Goal: Information Seeking & Learning: Check status

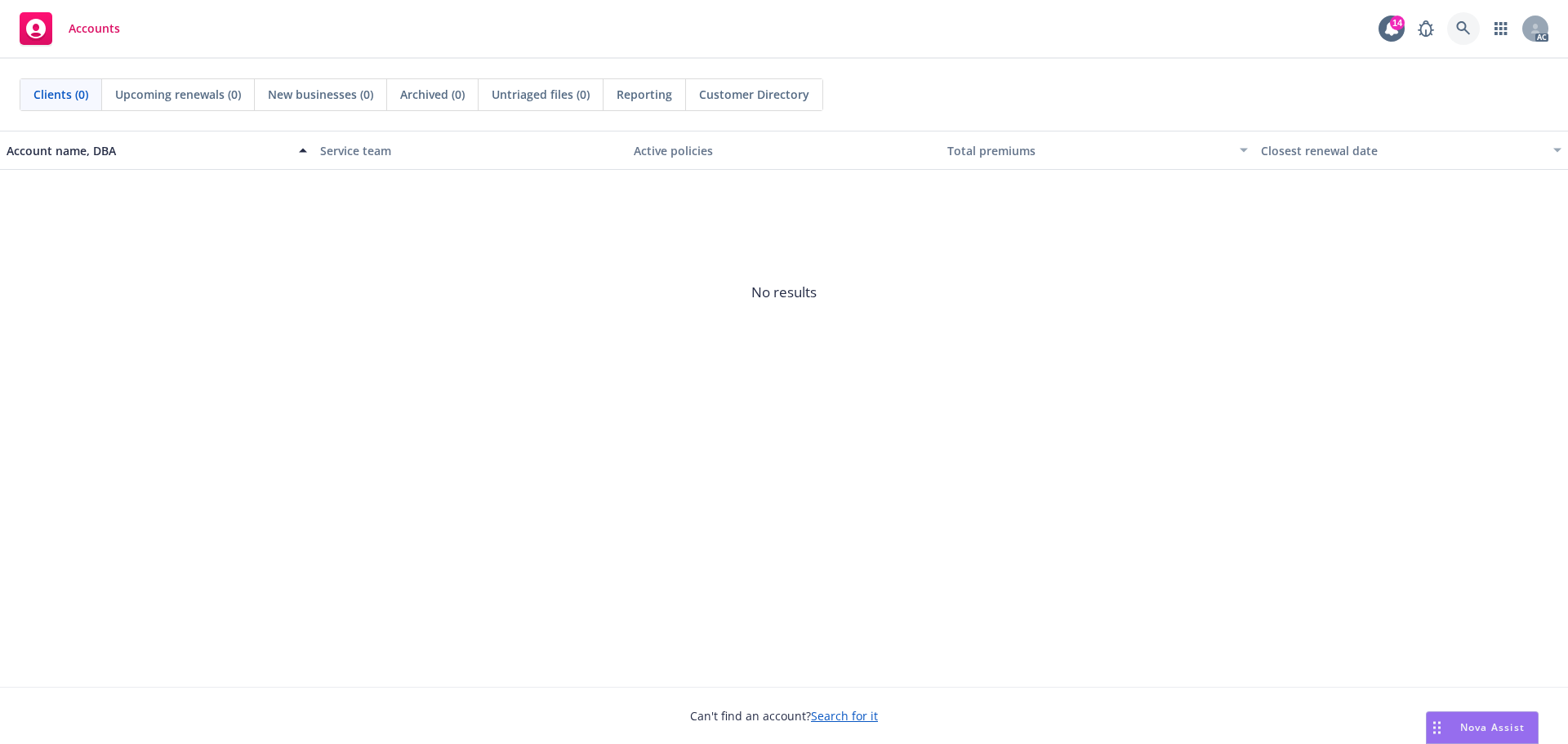
drag, startPoint x: 1468, startPoint y: 31, endPoint x: 1464, endPoint y: 52, distance: 21.4
click at [1468, 31] on icon at bounding box center [1464, 28] width 15 height 15
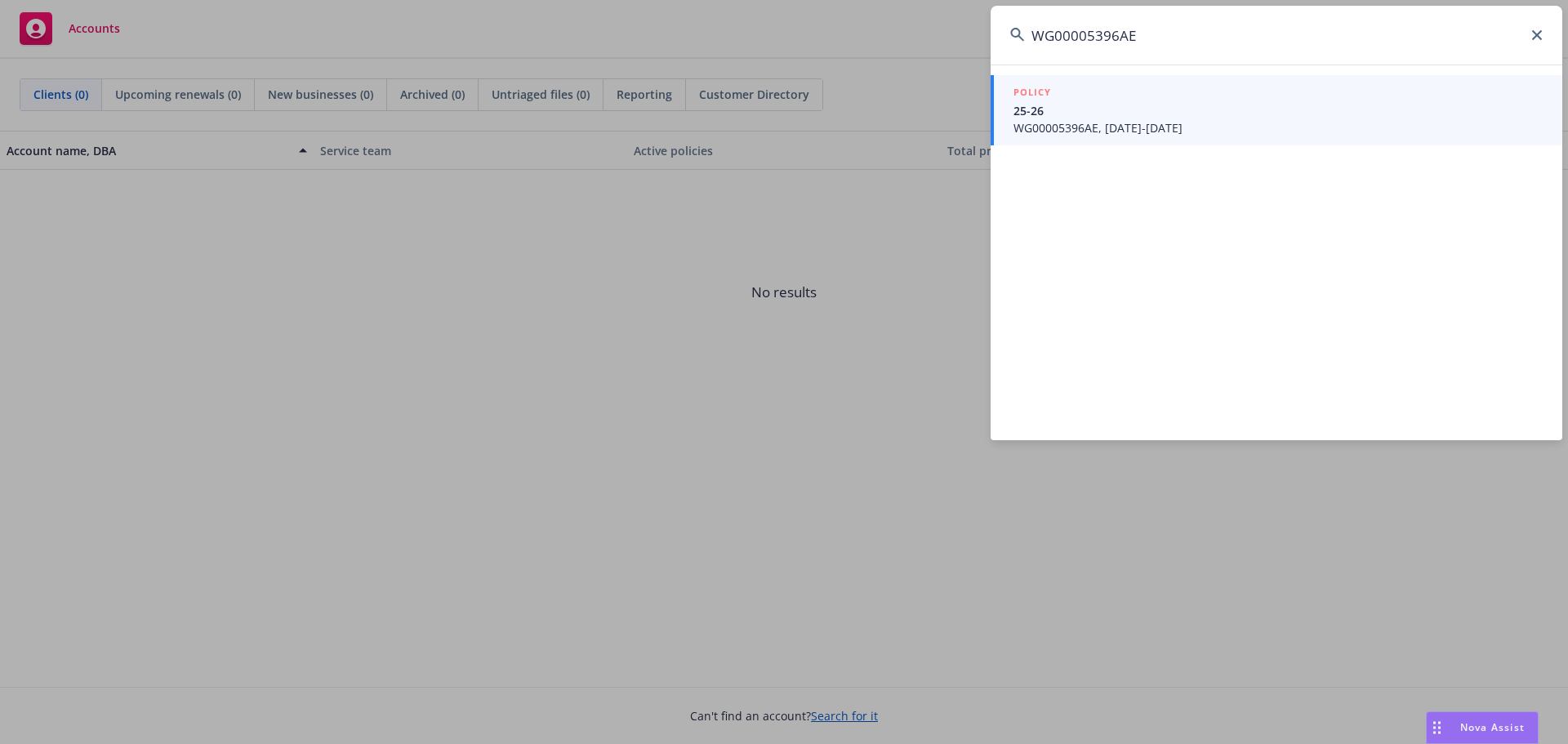
type input "WG00005396AE"
click at [1103, 115] on span "25-26" at bounding box center [1278, 111] width 529 height 17
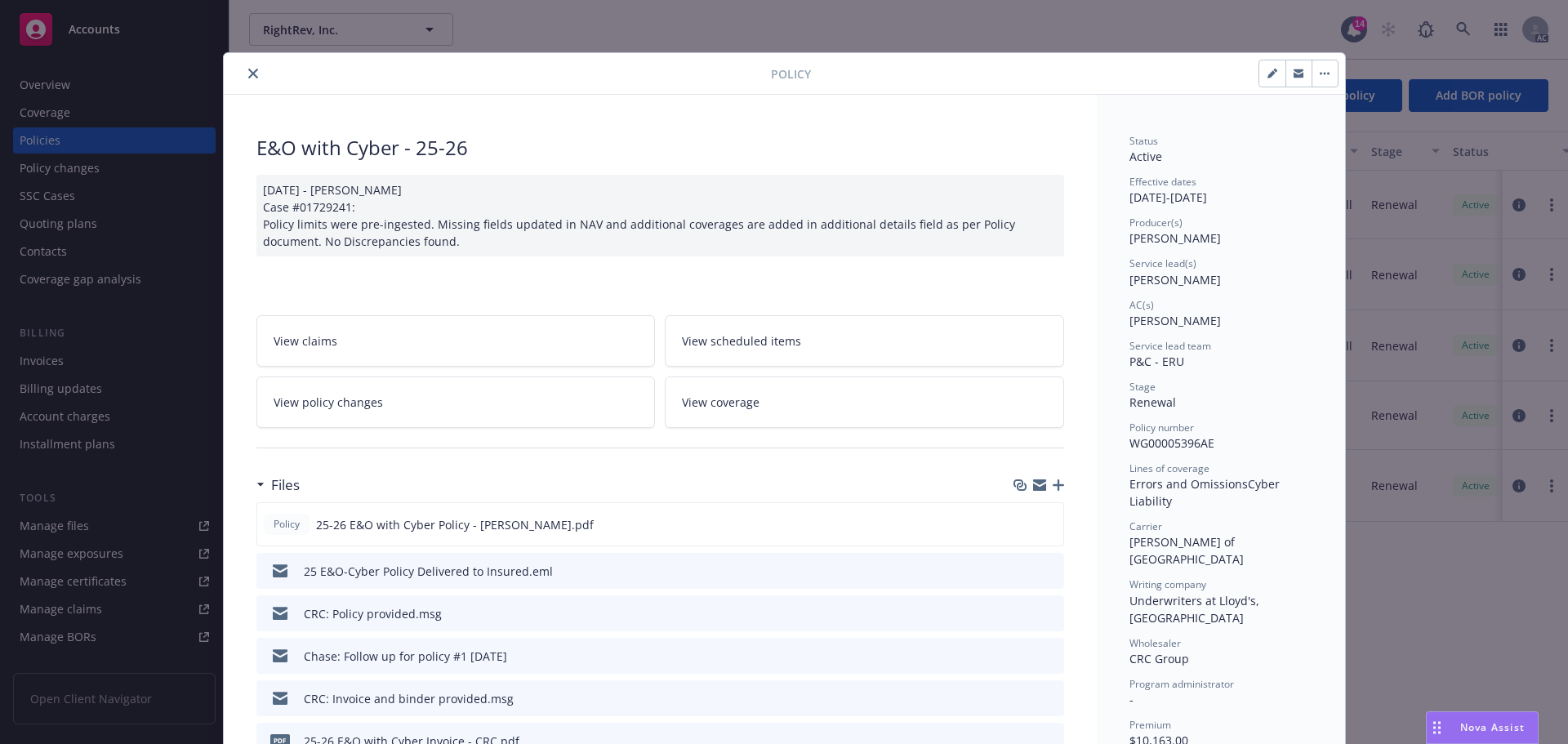
click at [248, 72] on icon "close" at bounding box center [253, 73] width 10 height 10
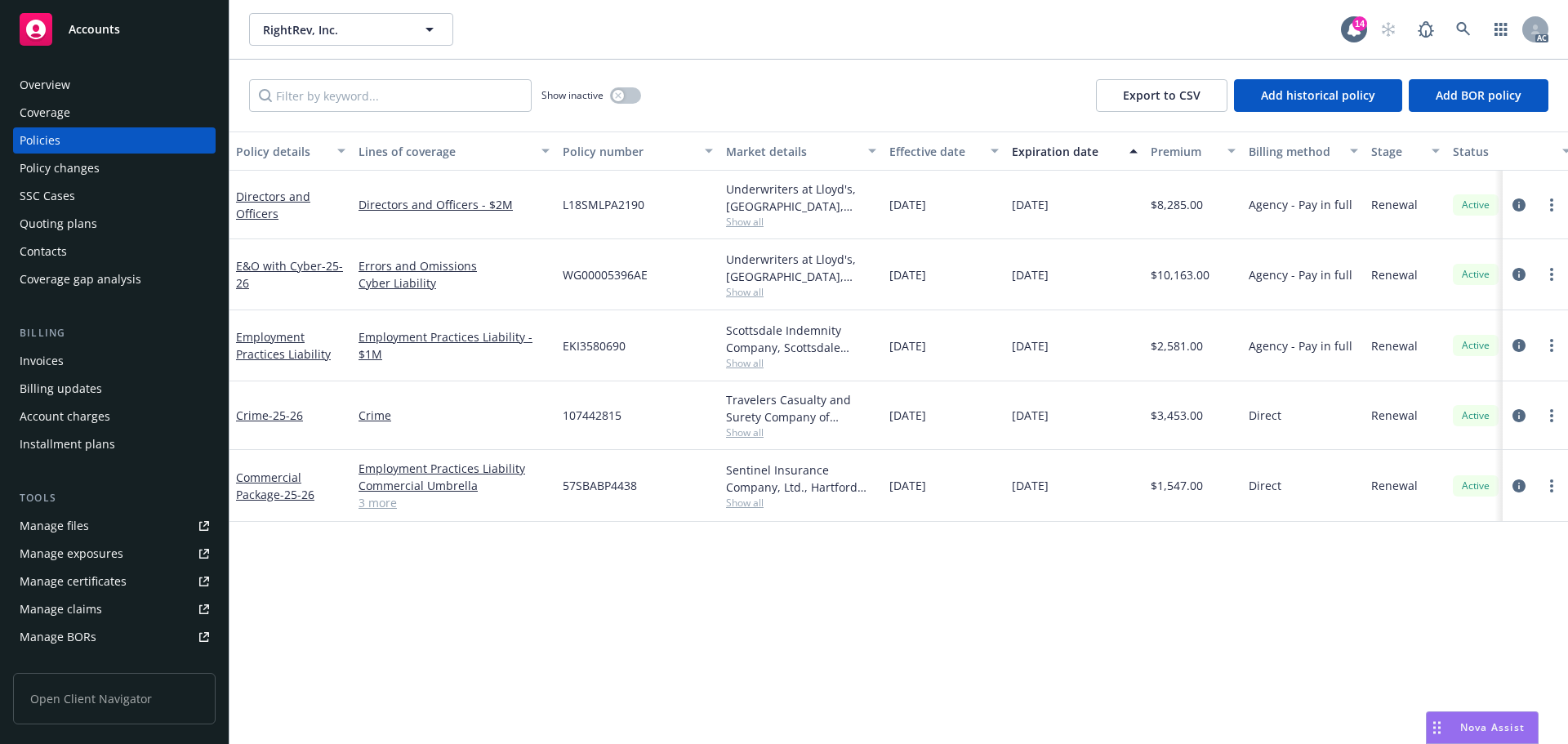
drag, startPoint x: 121, startPoint y: 179, endPoint x: 176, endPoint y: 170, distance: 55.7
click at [120, 179] on div "Policy changes" at bounding box center [114, 168] width 189 height 27
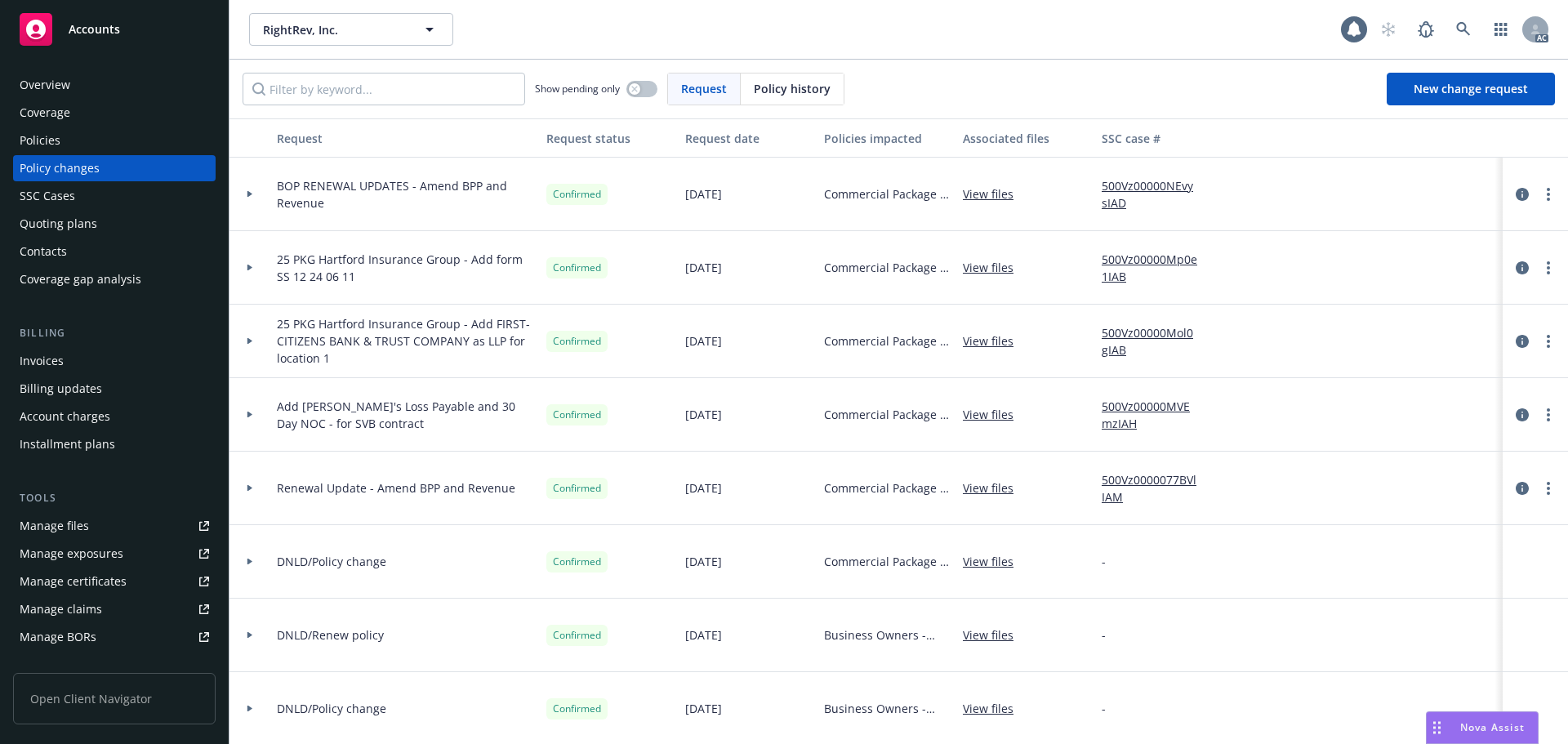
drag, startPoint x: 784, startPoint y: 102, endPoint x: 734, endPoint y: 99, distance: 50.1
click at [784, 102] on div "Policy history" at bounding box center [792, 89] width 103 height 31
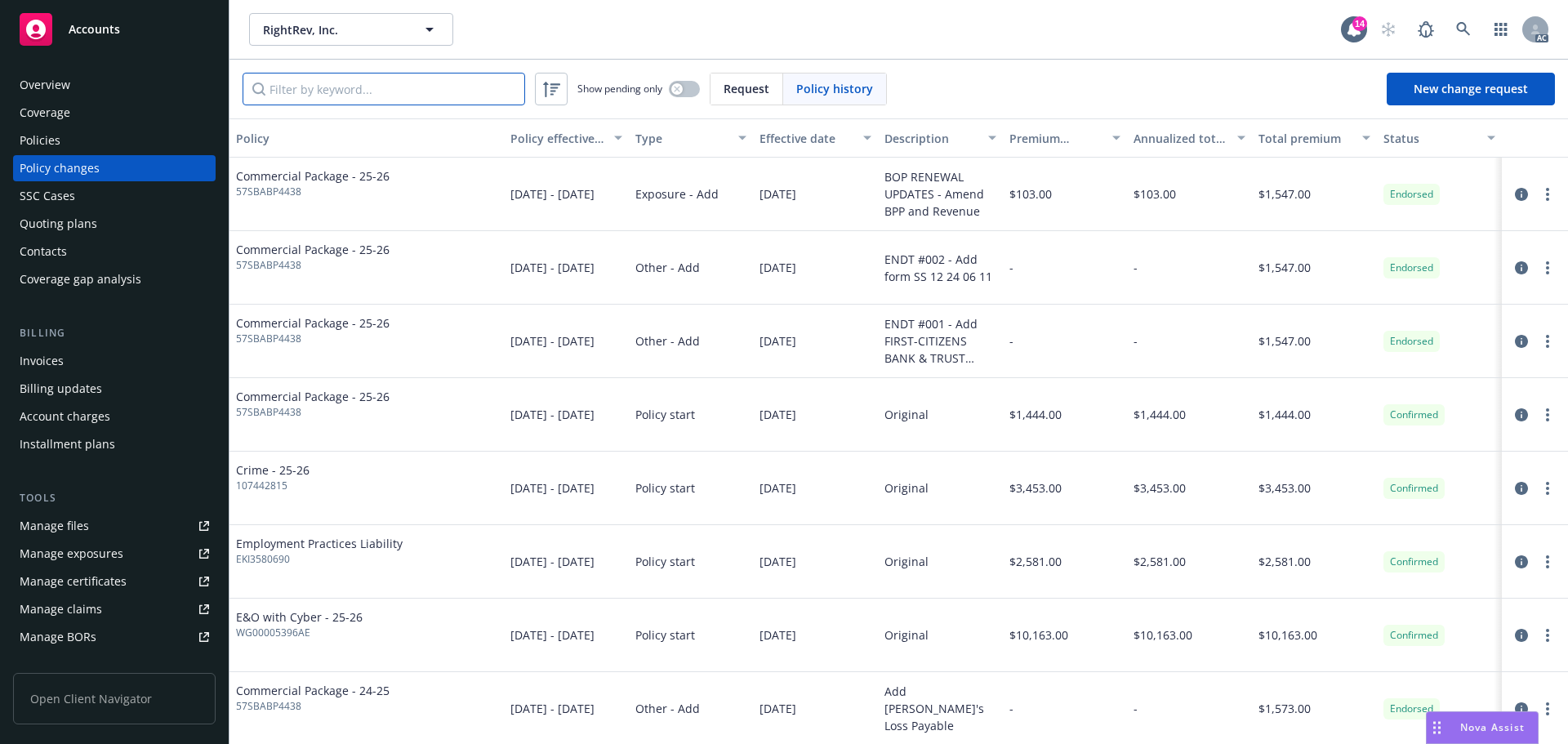
click at [371, 101] on input "Filter by keyword..." at bounding box center [384, 89] width 283 height 33
paste input "WG00005396AE"
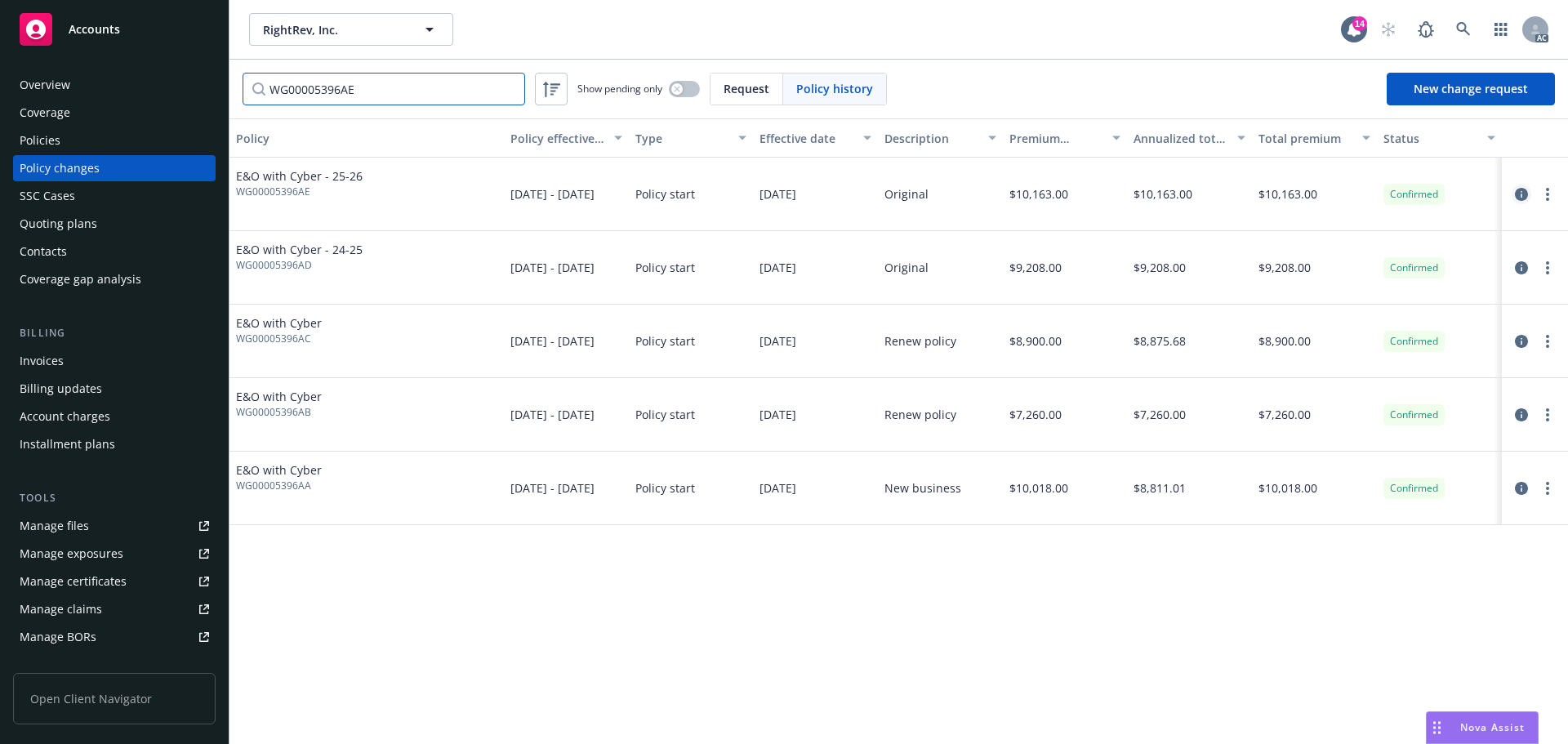
type input "WG00005396AE"
click at [1528, 193] on icon "circleInformation" at bounding box center [1521, 194] width 13 height 13
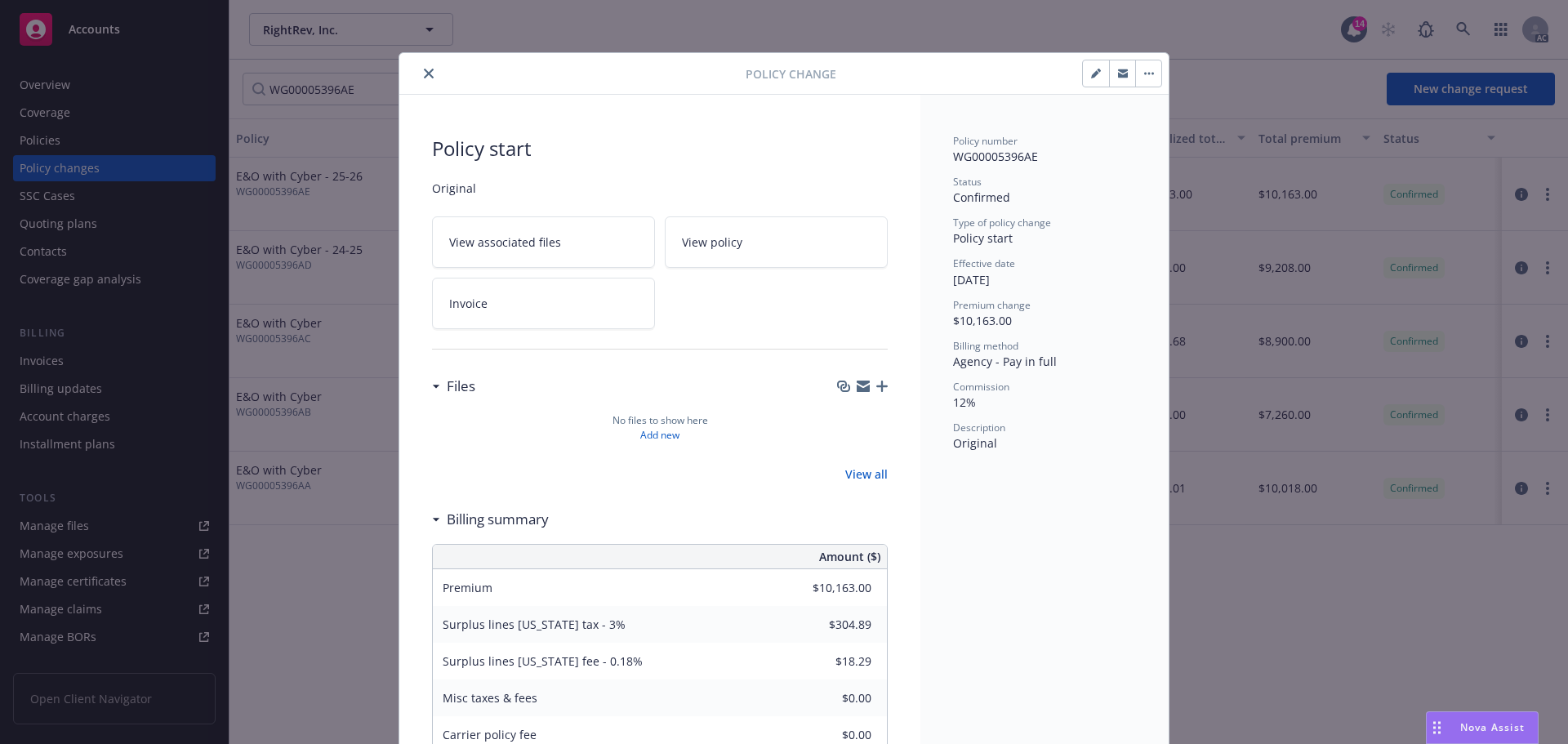
drag, startPoint x: 429, startPoint y: 71, endPoint x: 413, endPoint y: 67, distance: 16.5
click at [429, 71] on button "close" at bounding box center [428, 73] width 19 height 19
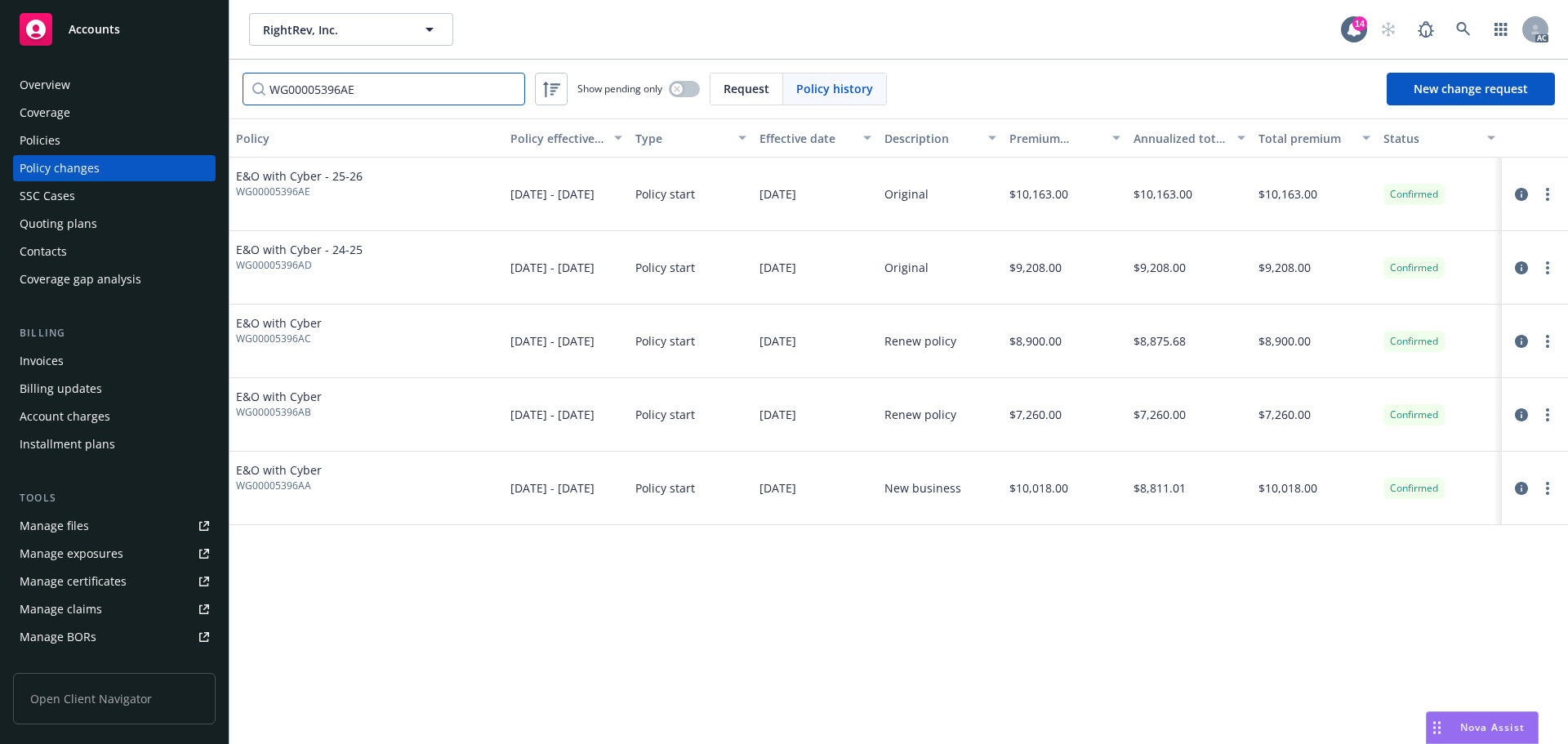
drag, startPoint x: 375, startPoint y: 87, endPoint x: 199, endPoint y: 88, distance: 176.0
click at [190, 85] on div "Accounts Overview Coverage Policies Policy changes SSC Cases Quoting plans Cont…" at bounding box center [784, 372] width 1568 height 744
drag, startPoint x: 163, startPoint y: 144, endPoint x: 172, endPoint y: 138, distance: 10.8
click at [163, 143] on div "Policies" at bounding box center [114, 140] width 189 height 27
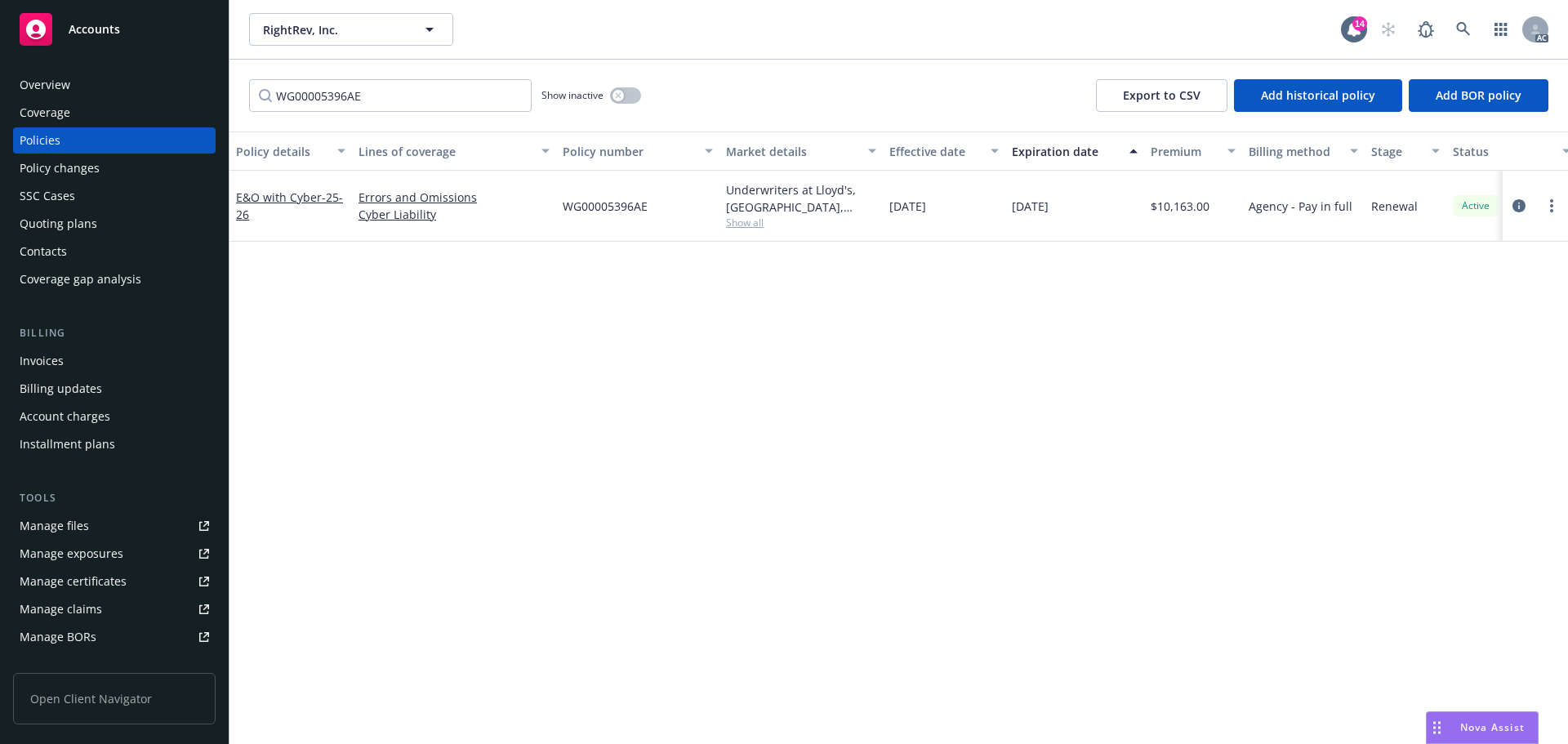
type input "WG00005396AE"
click at [36, 163] on div "Policy changes" at bounding box center [59, 168] width 80 height 27
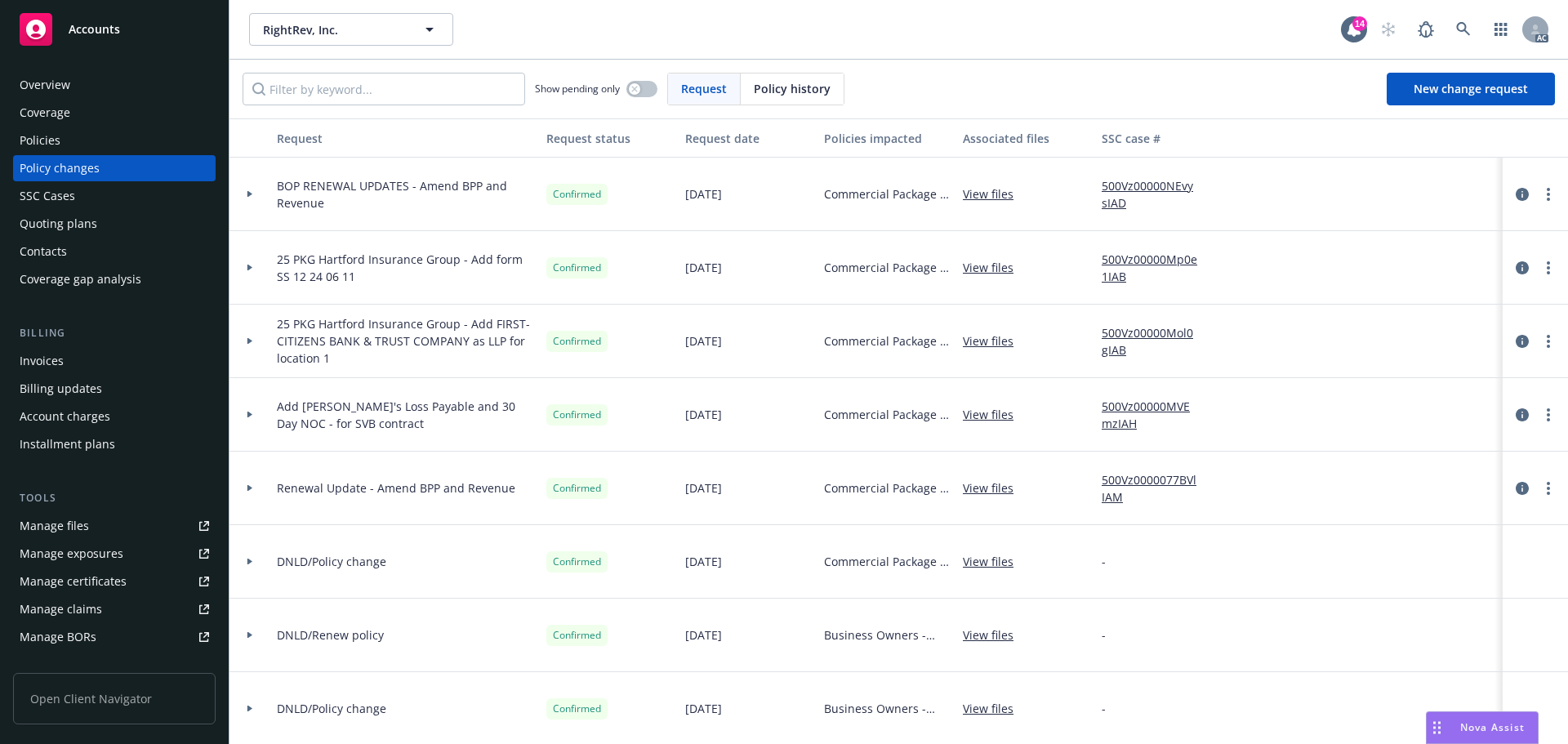
click at [820, 68] on div "Show pending only Request Policy history New change request" at bounding box center [899, 89] width 1338 height 59
drag, startPoint x: 795, startPoint y: 86, endPoint x: 737, endPoint y: 95, distance: 58.7
click at [766, 93] on span "Policy history" at bounding box center [793, 88] width 77 height 17
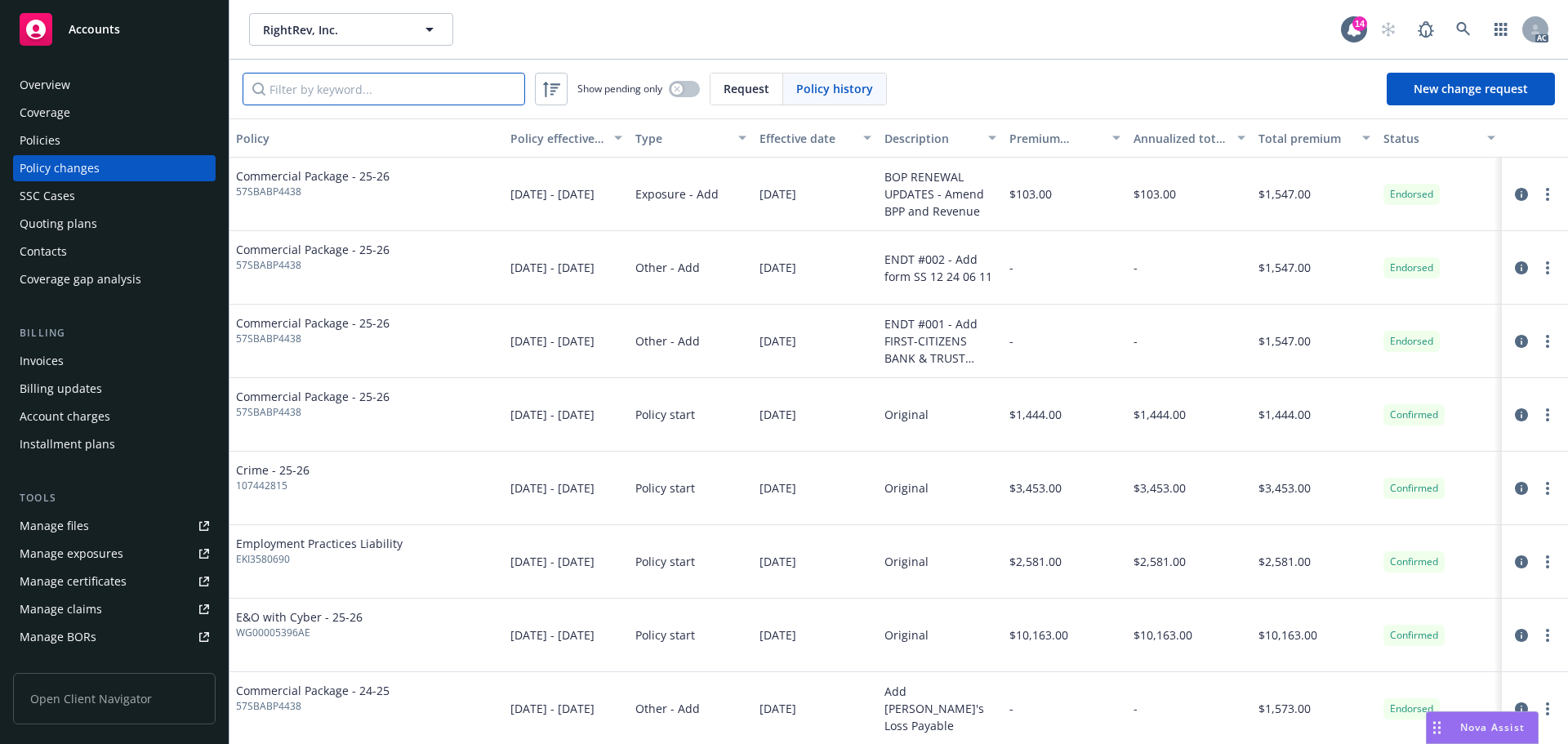
click at [459, 93] on input "Filter by keyword..." at bounding box center [384, 89] width 283 height 33
paste input "WG00005396AE"
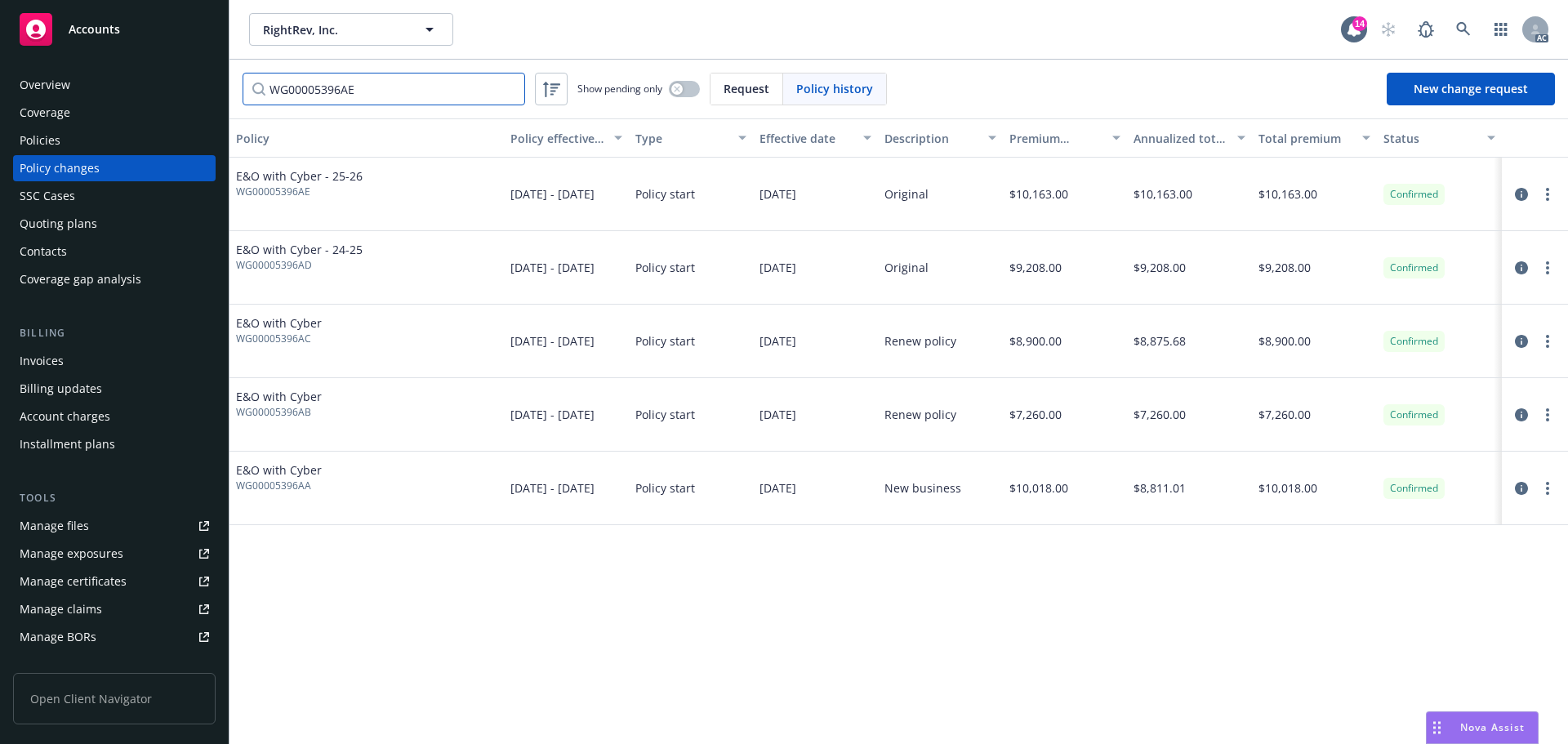
type input "WG00005396AE"
click at [1456, 27] on icon at bounding box center [1464, 29] width 15 height 15
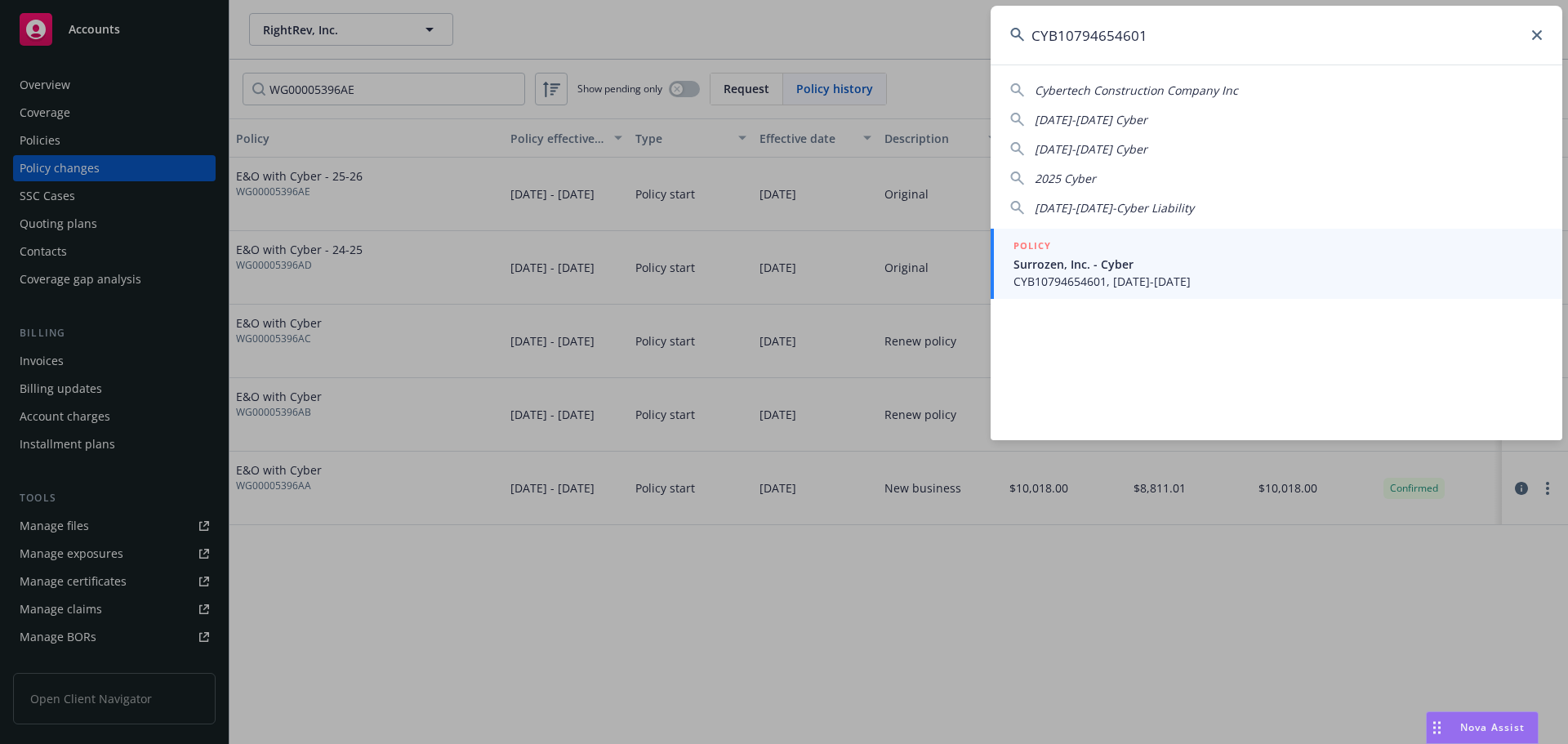
type input "CYB10794654601"
click at [1141, 232] on link "POLICY Surrozen, Inc. - Cyber CYB10794654601, [DATE]-[DATE]" at bounding box center [1276, 264] width 572 height 70
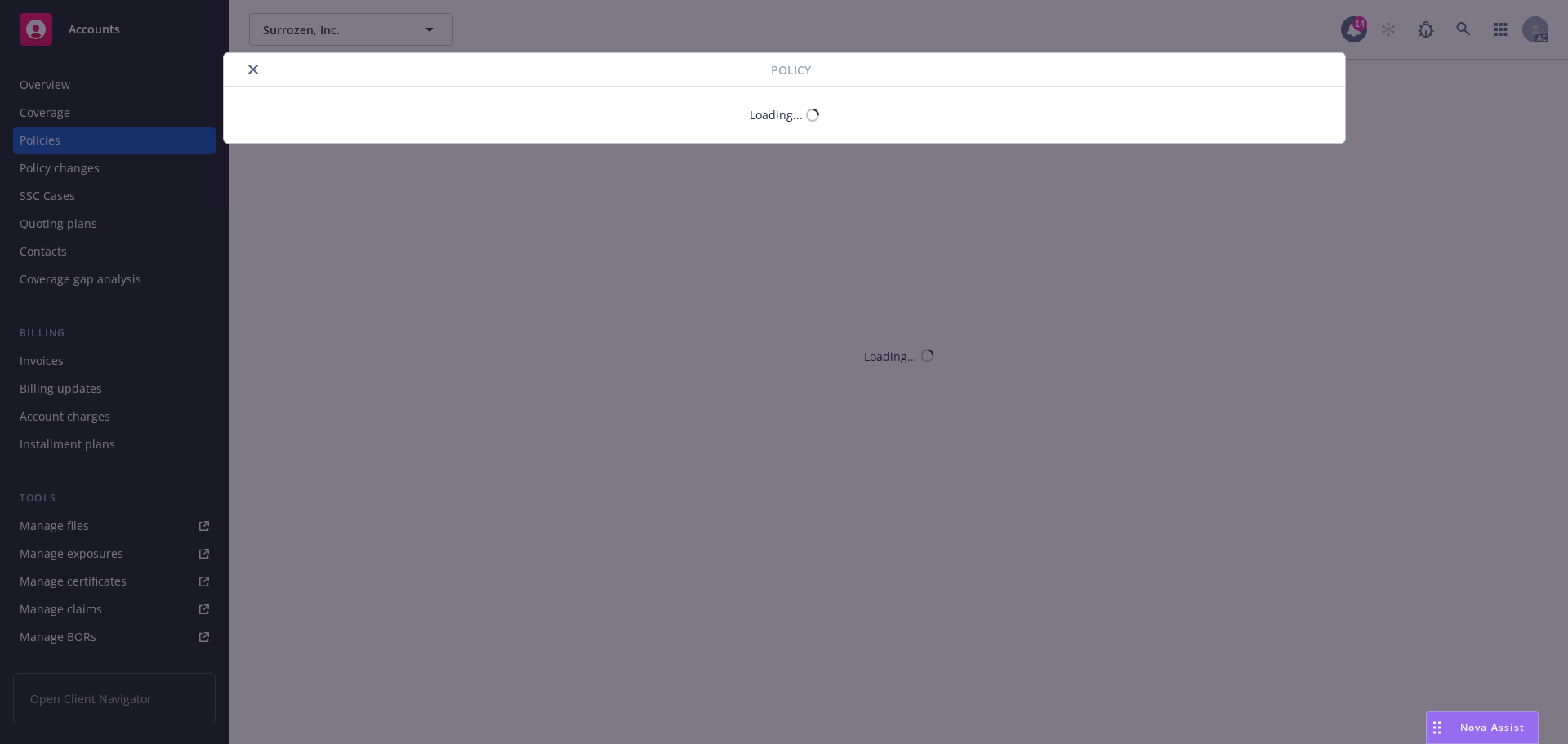
click at [249, 70] on button "close" at bounding box center [253, 69] width 19 height 19
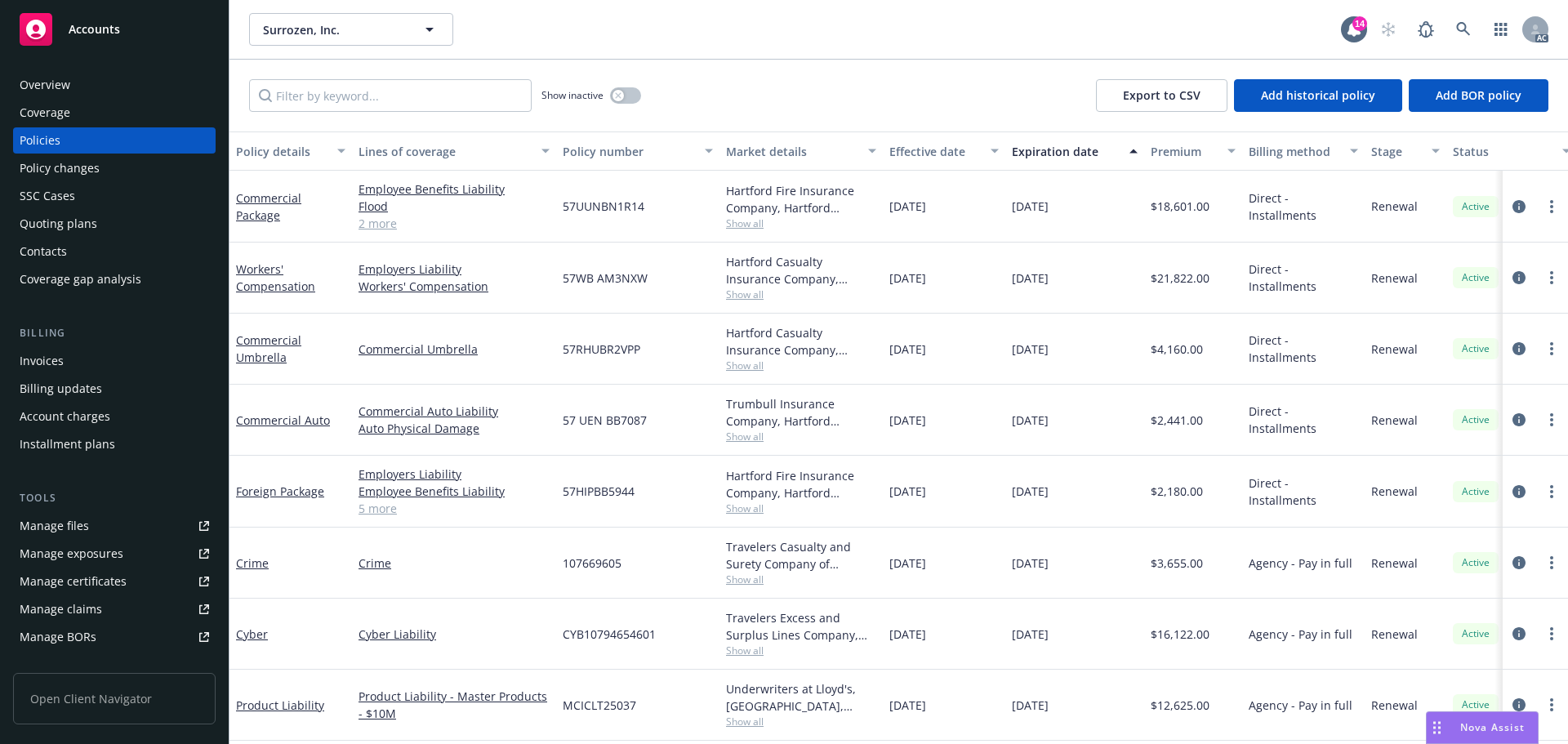
click at [92, 170] on div "Policy changes" at bounding box center [59, 168] width 80 height 27
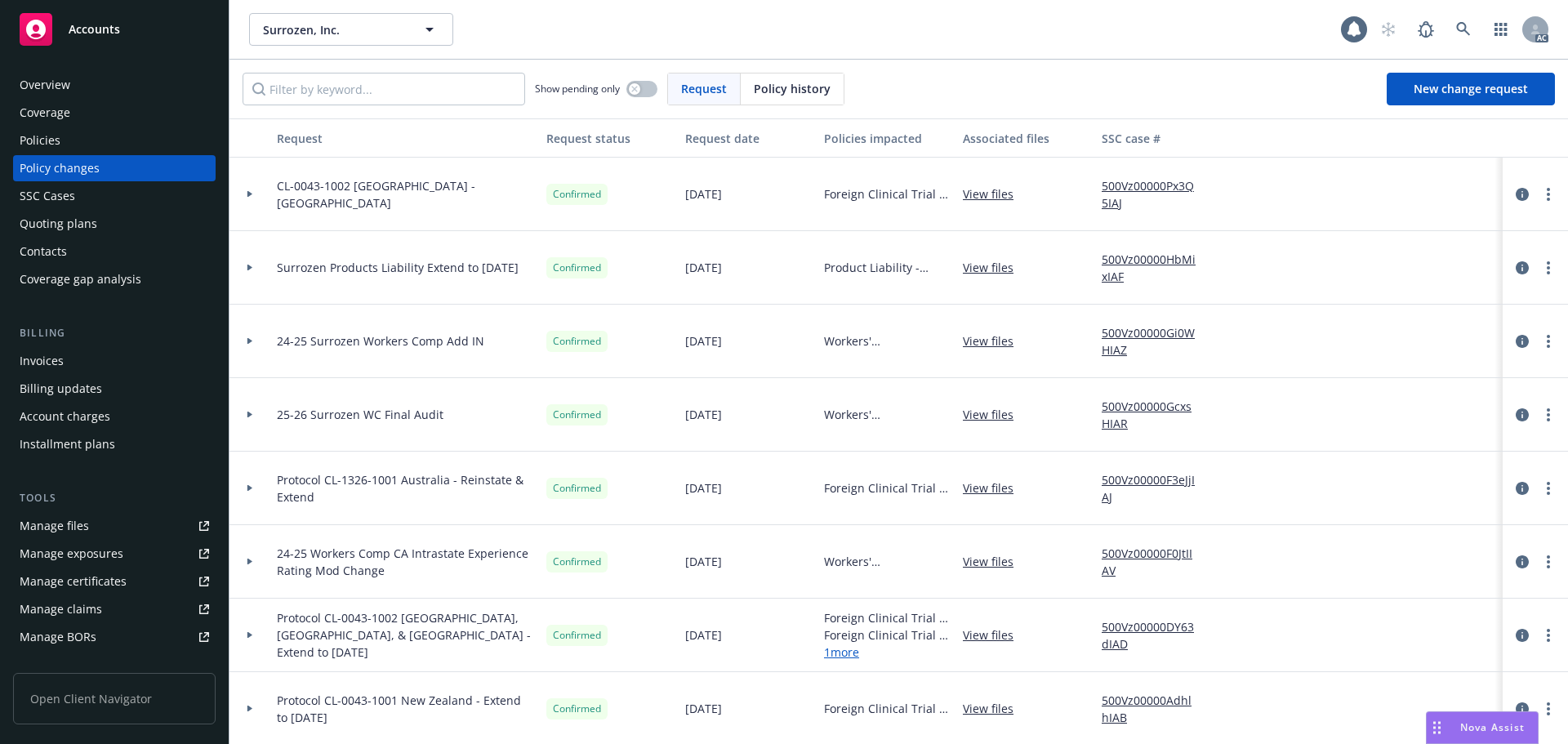
drag, startPoint x: 782, startPoint y: 81, endPoint x: 749, endPoint y: 81, distance: 33.0
click at [769, 81] on span "Policy history" at bounding box center [793, 88] width 77 height 17
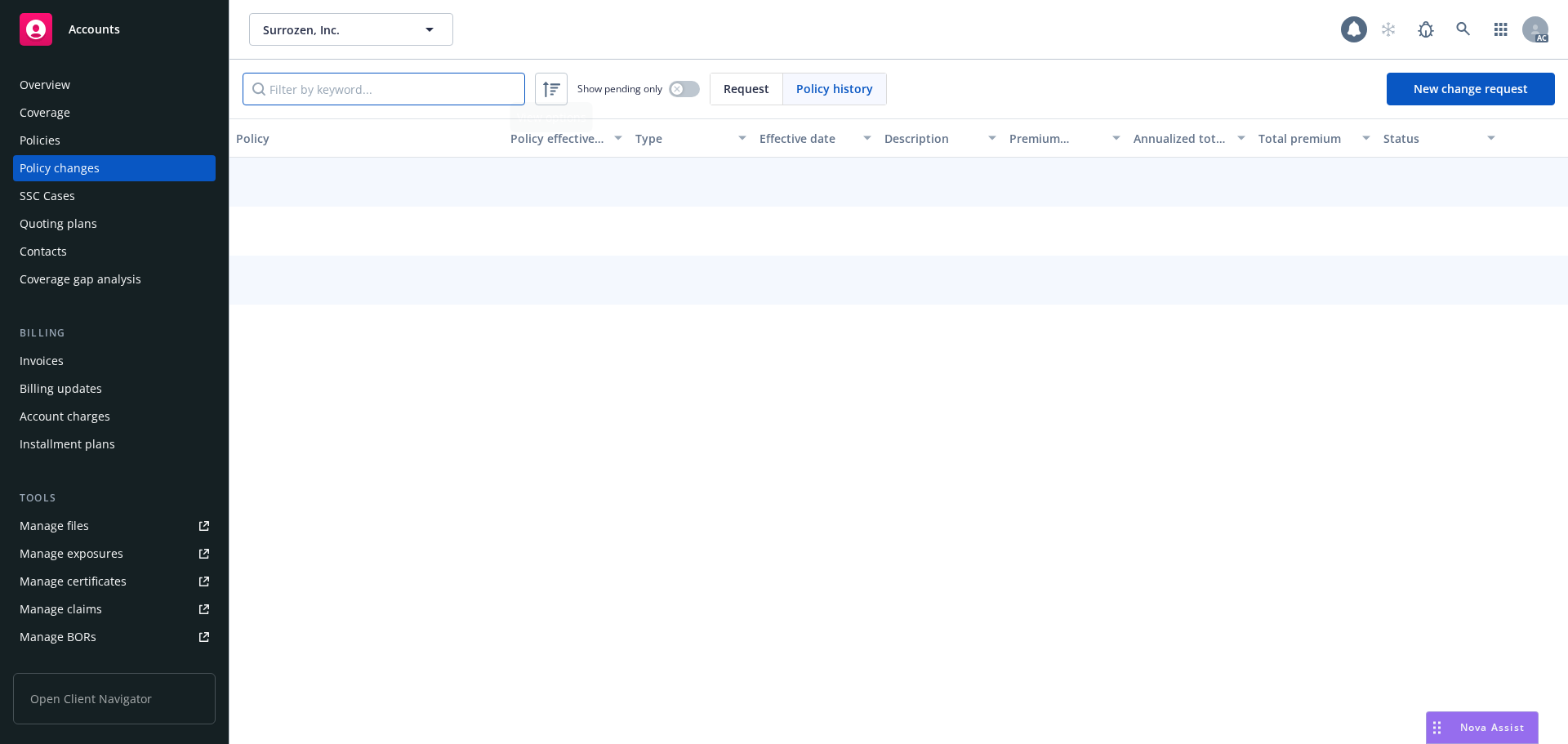
click at [375, 99] on input "Filter by keyword..." at bounding box center [384, 89] width 283 height 33
paste input "CYB10794654601"
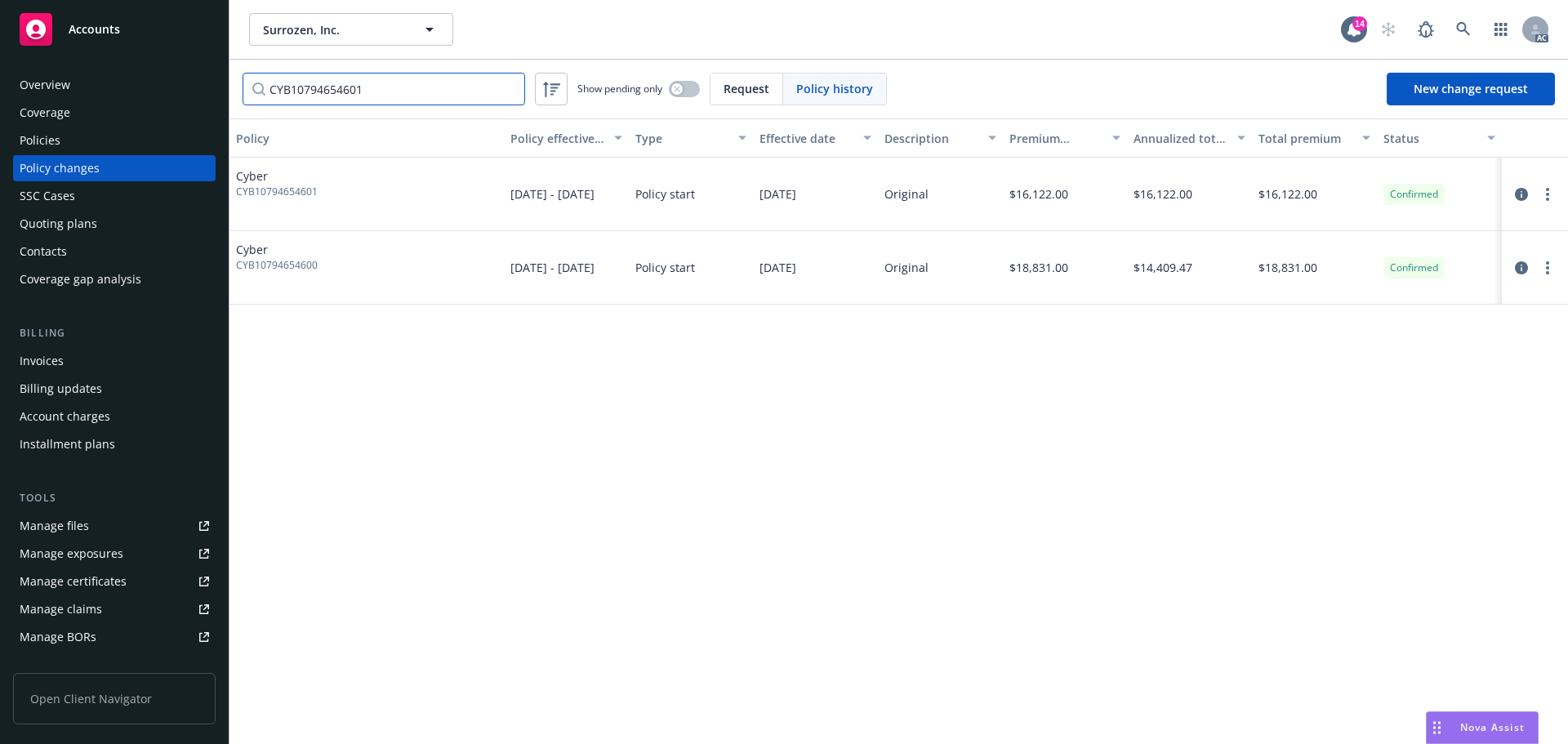
type input "CYB10794654601"
drag, startPoint x: 924, startPoint y: 350, endPoint x: 605, endPoint y: 286, distance: 325.4
click at [895, 351] on div "Policy Policy effective dates Type Effective date Description Premium change An…" at bounding box center [899, 430] width 1338 height 625
click at [114, 137] on div "Policies" at bounding box center [114, 140] width 189 height 27
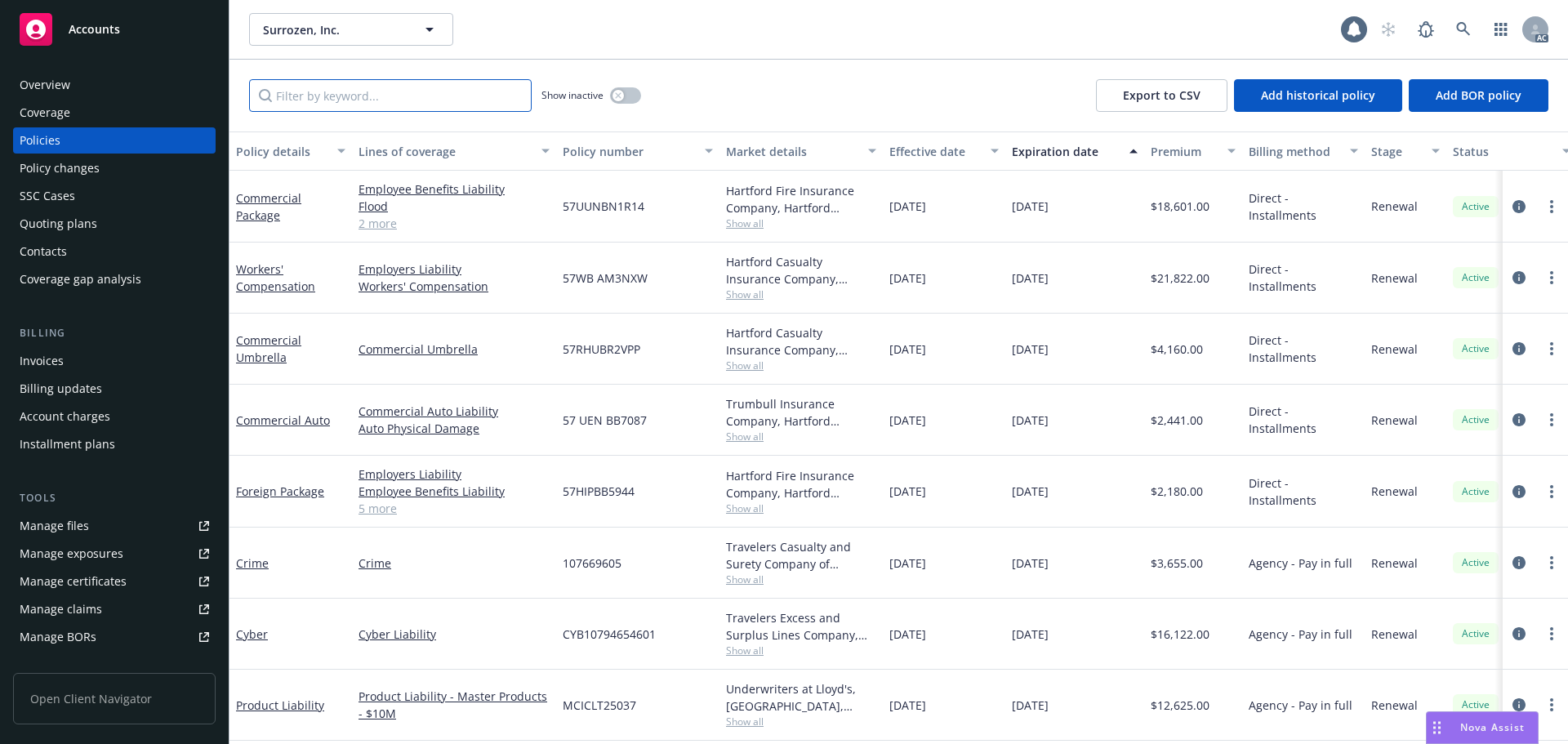
click at [403, 92] on input "Filter by keyword..." at bounding box center [390, 96] width 283 height 33
paste input "CYB10794654601"
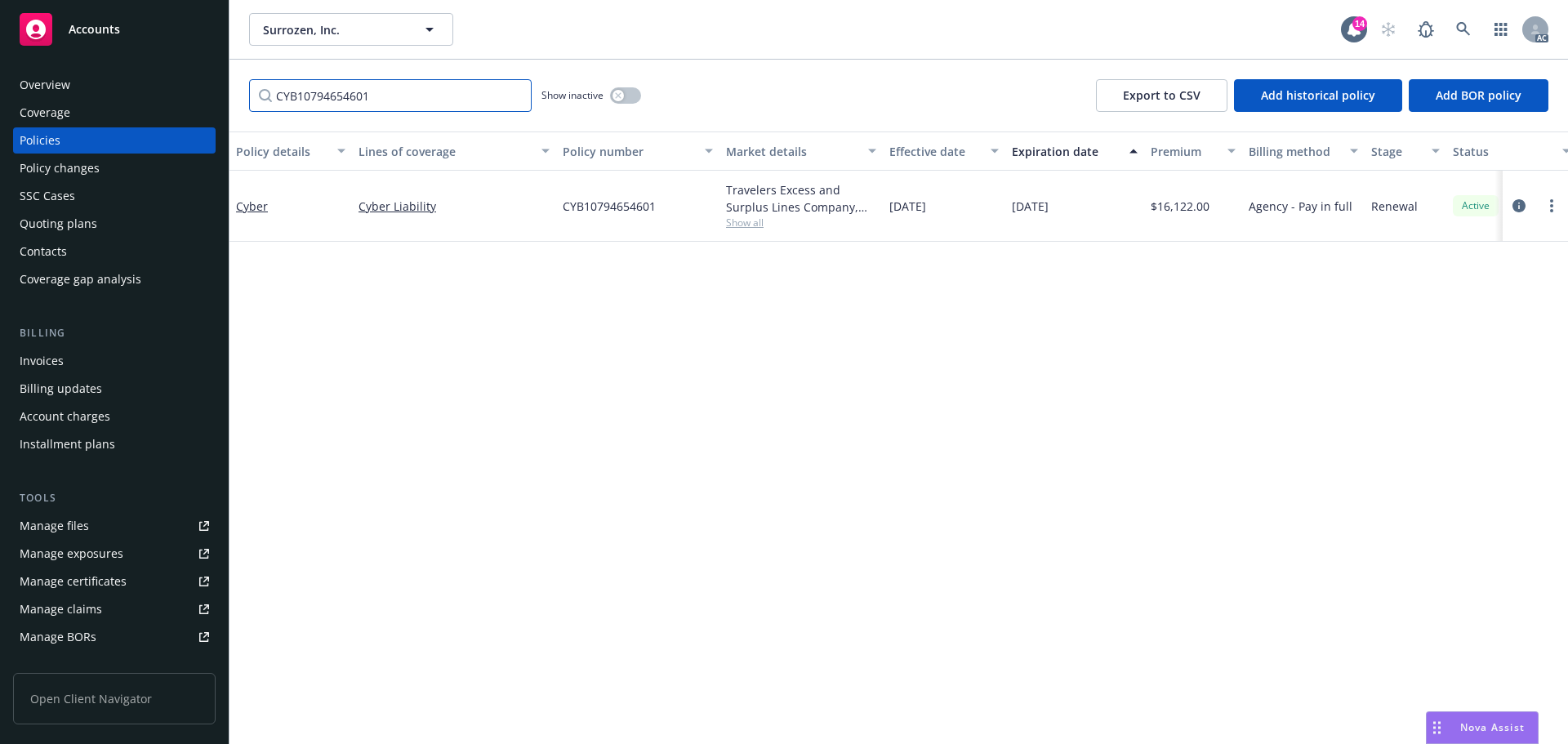
type input "CYB10794654601"
click at [1470, 27] on icon at bounding box center [1464, 29] width 15 height 15
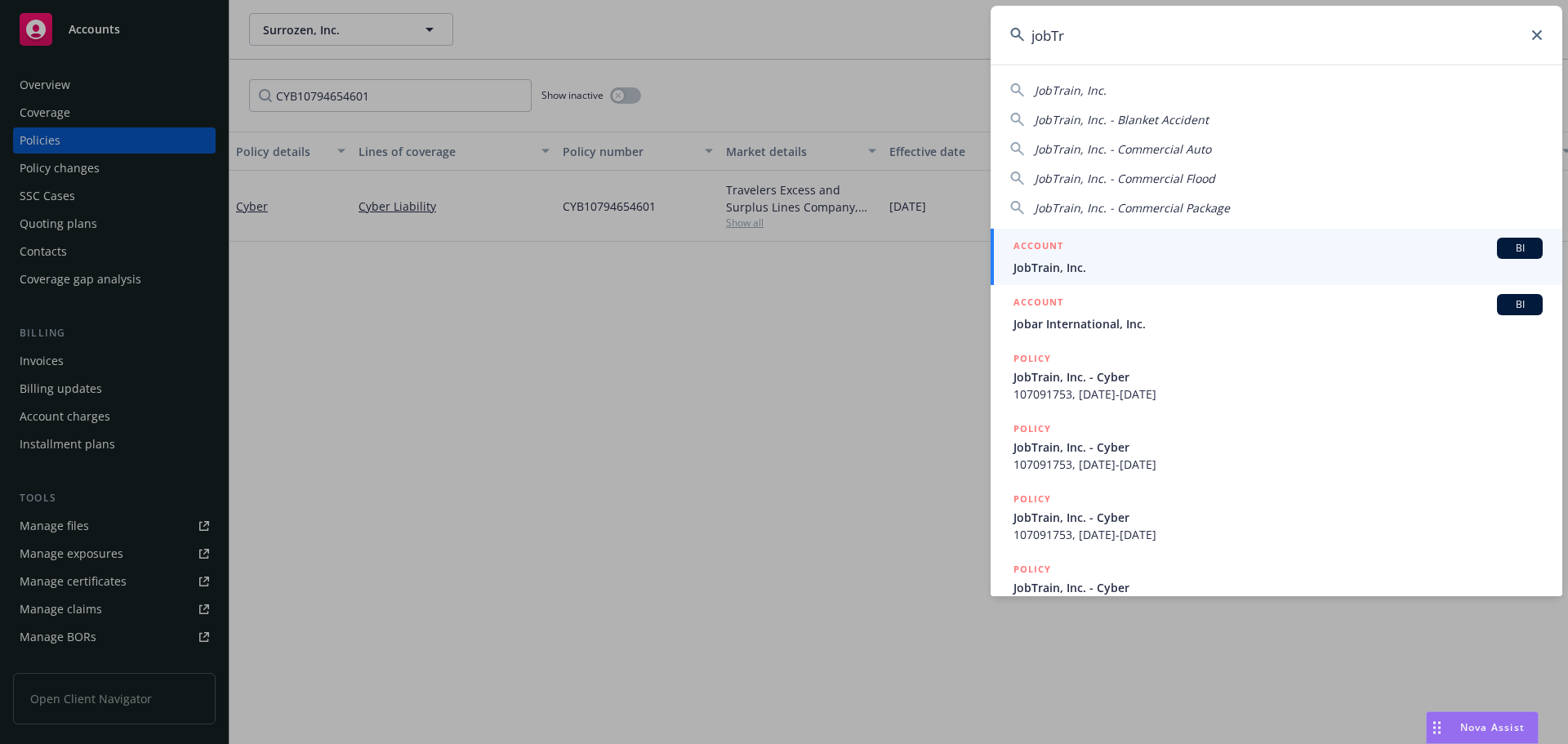
type input "jobTr"
click at [1206, 256] on div "ACCOUNT BI" at bounding box center [1278, 248] width 529 height 21
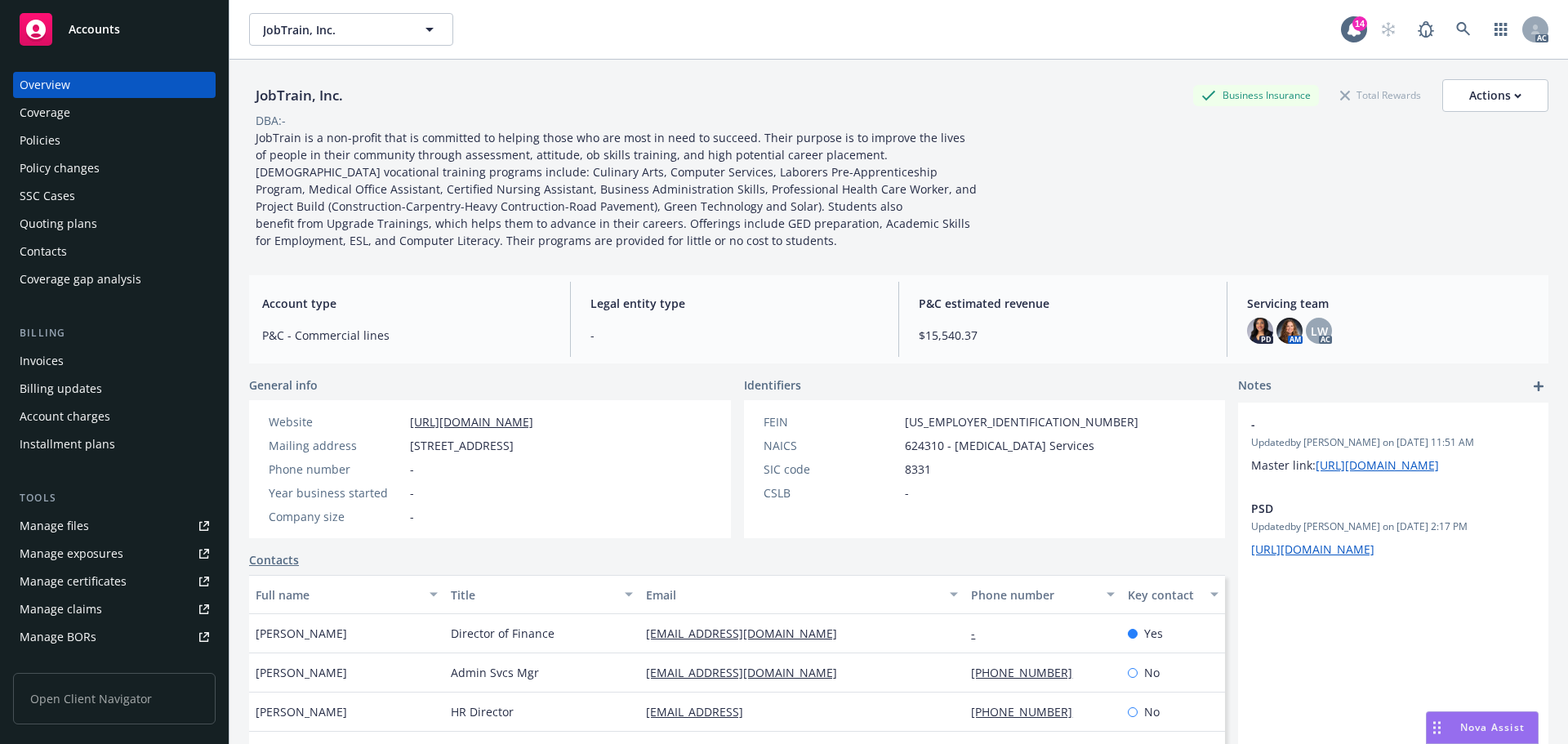
click at [103, 172] on div "Policy changes" at bounding box center [114, 168] width 189 height 27
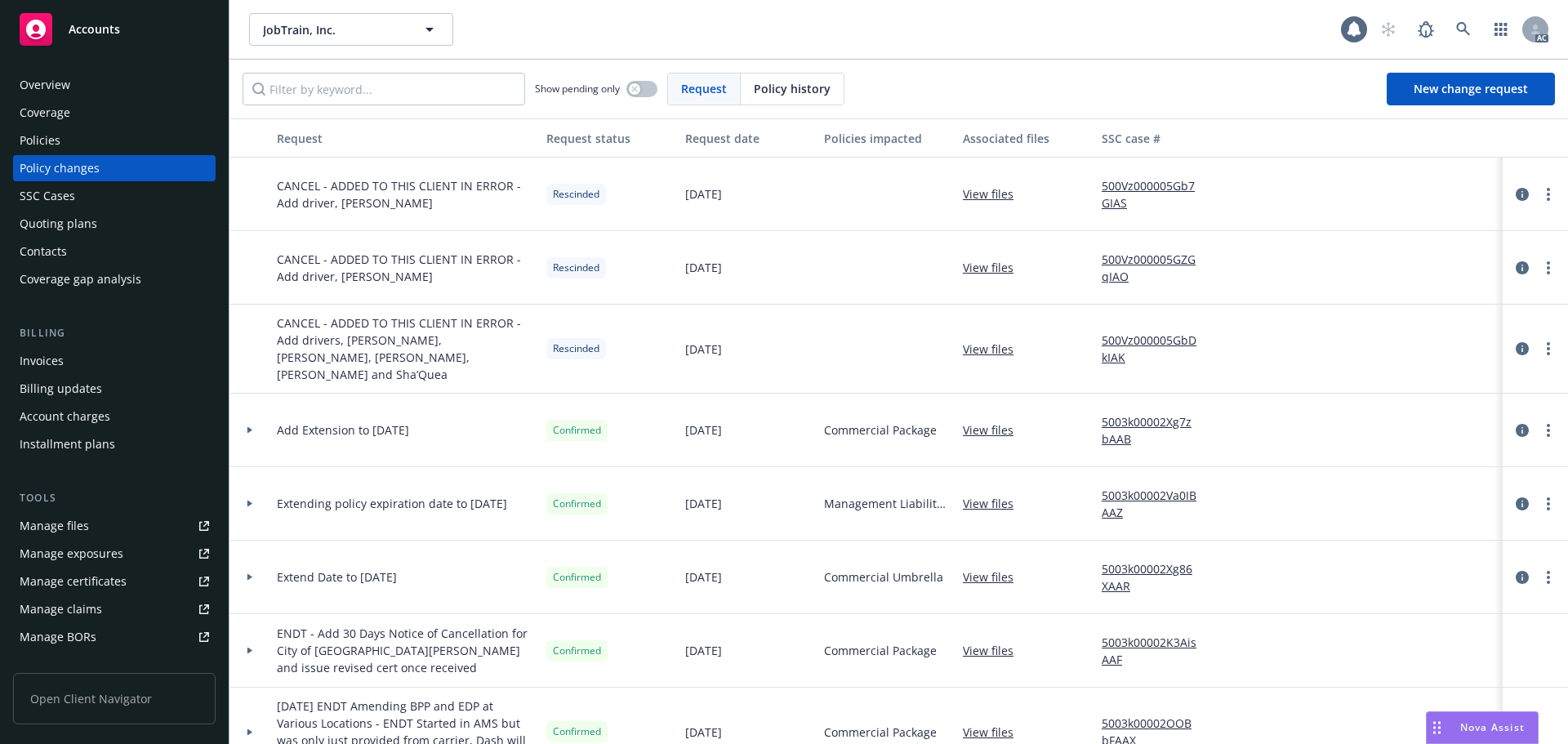
drag, startPoint x: 795, startPoint y: 94, endPoint x: 767, endPoint y: 94, distance: 28.0
click at [777, 94] on span "Policy history" at bounding box center [793, 88] width 77 height 17
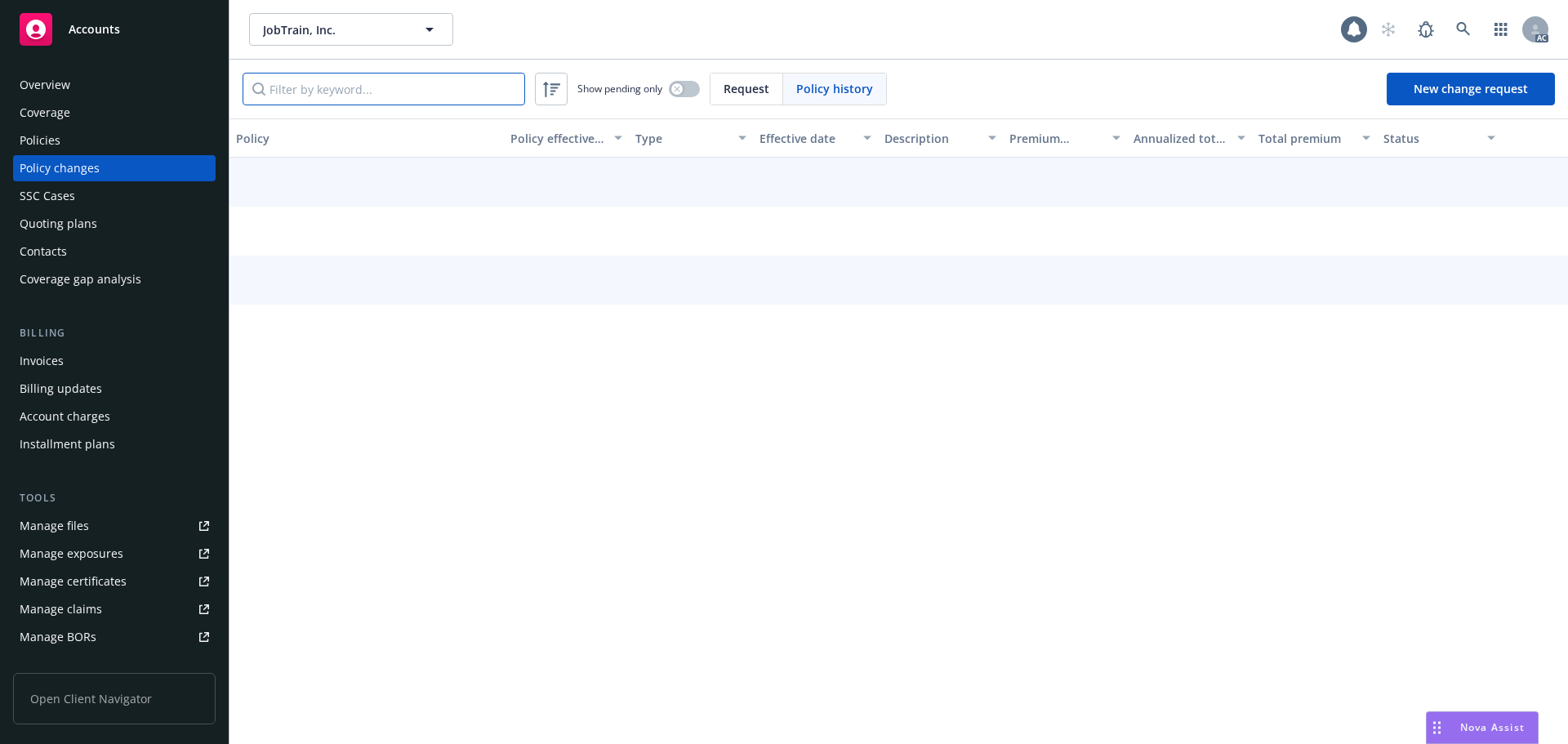
click at [449, 83] on input "Filter by keyword..." at bounding box center [384, 89] width 283 height 33
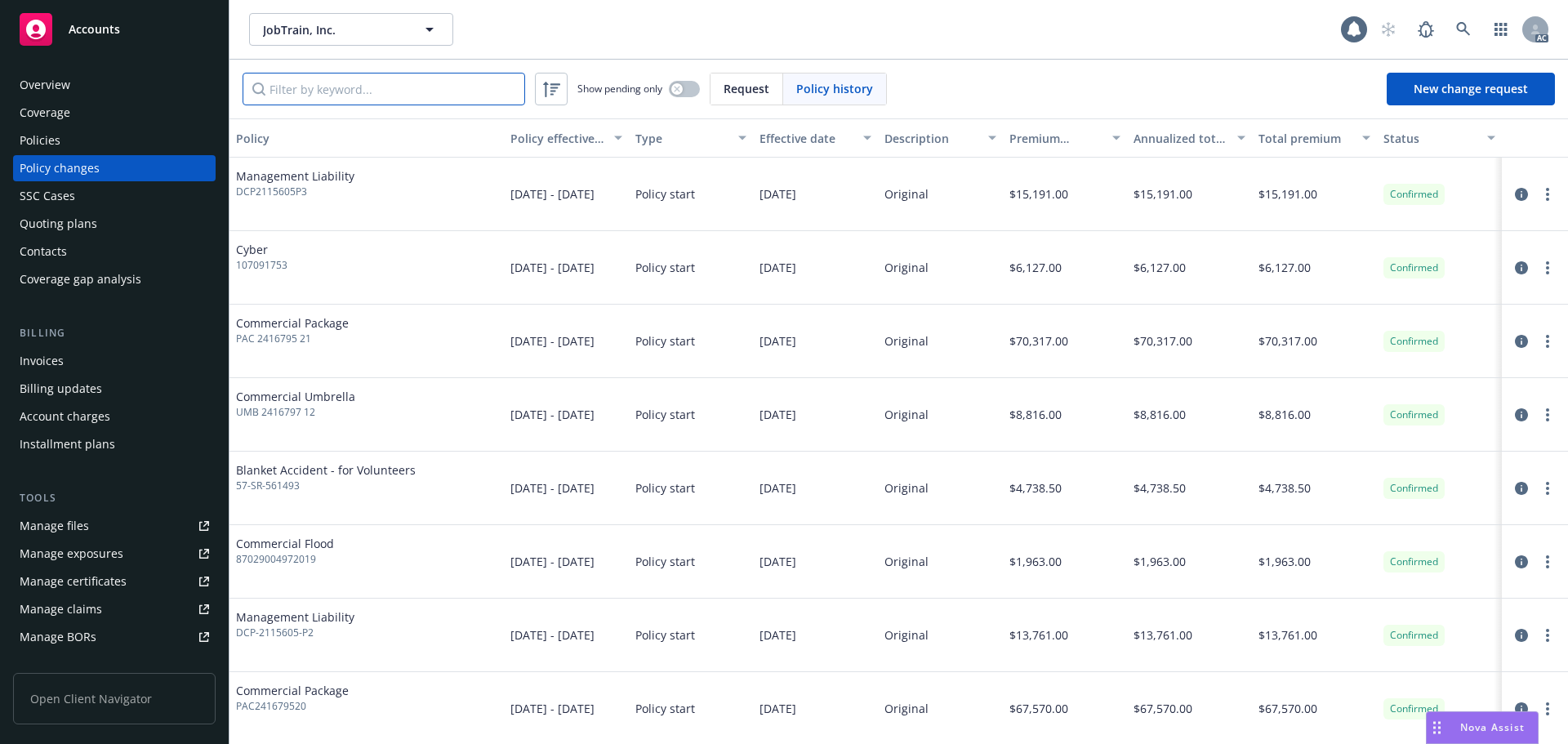
paste input "DCP2115605P3"
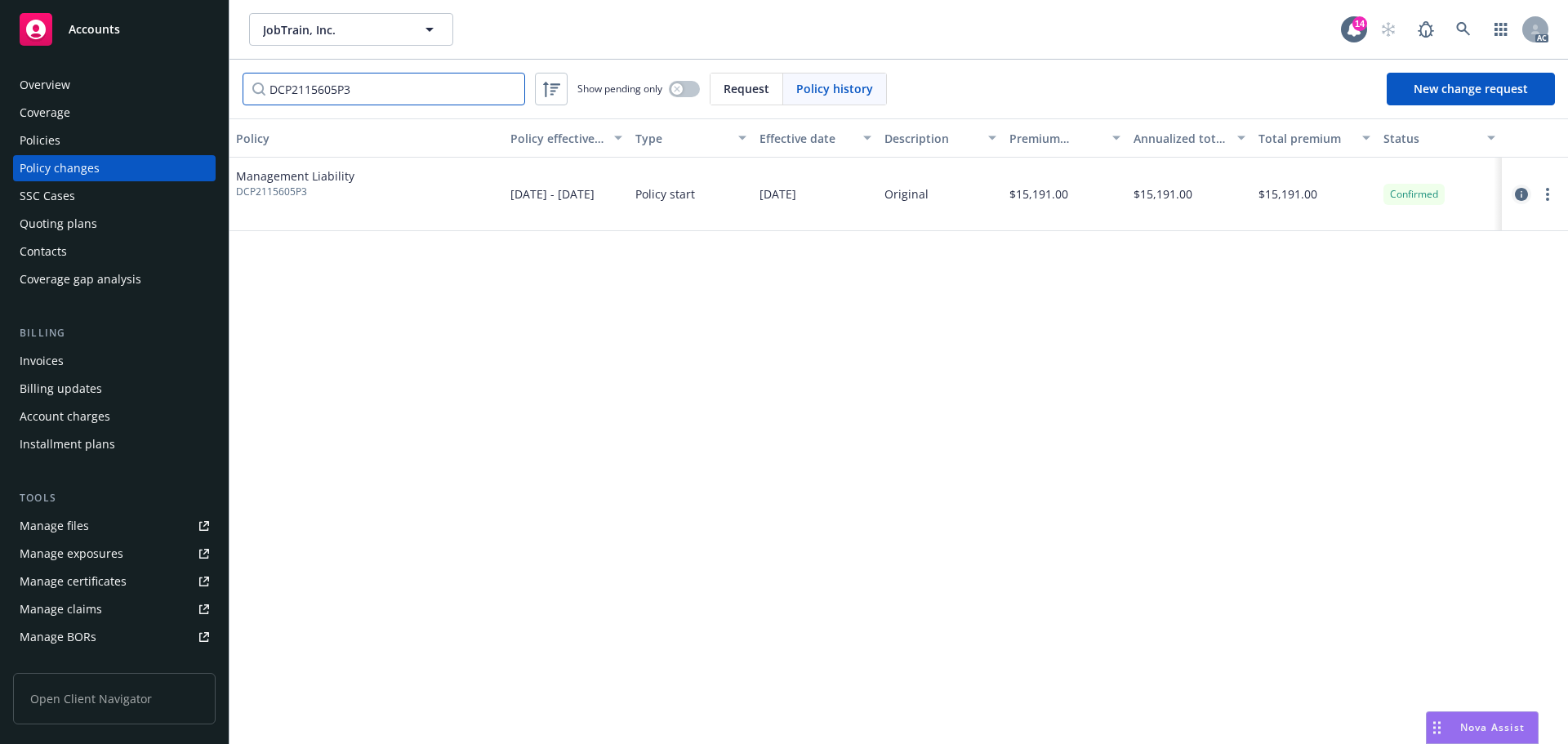
type input "DCP2115605P3"
click at [1520, 193] on icon "circleInformation" at bounding box center [1521, 194] width 13 height 13
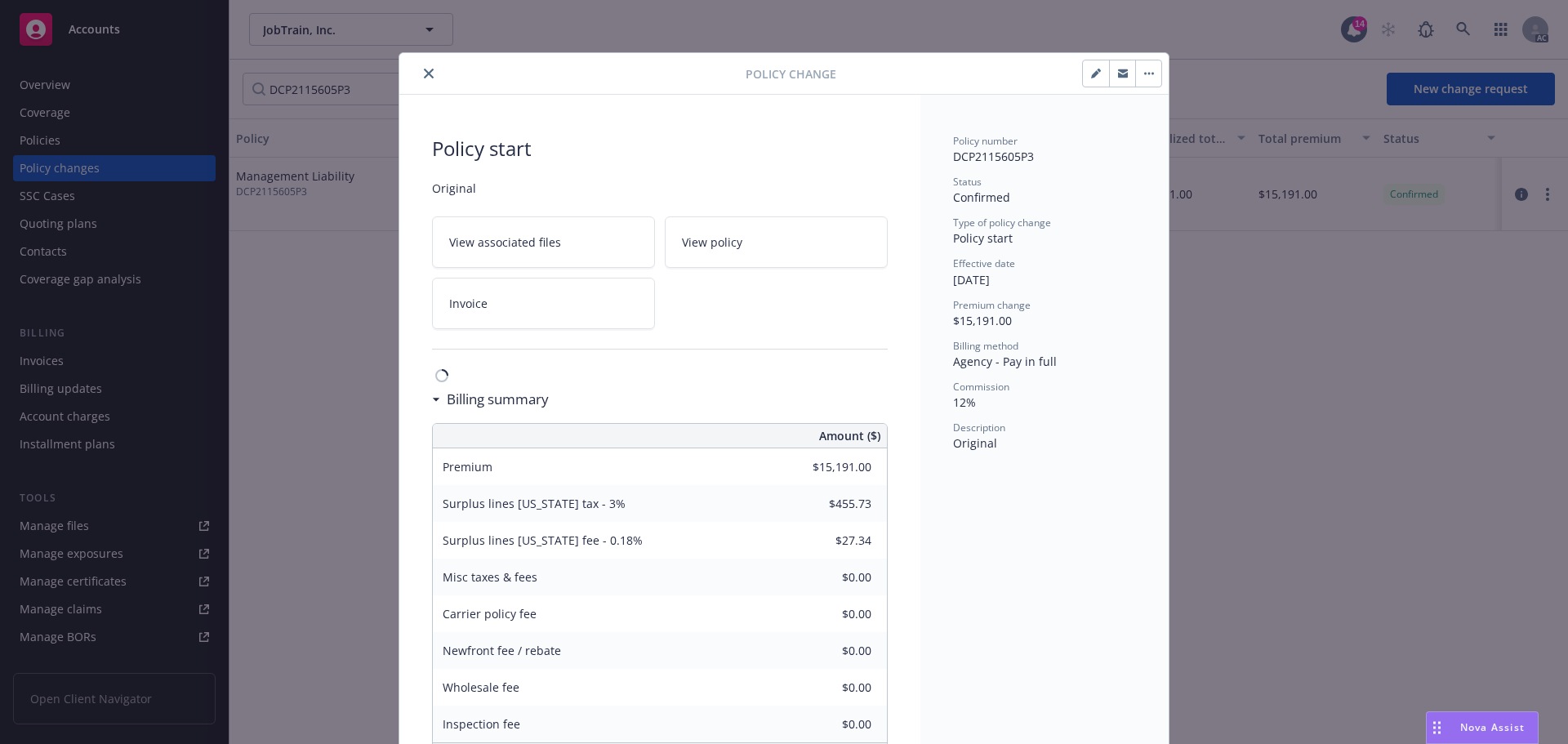
scroll to position [49, 0]
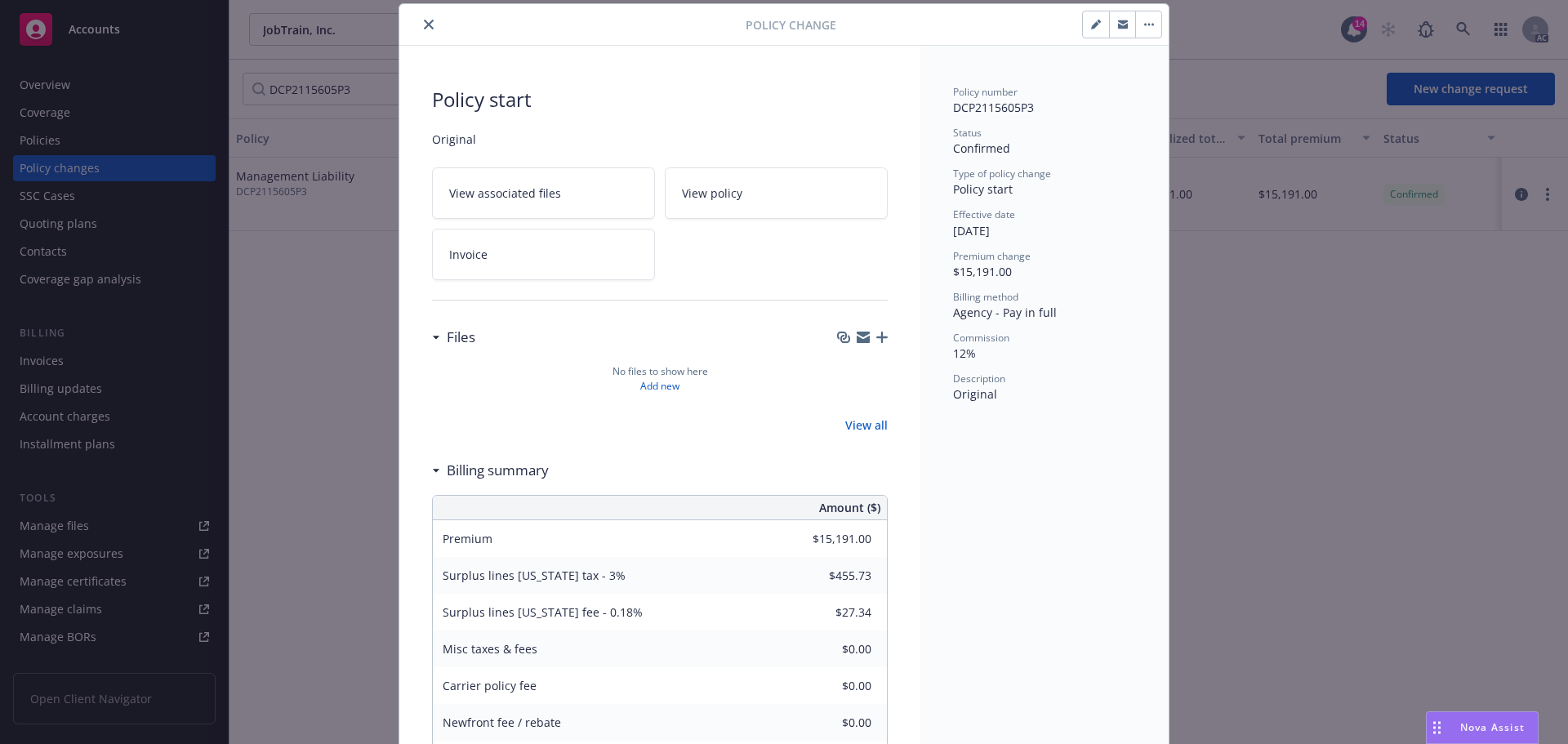
click at [424, 26] on icon "close" at bounding box center [428, 24] width 10 height 10
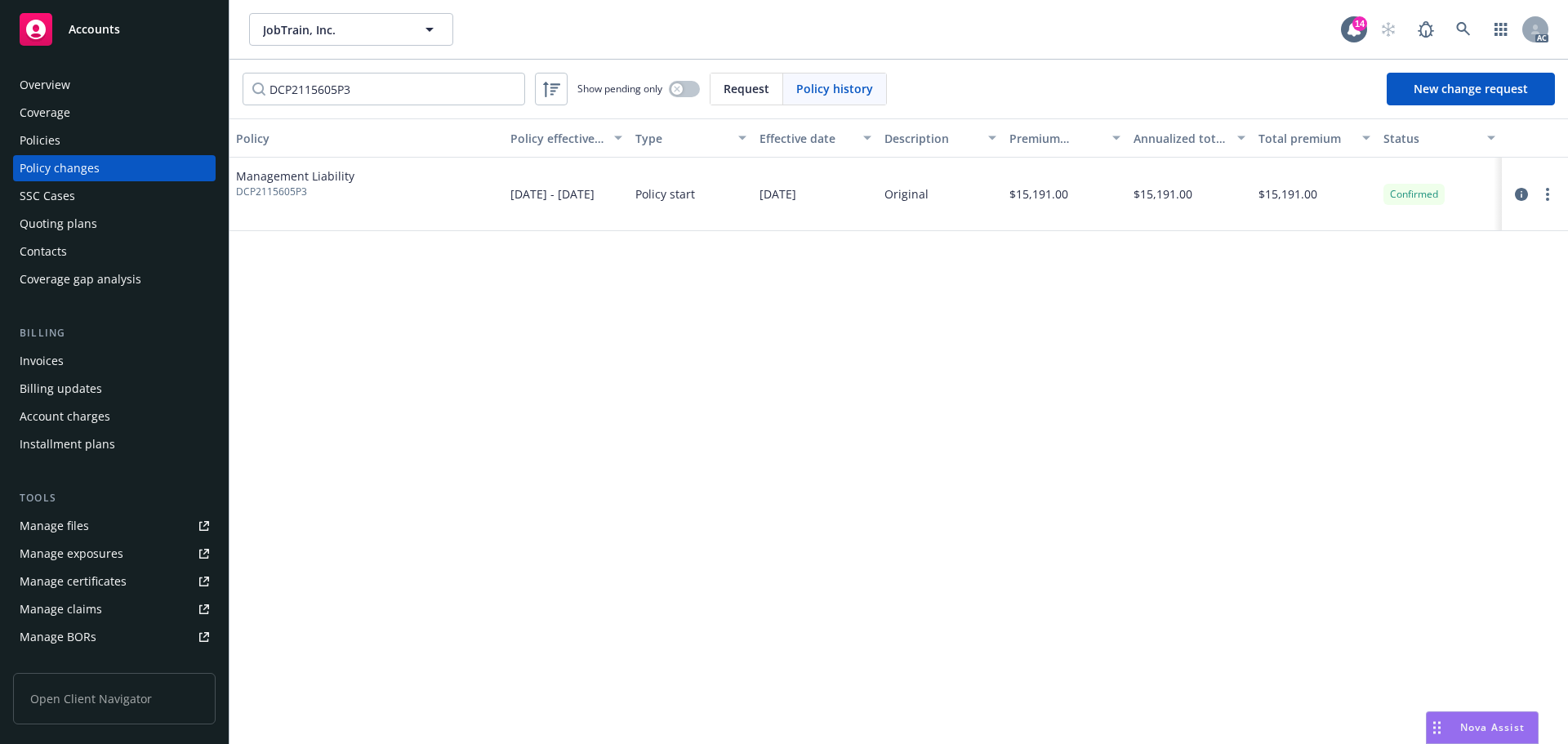
click at [88, 150] on div "Policies" at bounding box center [114, 140] width 189 height 27
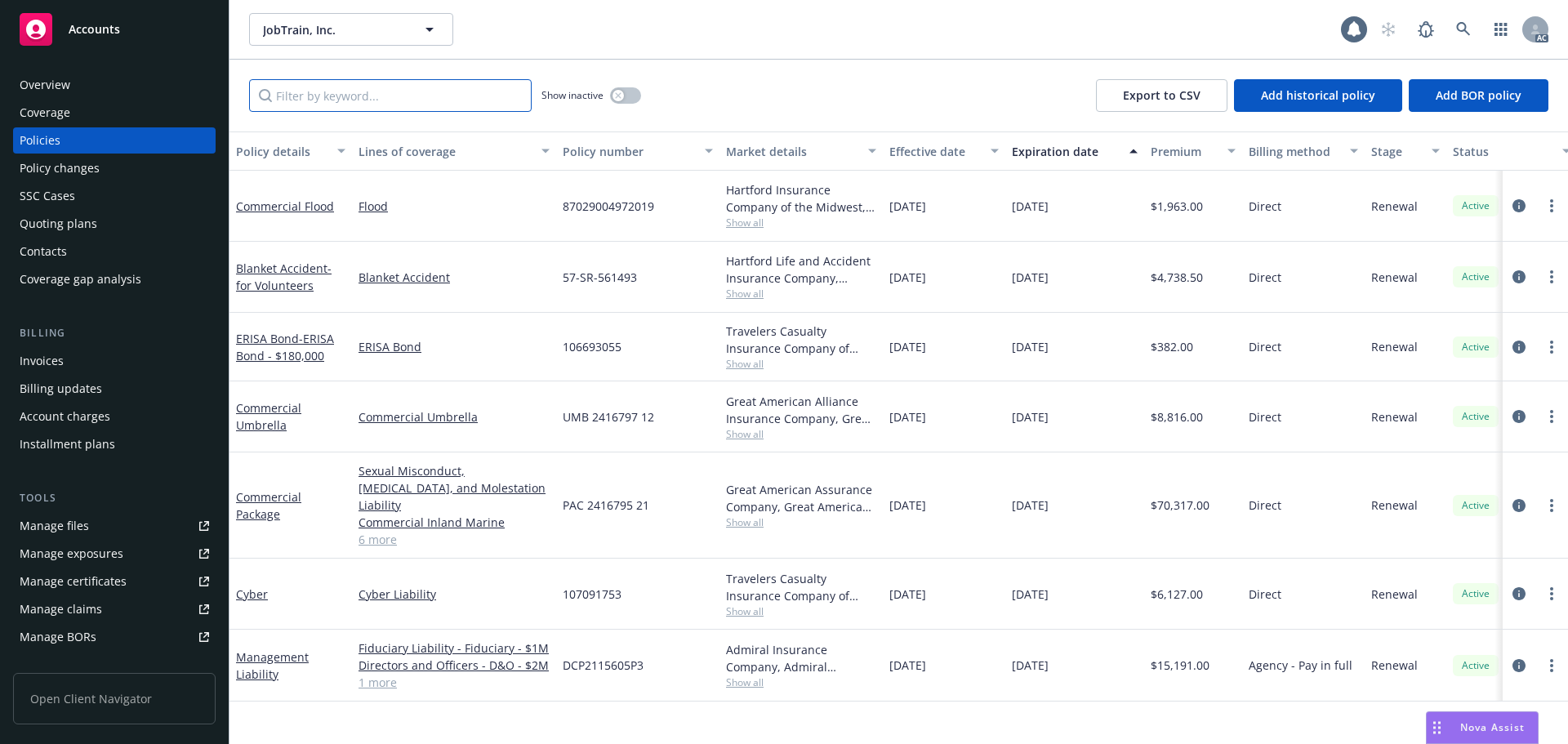
click at [380, 104] on input "Filter by keyword..." at bounding box center [390, 96] width 283 height 33
paste input "DCP2115605P3"
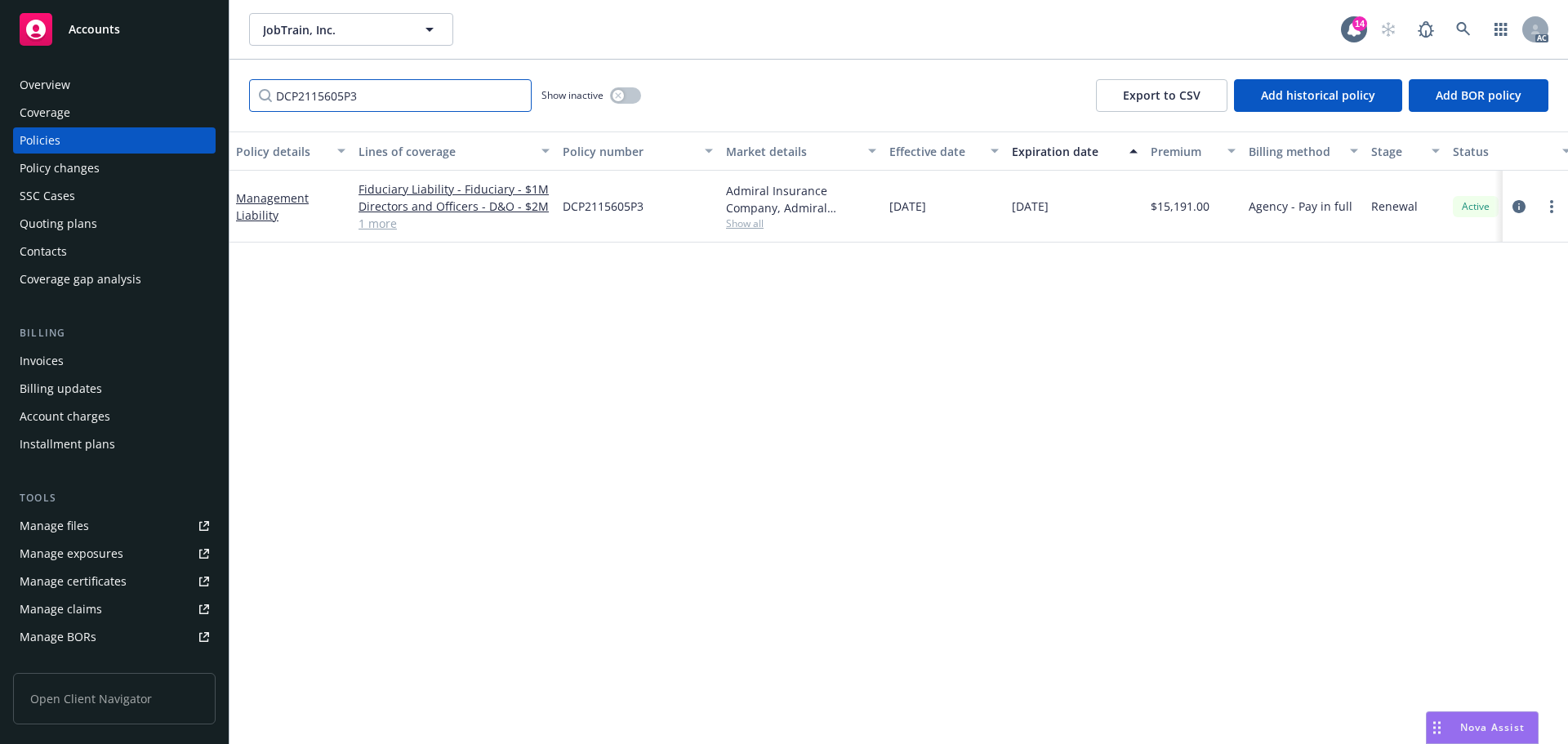
type input "DCP2115605P3"
click at [1467, 29] on icon at bounding box center [1464, 29] width 15 height 15
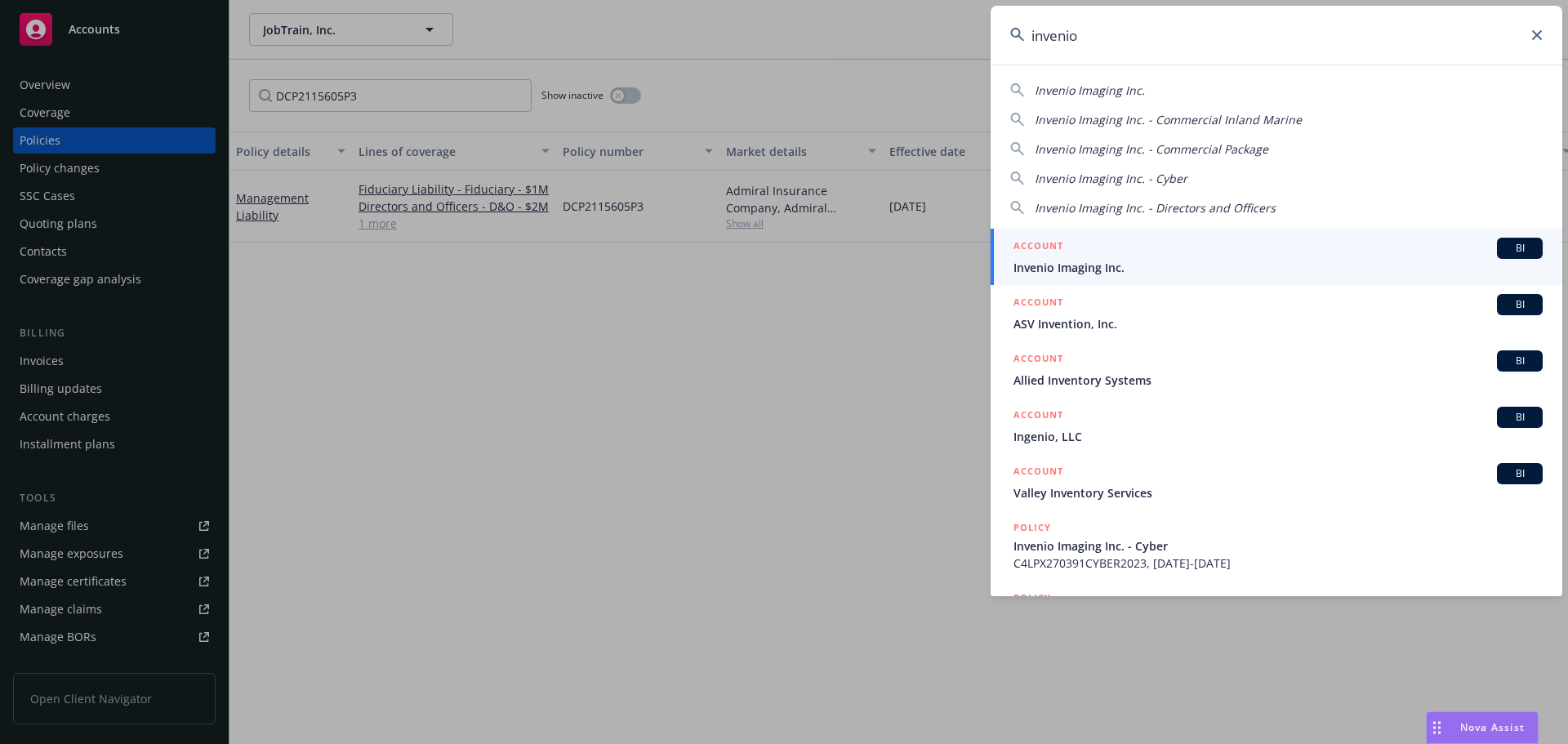
type input "invenio"
click at [1210, 270] on span "Invenio Imaging Inc." at bounding box center [1278, 267] width 529 height 17
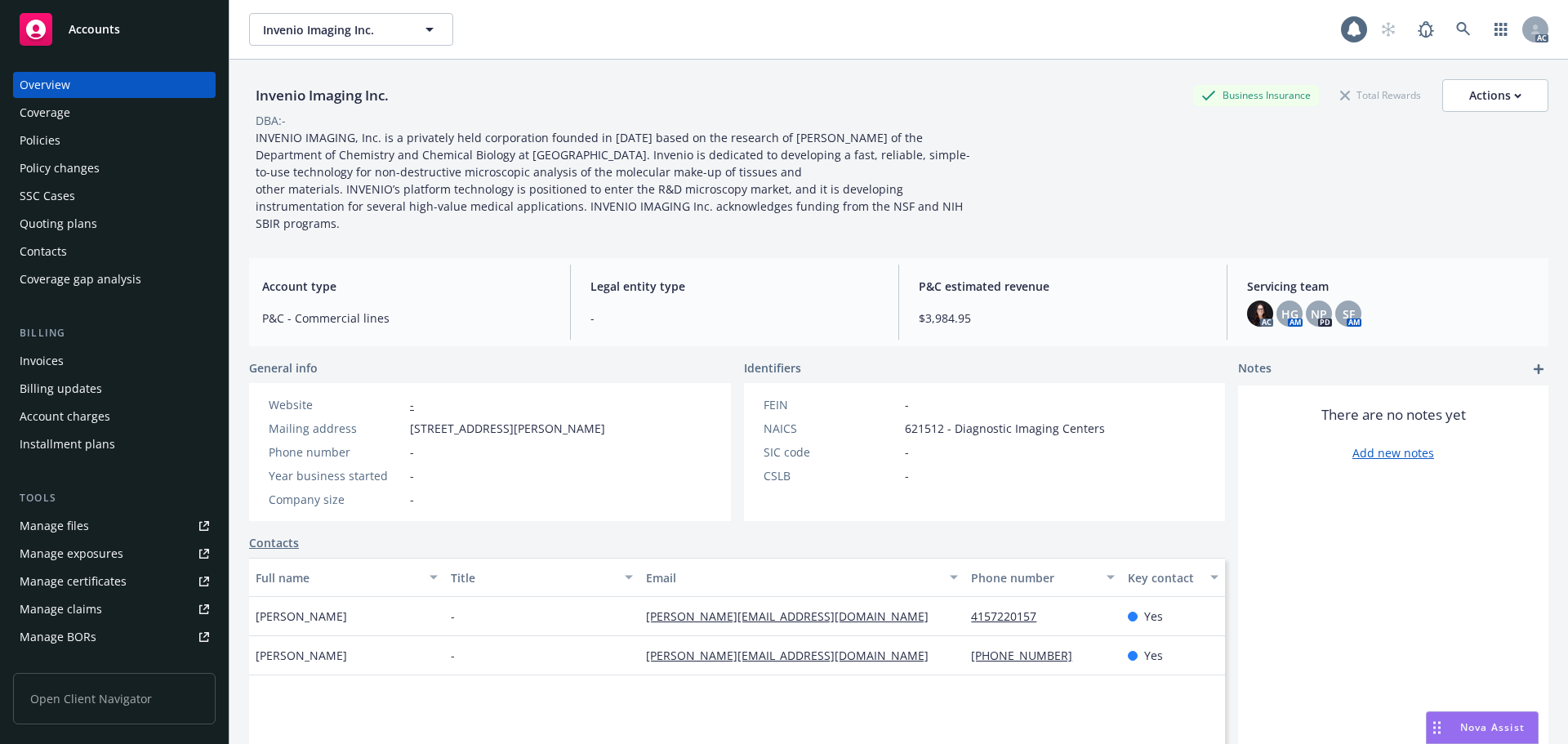
click at [147, 178] on div "Policy changes" at bounding box center [114, 168] width 189 height 27
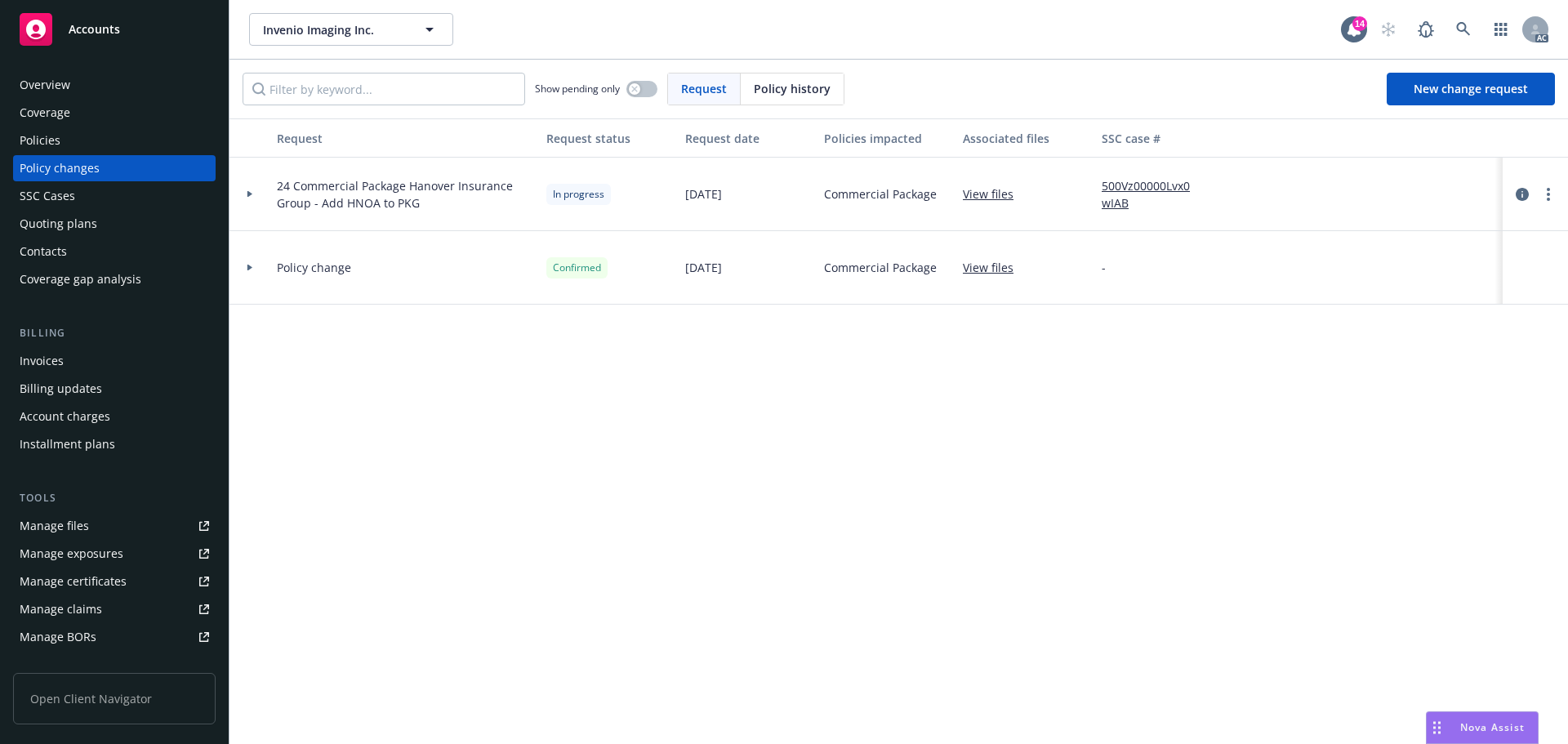
click at [800, 75] on div "Request Policy history" at bounding box center [756, 89] width 178 height 33
drag, startPoint x: 783, startPoint y: 82, endPoint x: 764, endPoint y: 83, distance: 19.0
click at [775, 82] on span "Policy history" at bounding box center [793, 88] width 77 height 17
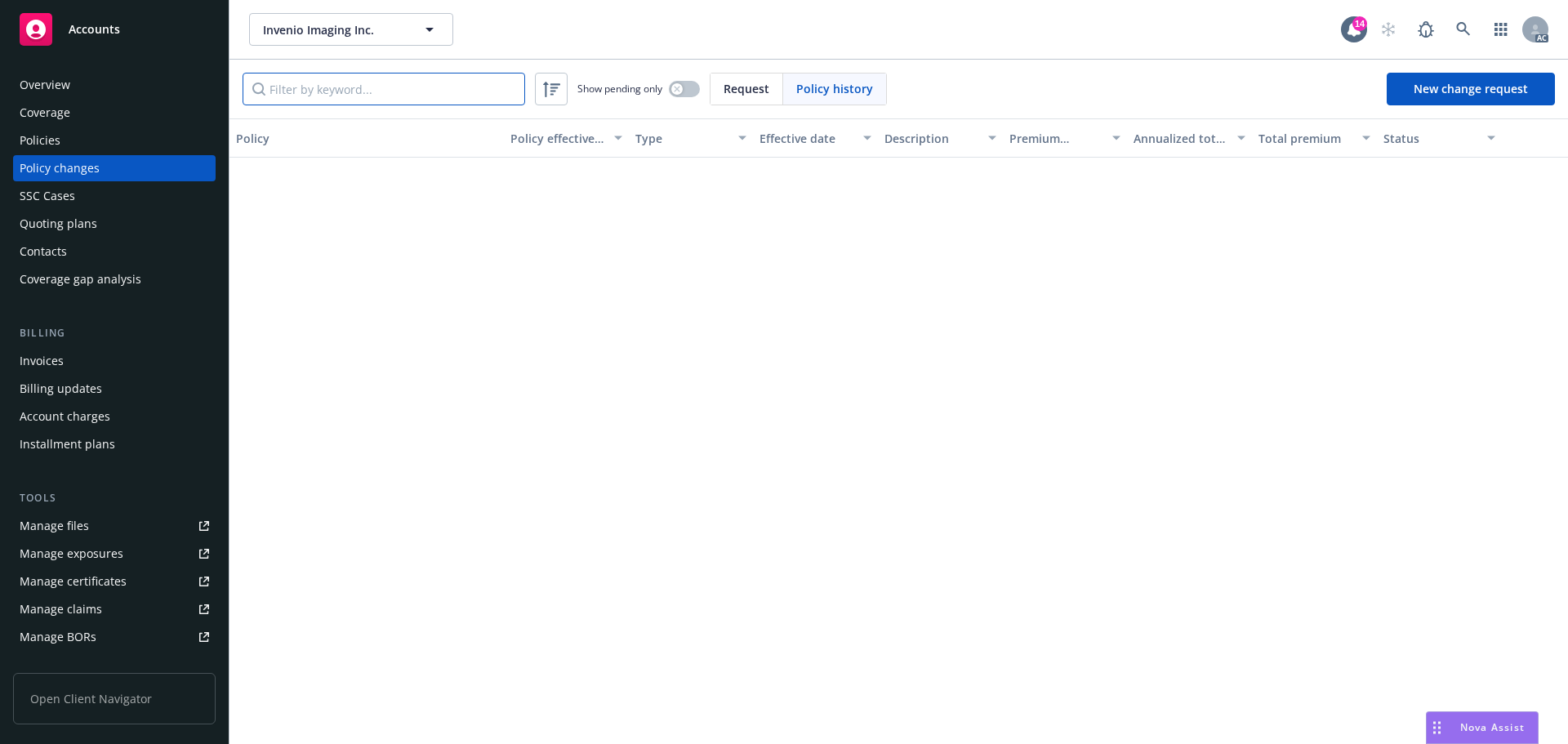
click at [437, 93] on input "Filter by keyword..." at bounding box center [384, 89] width 283 height 33
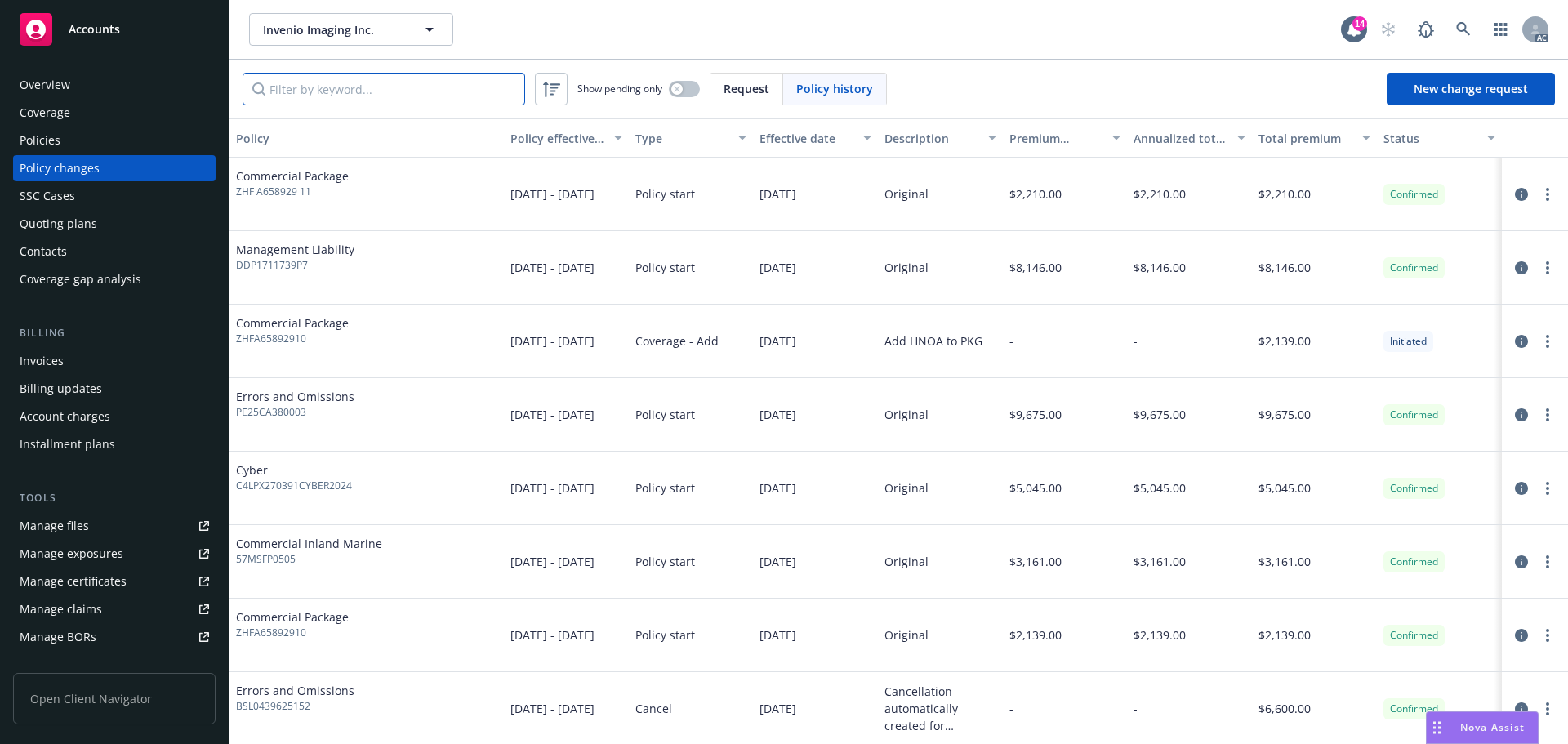
paste input "DDP1711739P7"
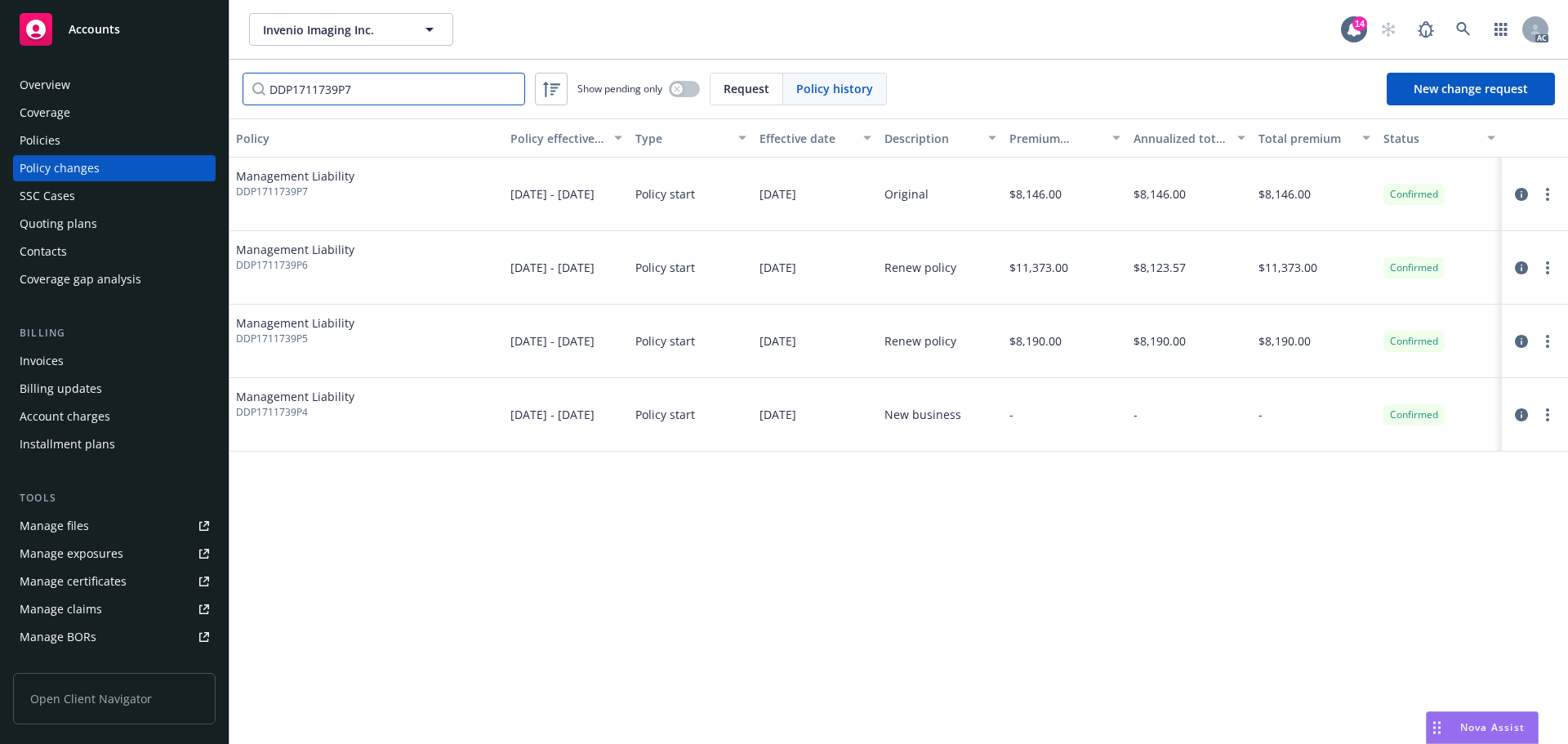
type input "DDP1711739P7"
click at [101, 135] on div "Policies" at bounding box center [114, 140] width 189 height 27
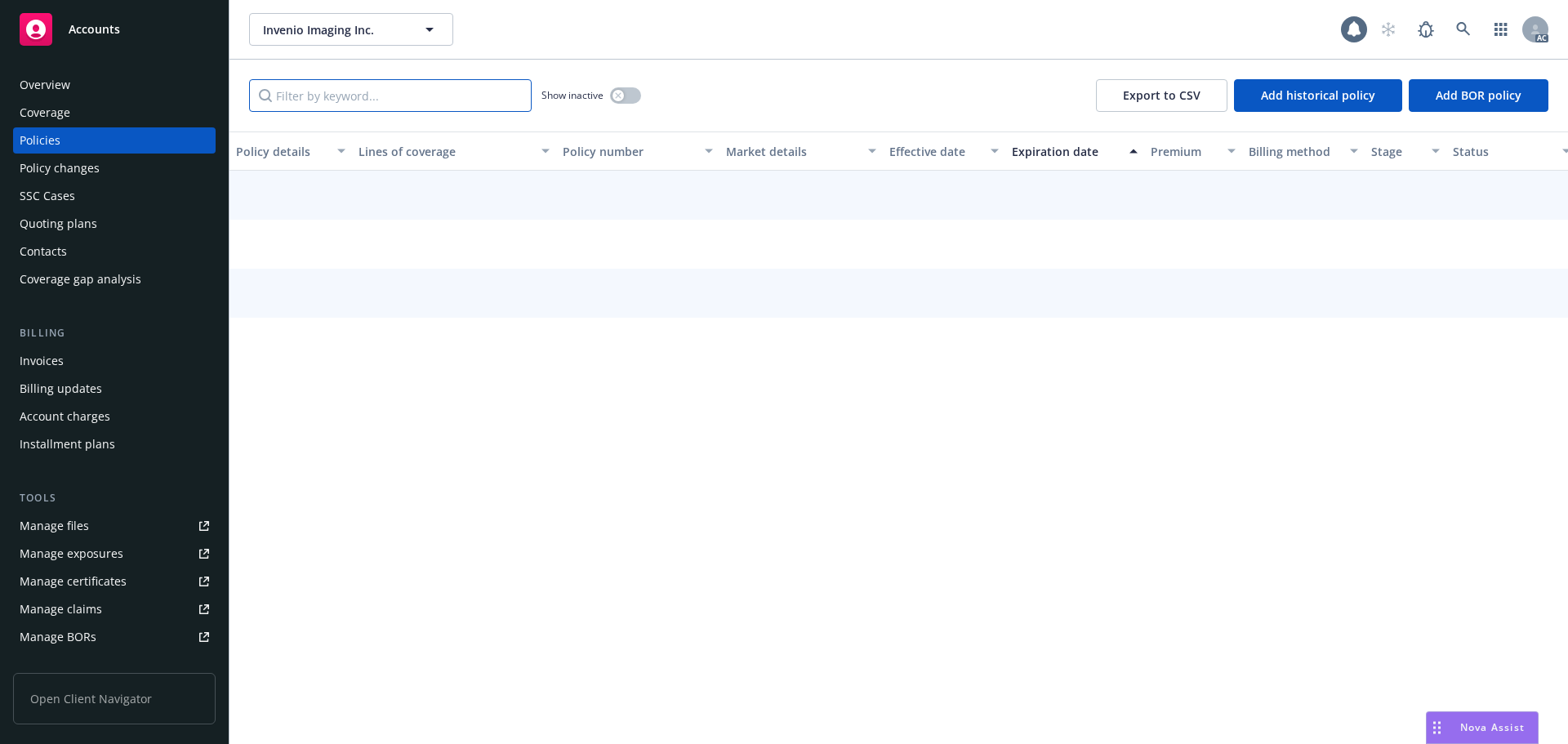
click at [363, 86] on input "Filter by keyword..." at bounding box center [390, 96] width 283 height 33
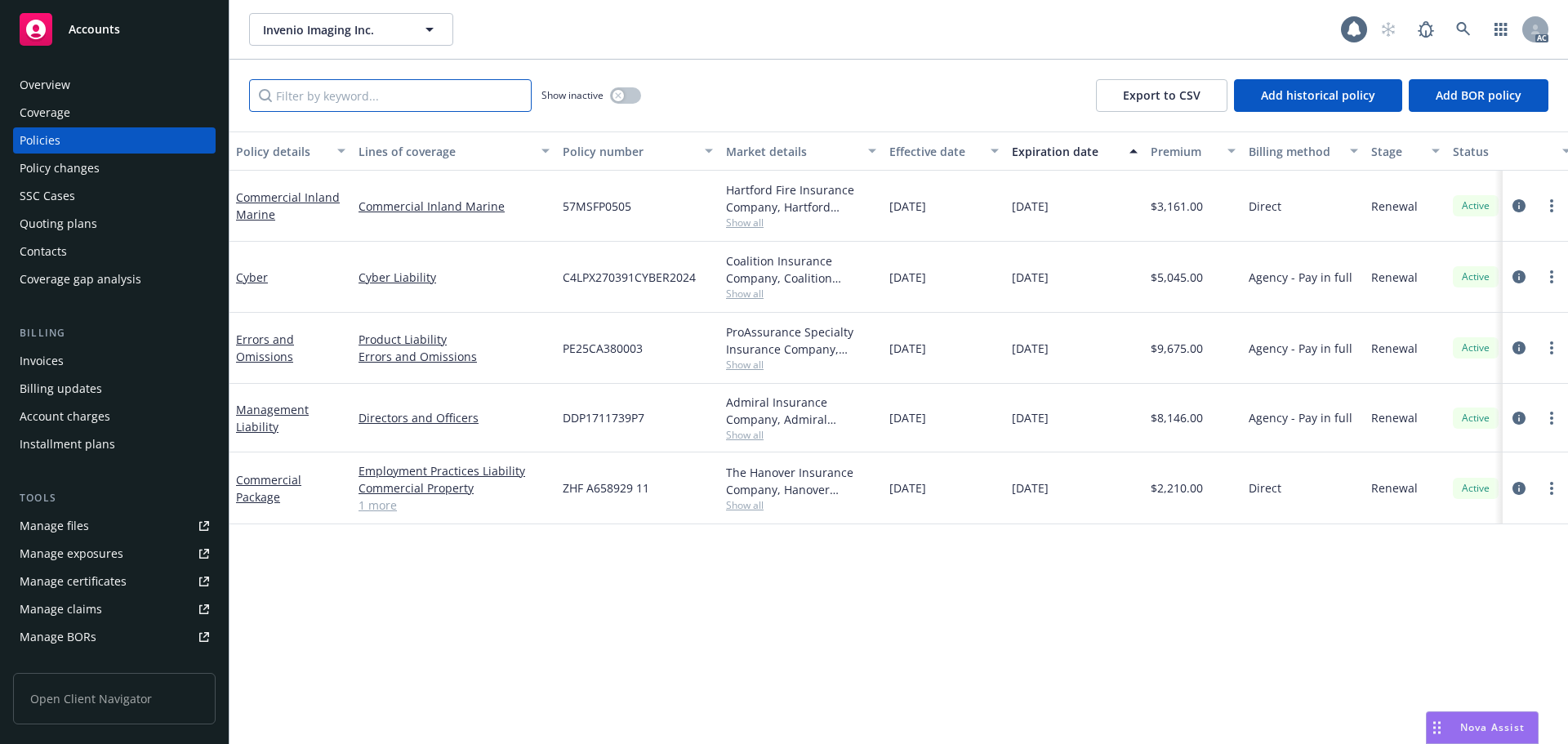
paste input "DDP1711739P7"
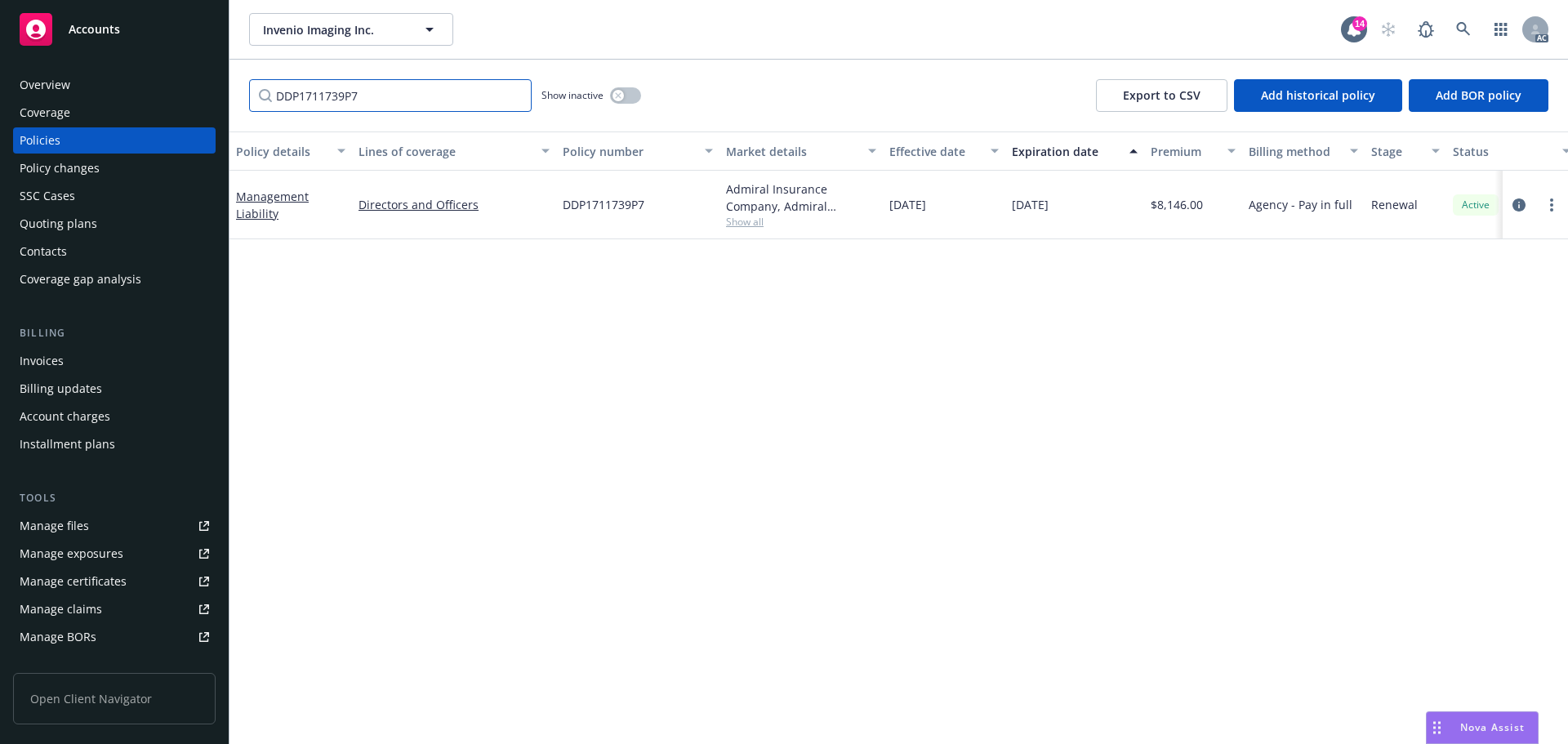
type input "DDP1711739P7"
click at [1474, 33] on link at bounding box center [1464, 29] width 33 height 33
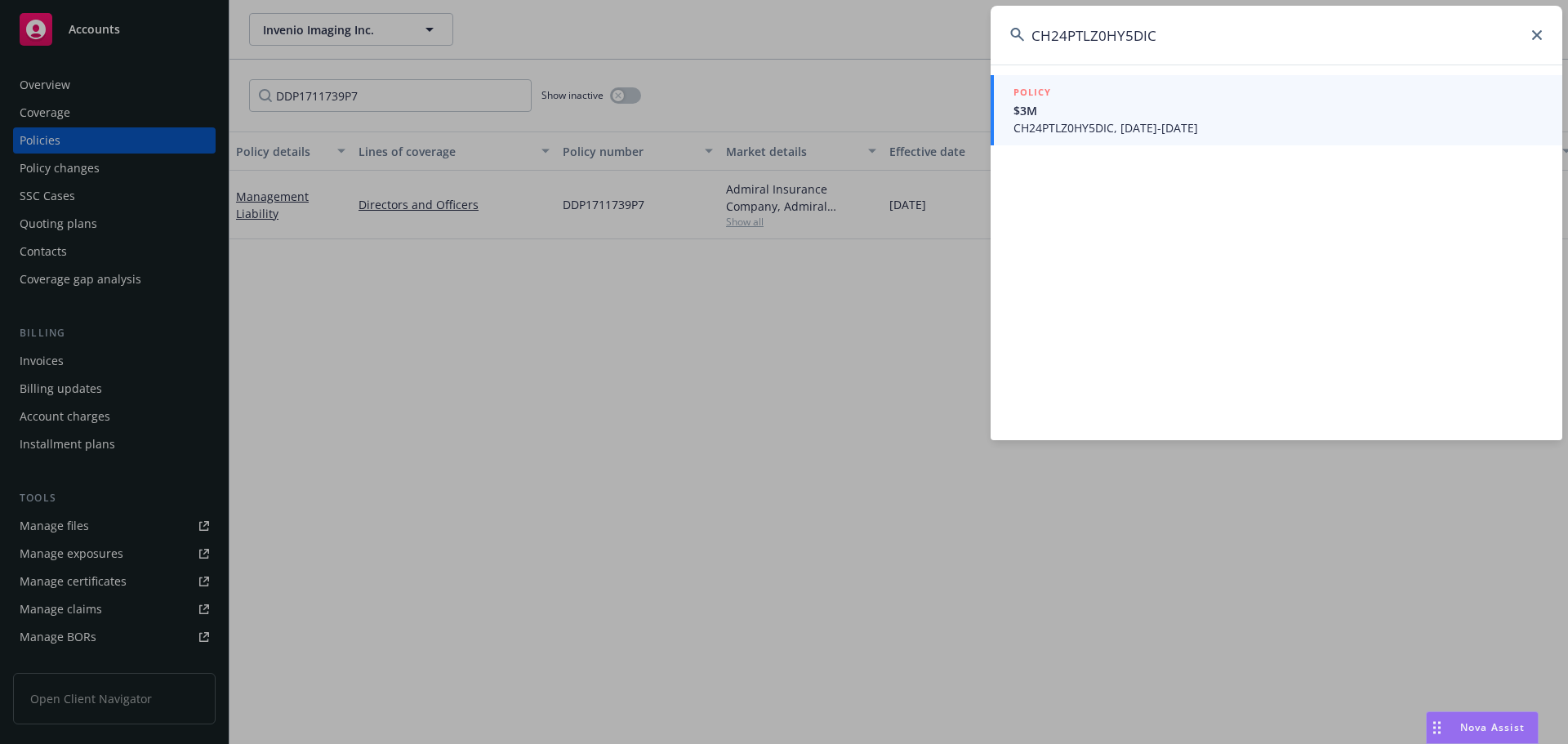
type input "CH24PTLZ0HY5DIC"
click at [1132, 124] on span "CH24PTLZ0HY5DIC, [DATE]-[DATE]" at bounding box center [1278, 127] width 529 height 17
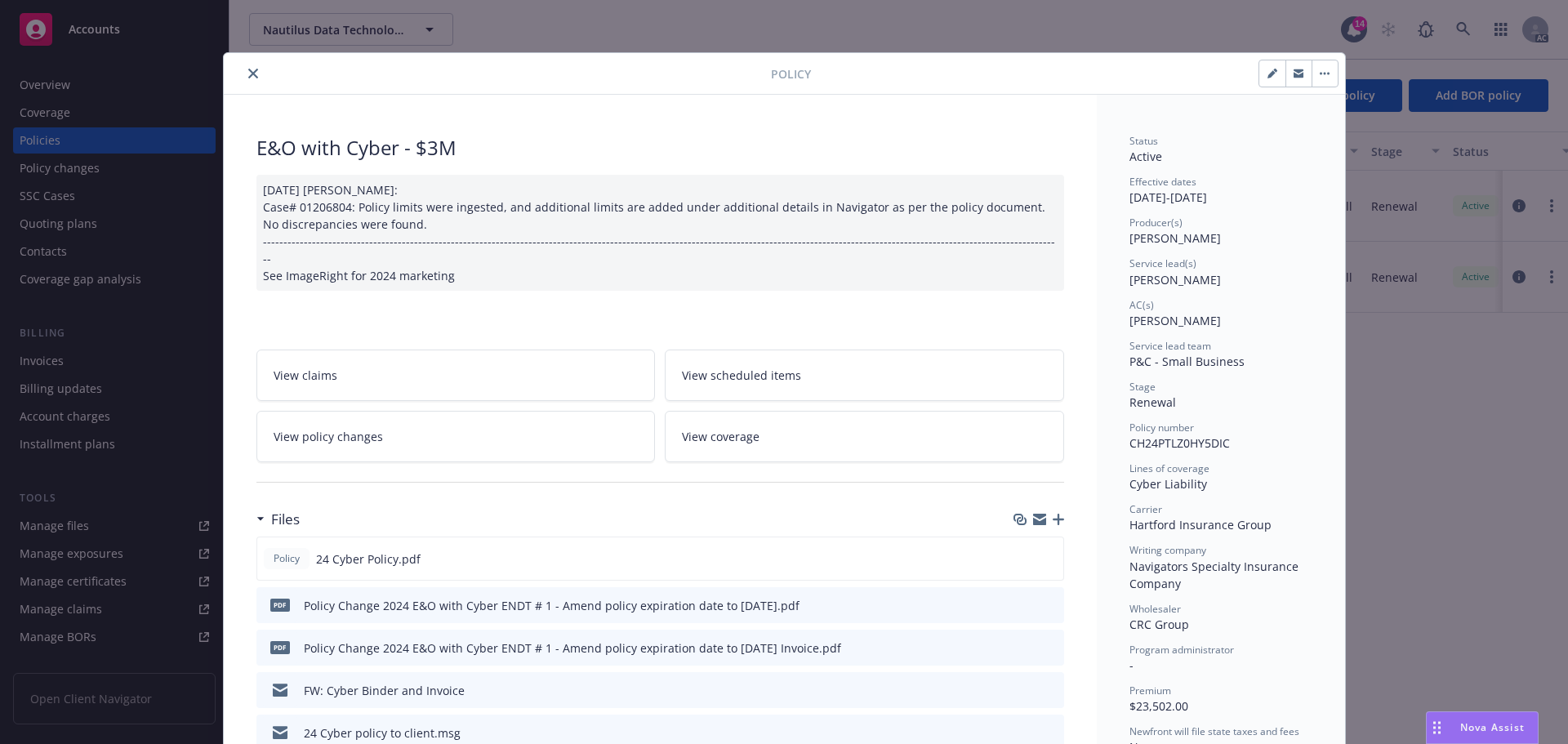
click at [248, 78] on icon "close" at bounding box center [253, 73] width 10 height 10
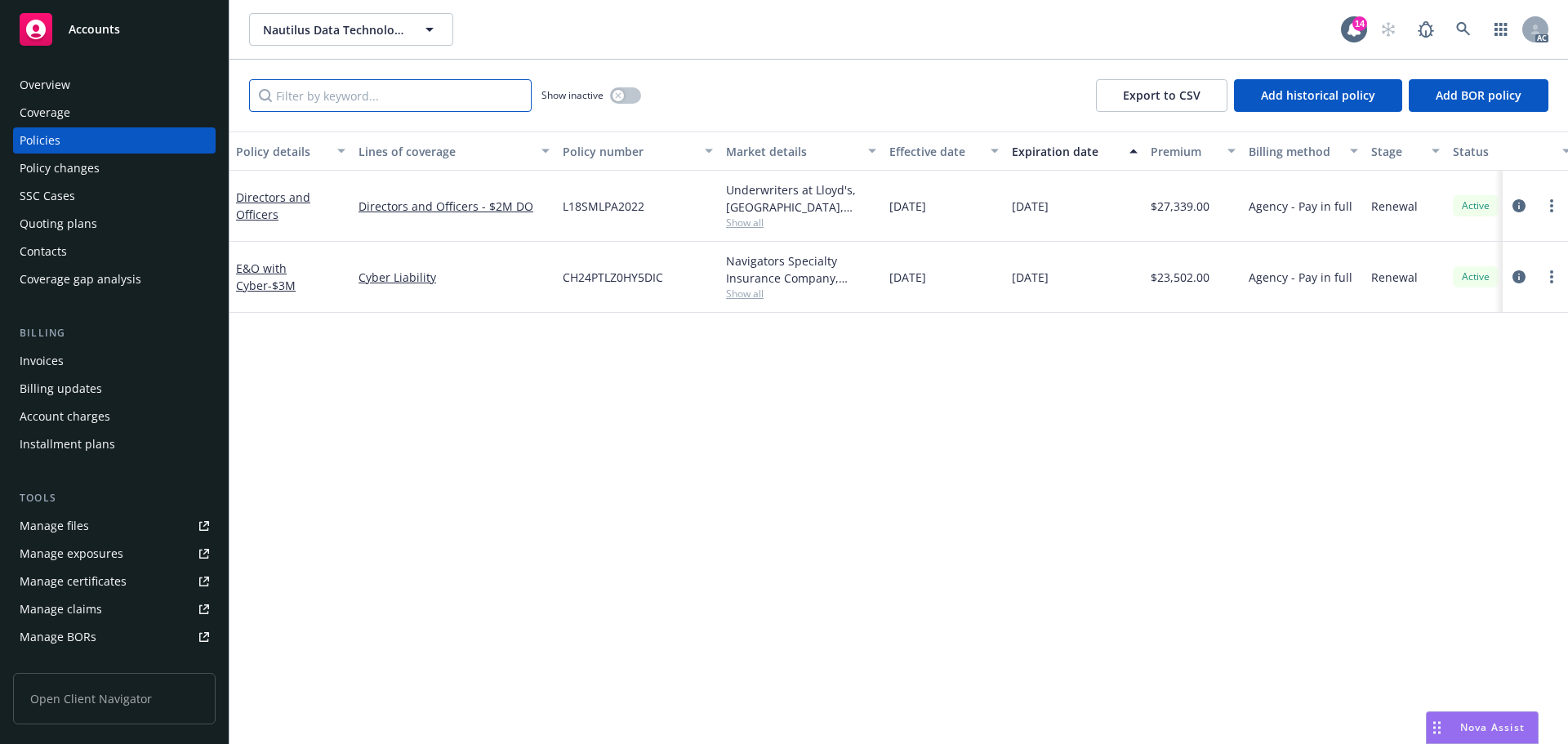
click at [463, 103] on input "Filter by keyword..." at bounding box center [390, 96] width 283 height 33
paste input "CH24PTLZ0HY5DIC"
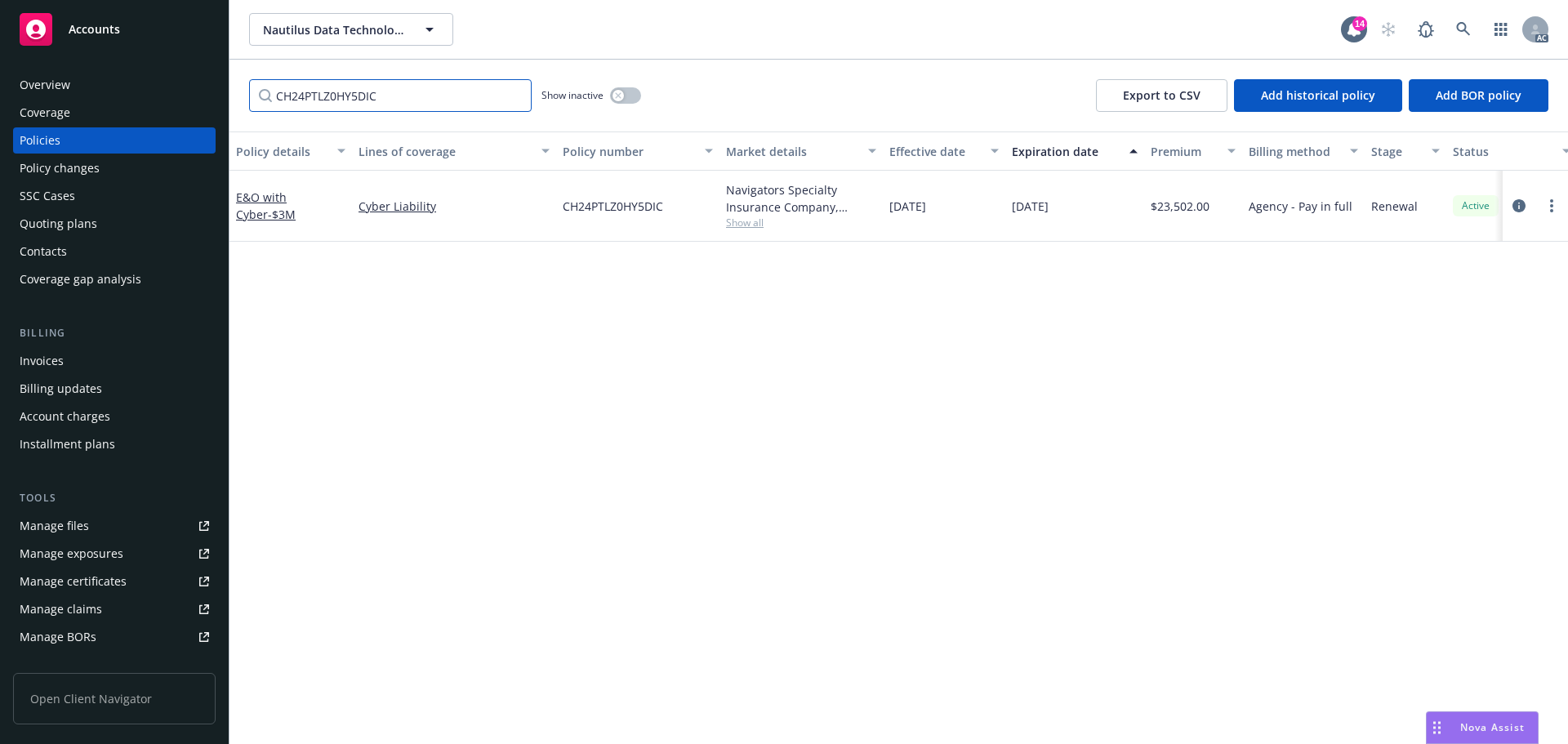
type input "CH24PTLZ0HY5DIC"
drag, startPoint x: 860, startPoint y: 281, endPoint x: 801, endPoint y: 283, distance: 59.0
click at [801, 283] on div "Policy details Lines of coverage Policy number Market details Effective date Ex…" at bounding box center [899, 437] width 1338 height 612
click at [113, 176] on div "Policy changes" at bounding box center [114, 168] width 189 height 27
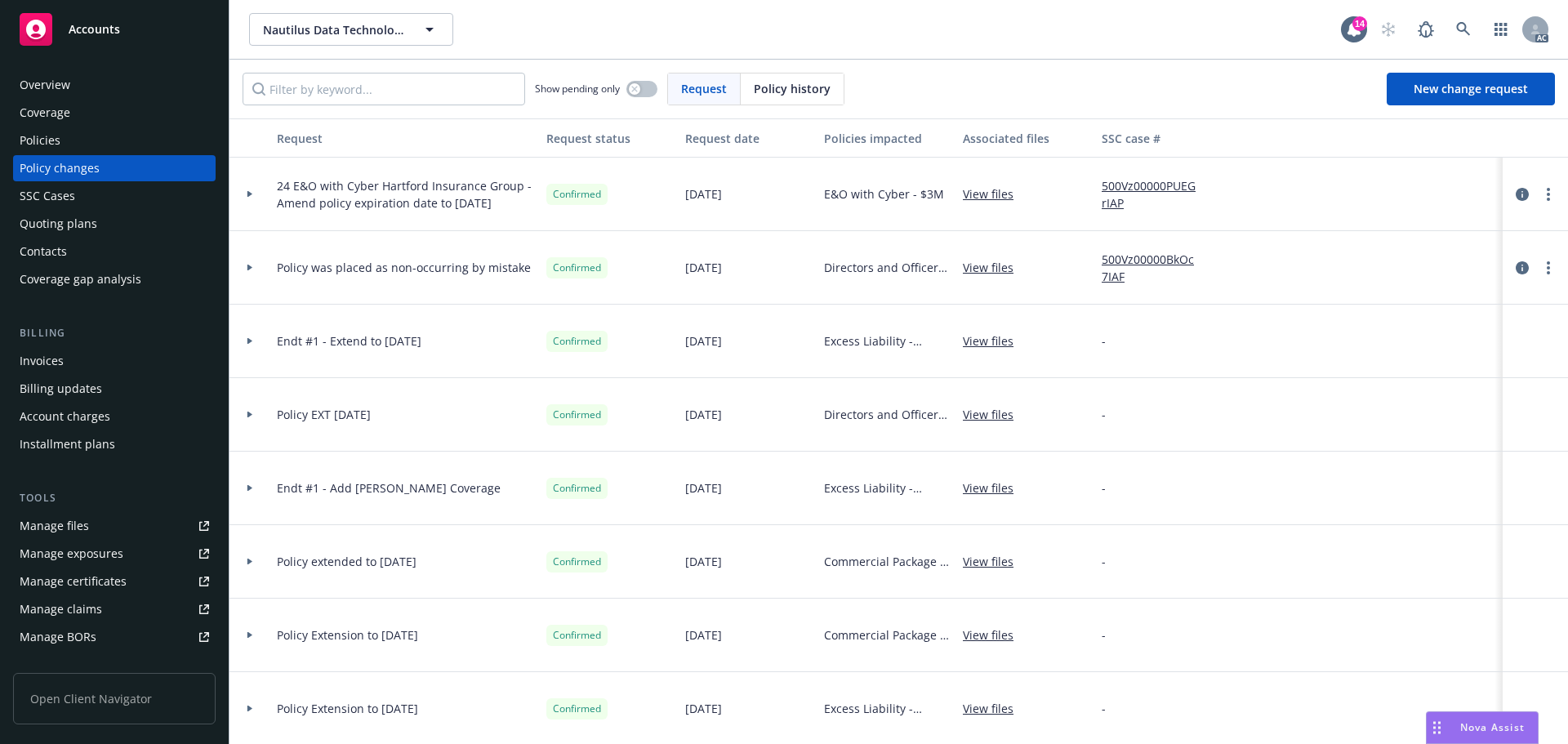
drag, startPoint x: 820, startPoint y: 90, endPoint x: 806, endPoint y: 92, distance: 14.1
click at [815, 92] on span "Policy history" at bounding box center [793, 88] width 77 height 17
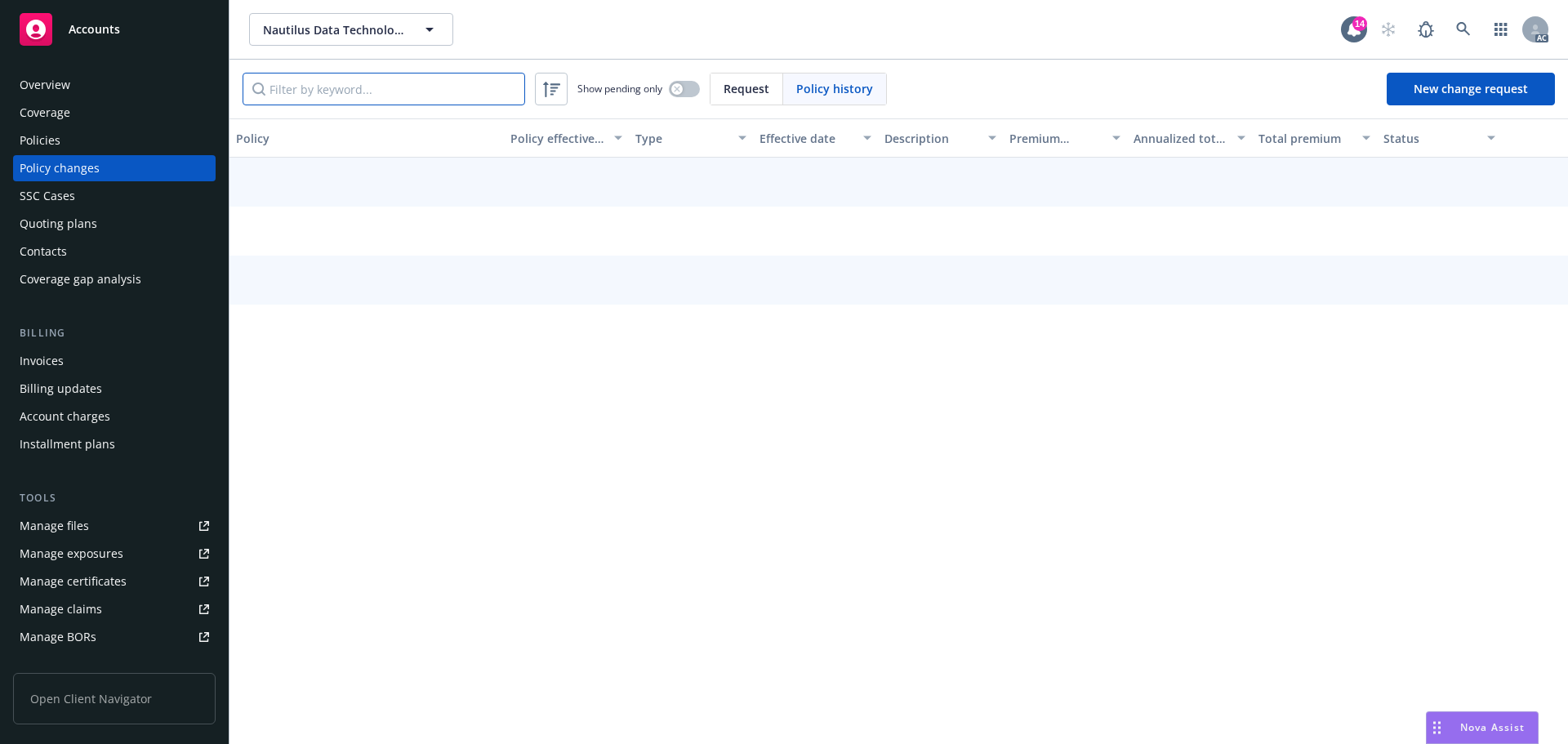
click at [360, 104] on input "Filter by keyword..." at bounding box center [384, 89] width 283 height 33
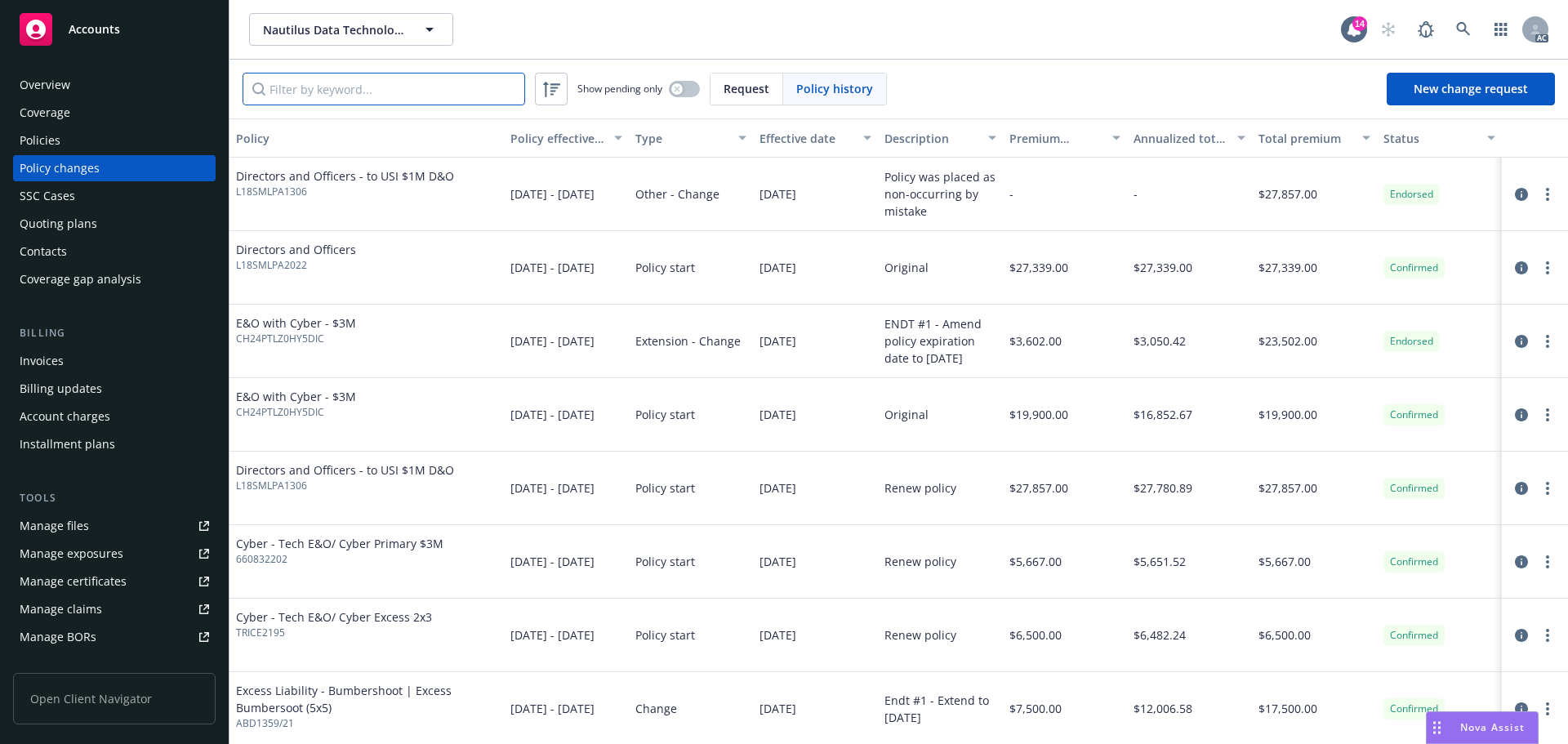
paste input "CH24PTLZ0HY5DIC"
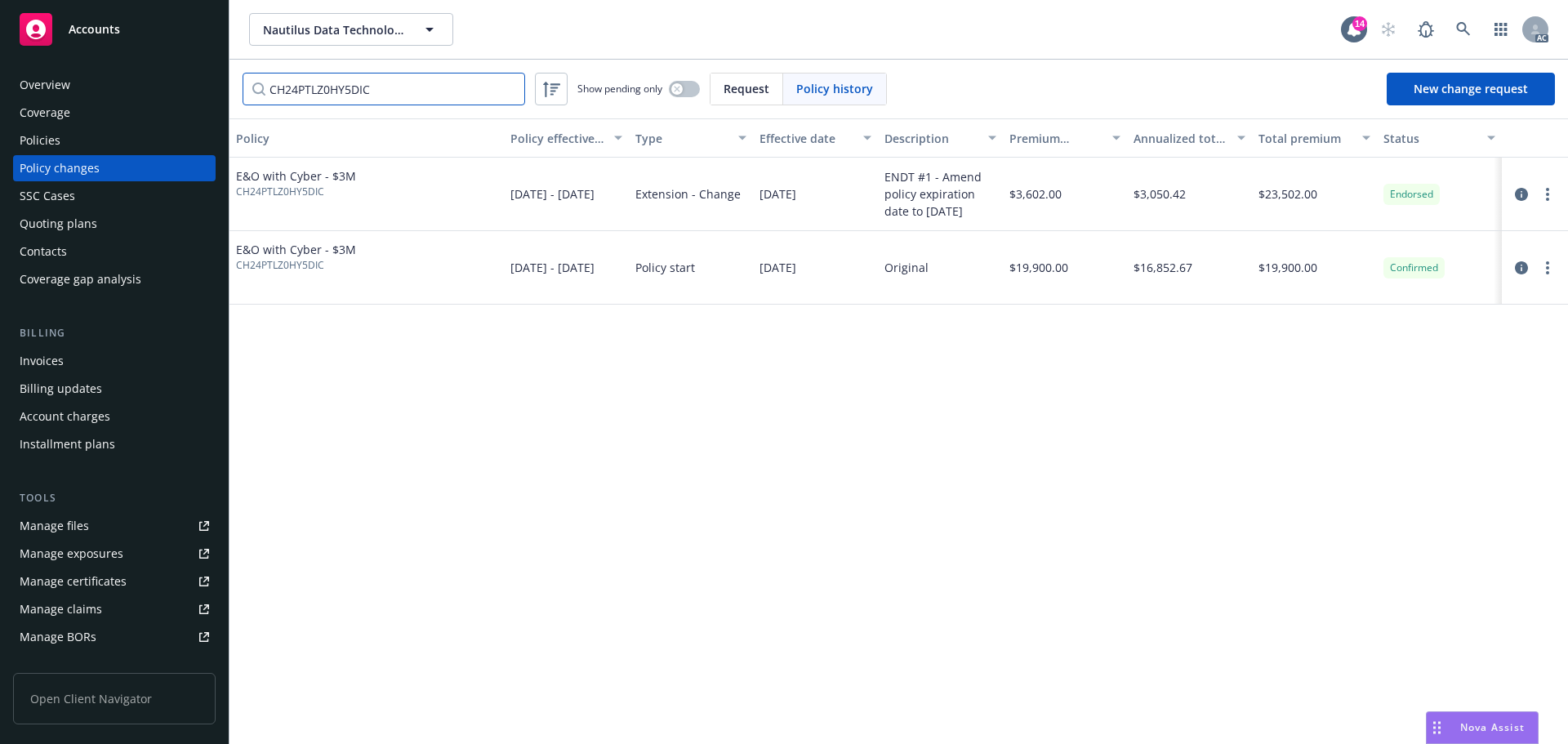
type input "CH24PTLZ0HY5DIC"
click at [1465, 21] on link at bounding box center [1464, 29] width 33 height 33
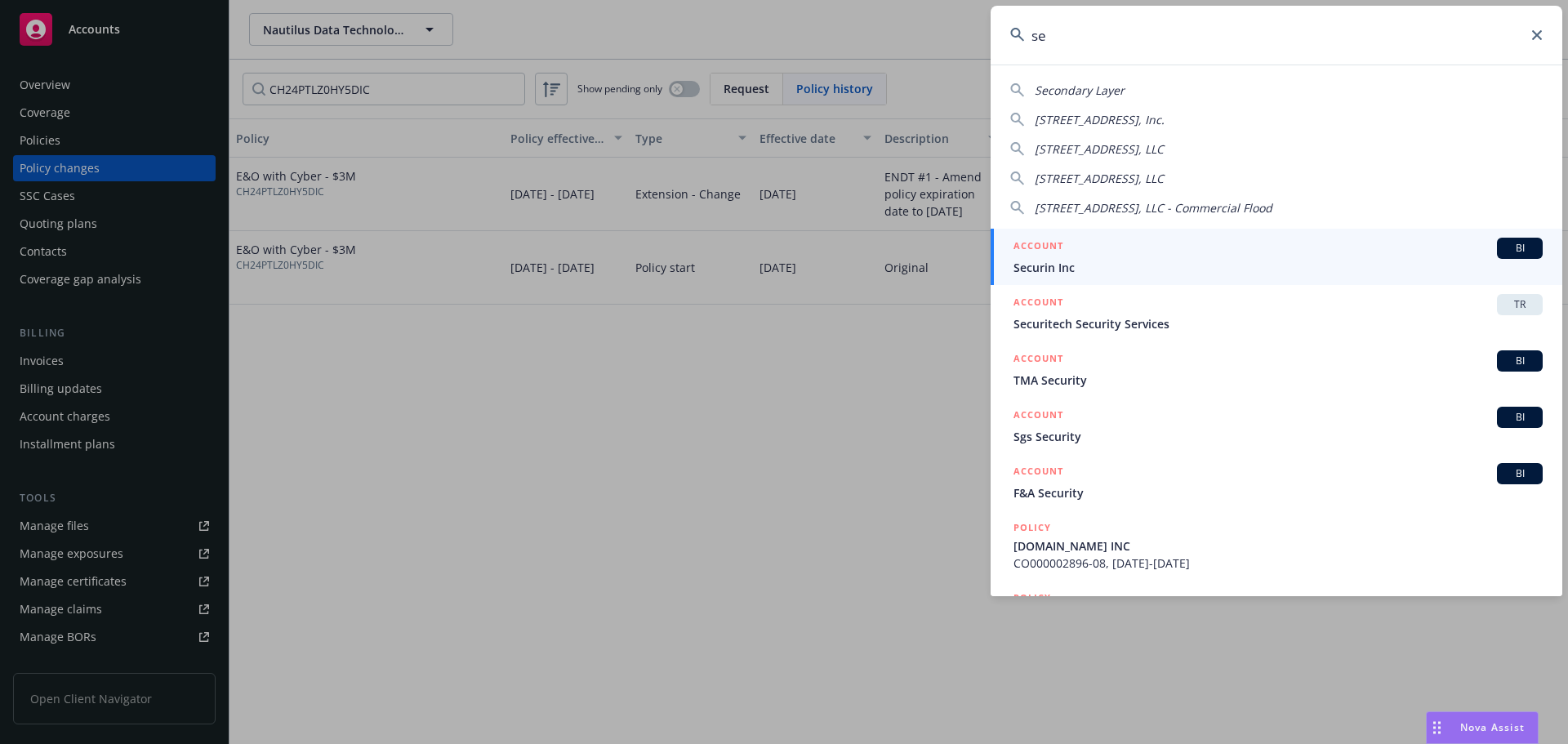
type input "s"
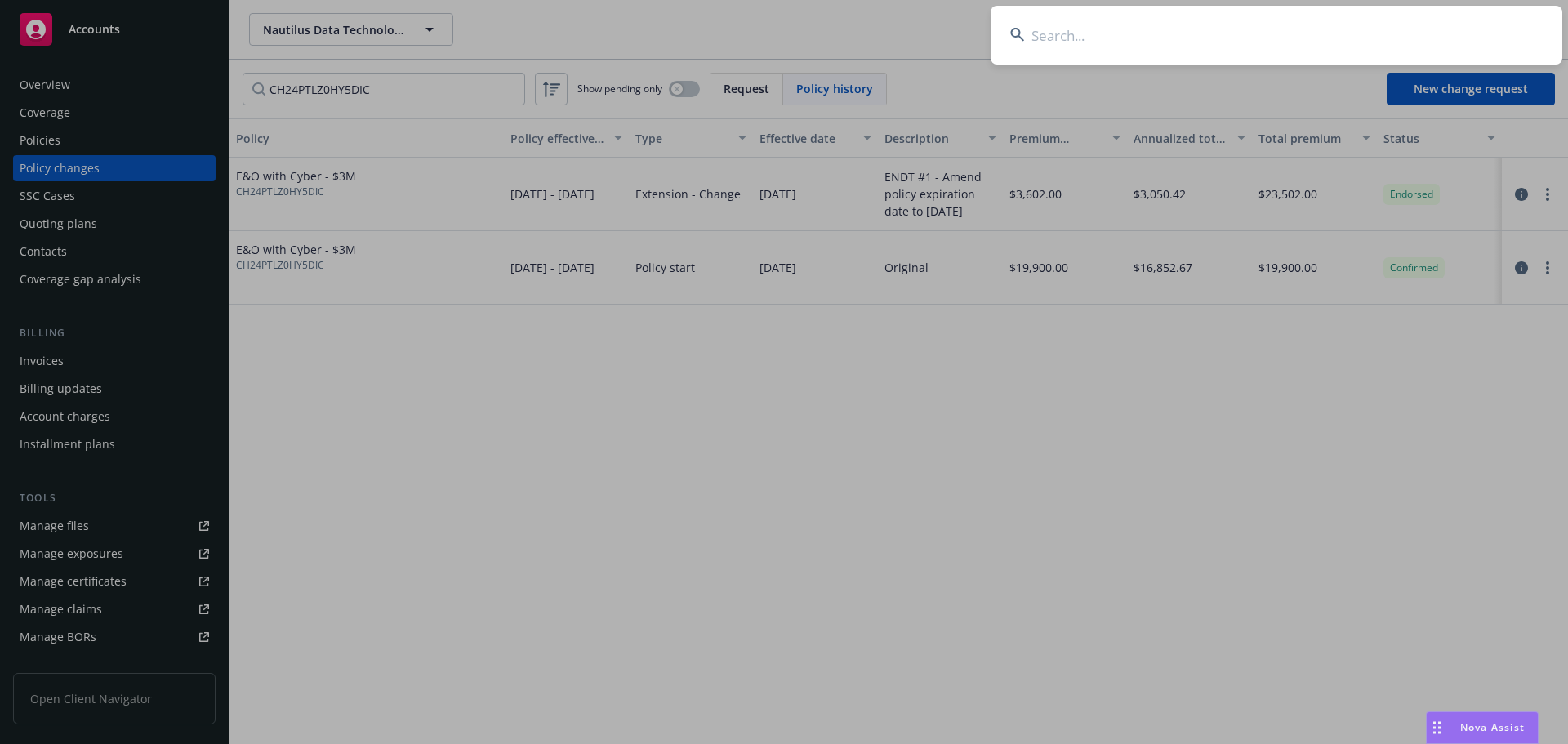
click at [1145, 45] on input at bounding box center [1276, 35] width 572 height 59
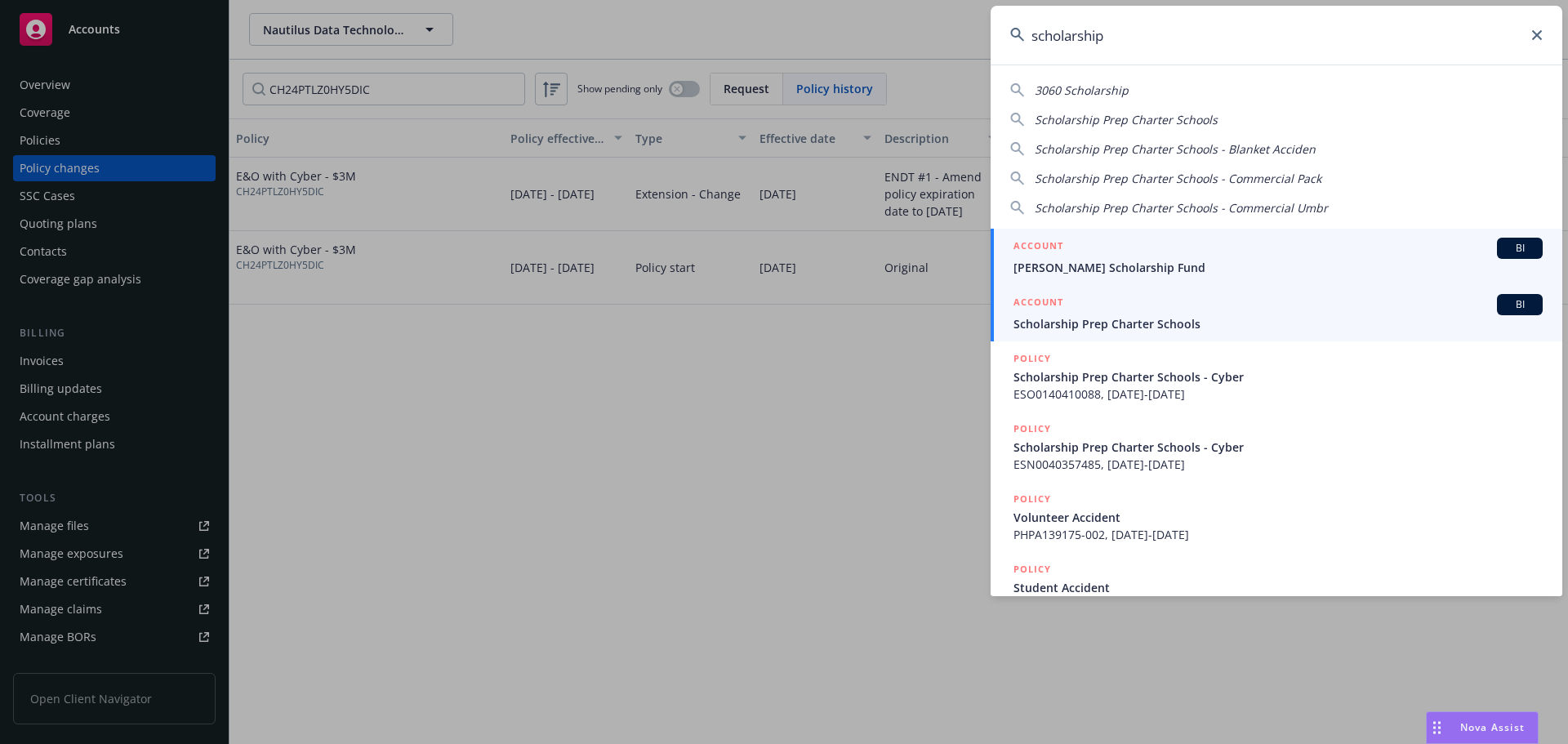
type input "scholarship"
click at [1256, 325] on span "Scholarship Prep Charter Schools" at bounding box center [1278, 323] width 529 height 17
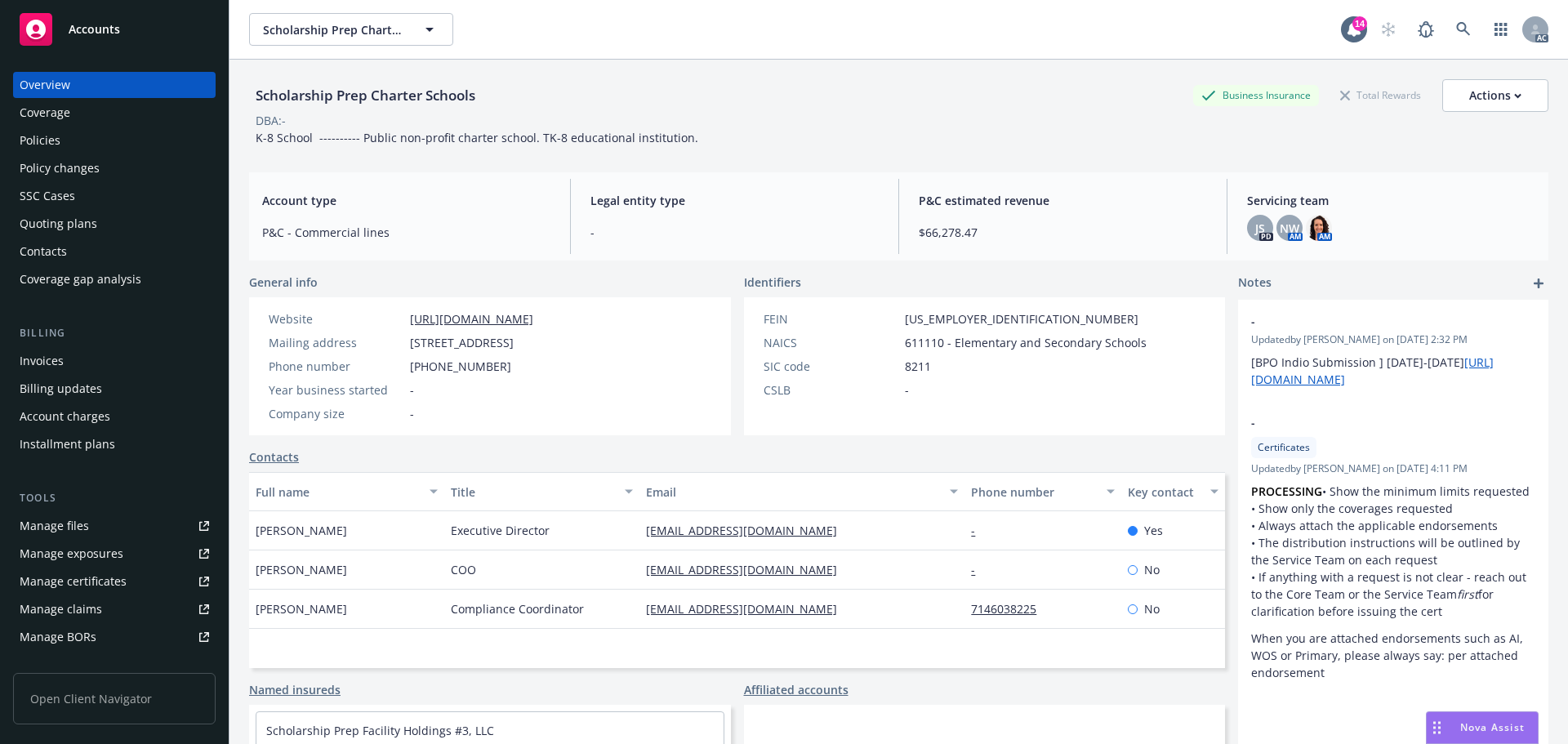
click at [111, 135] on div "Policies" at bounding box center [114, 140] width 189 height 27
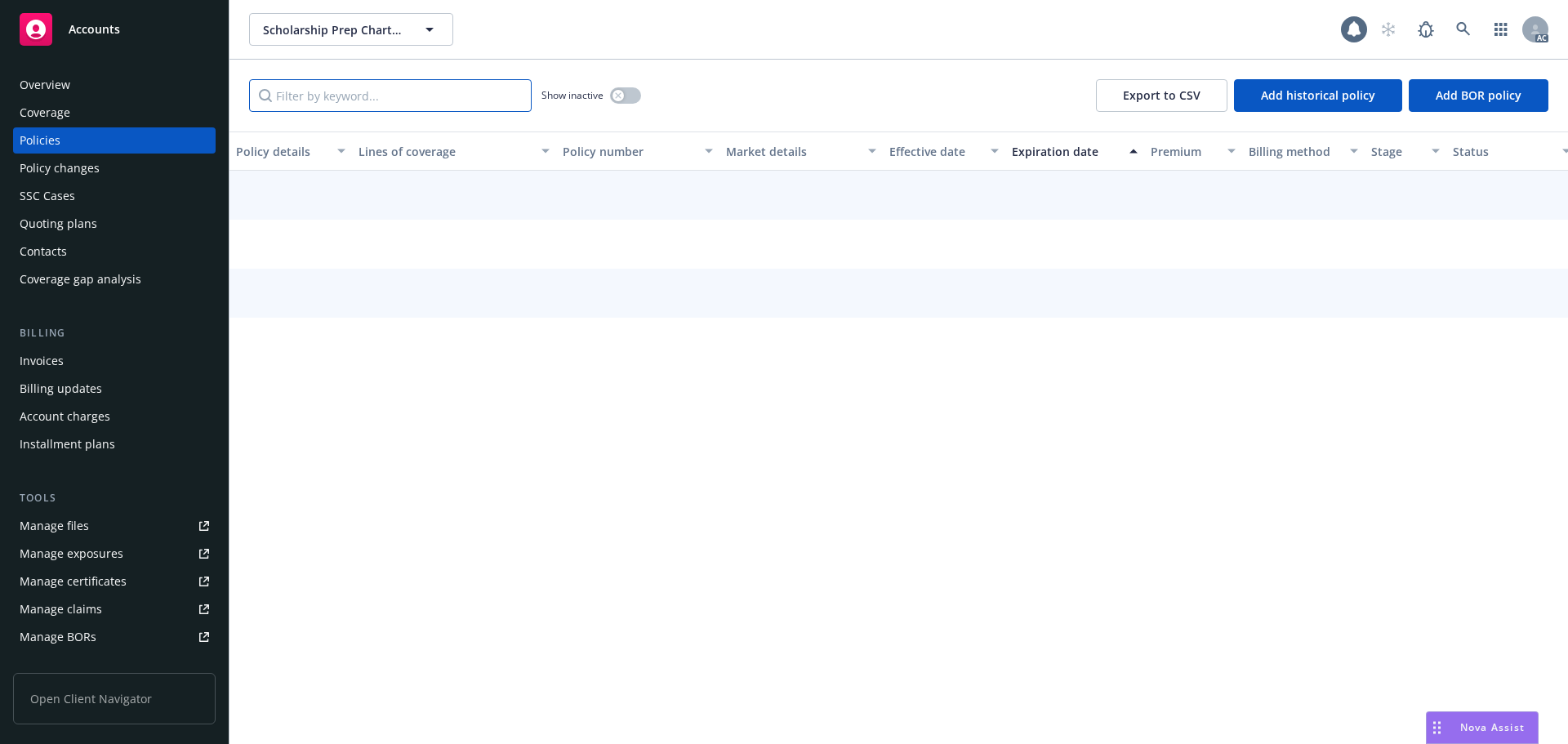
click at [441, 97] on input "Filter by keyword..." at bounding box center [390, 96] width 283 height 33
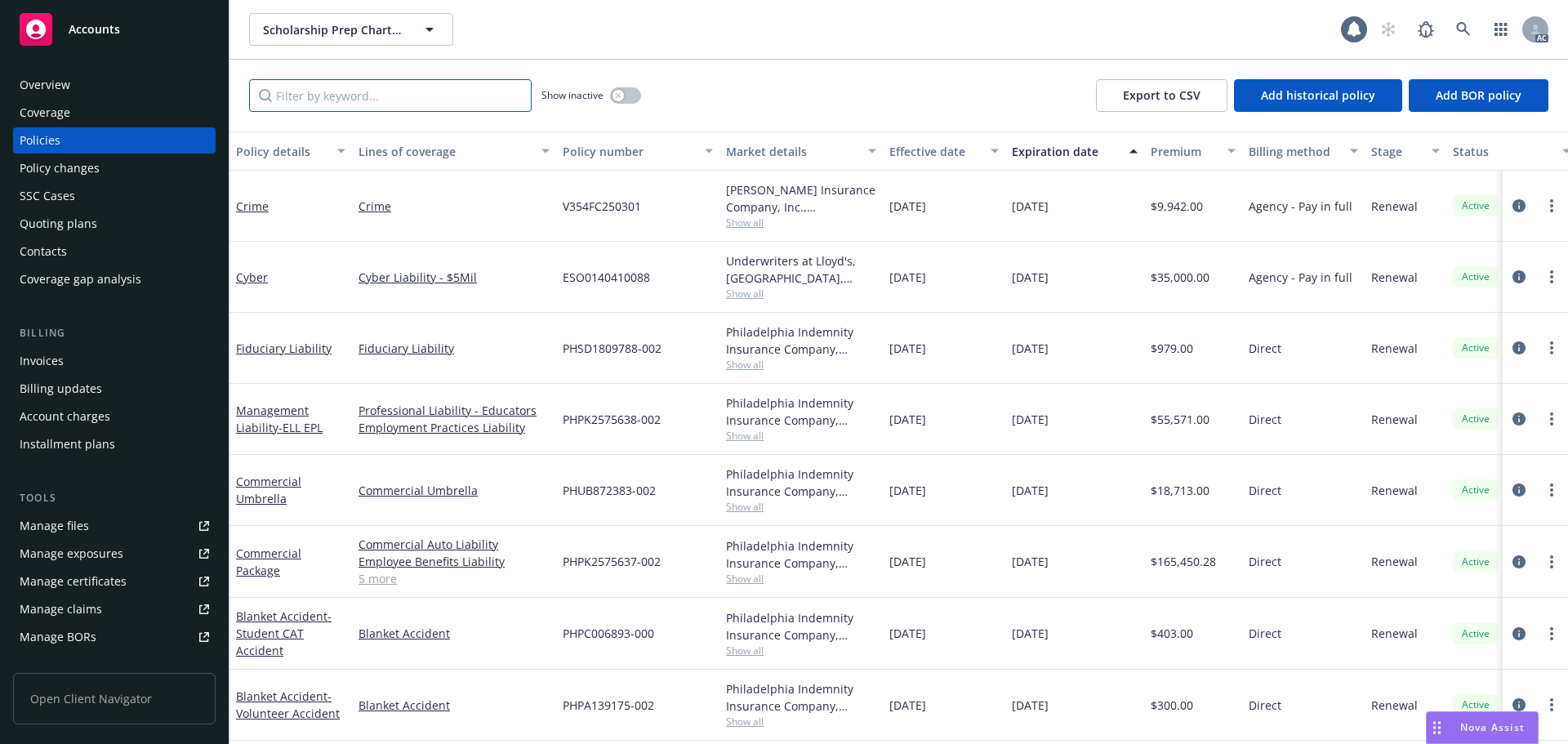
paste input "V354FC250301"
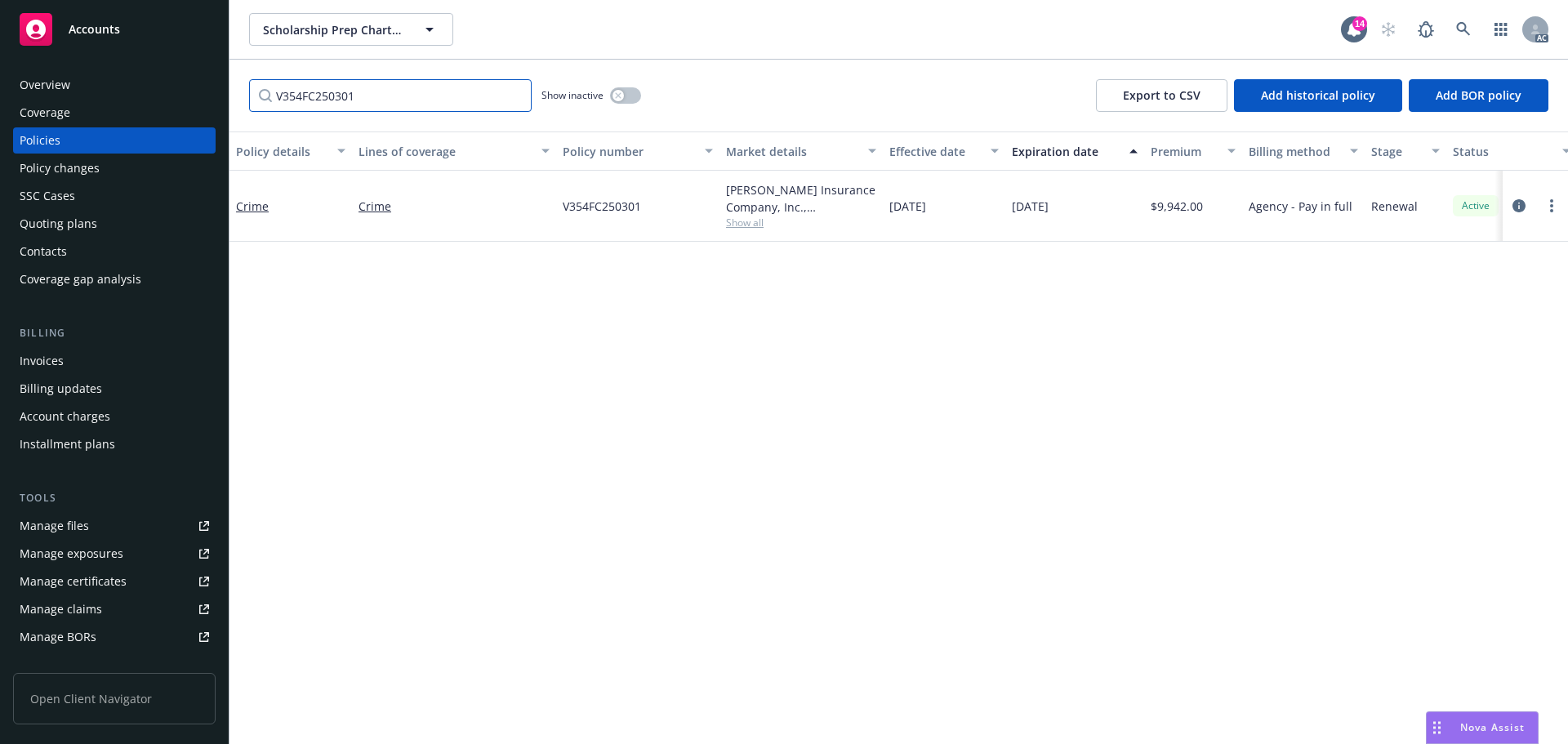
type input "V354FC250301"
click at [105, 156] on div "Policy changes" at bounding box center [114, 168] width 189 height 27
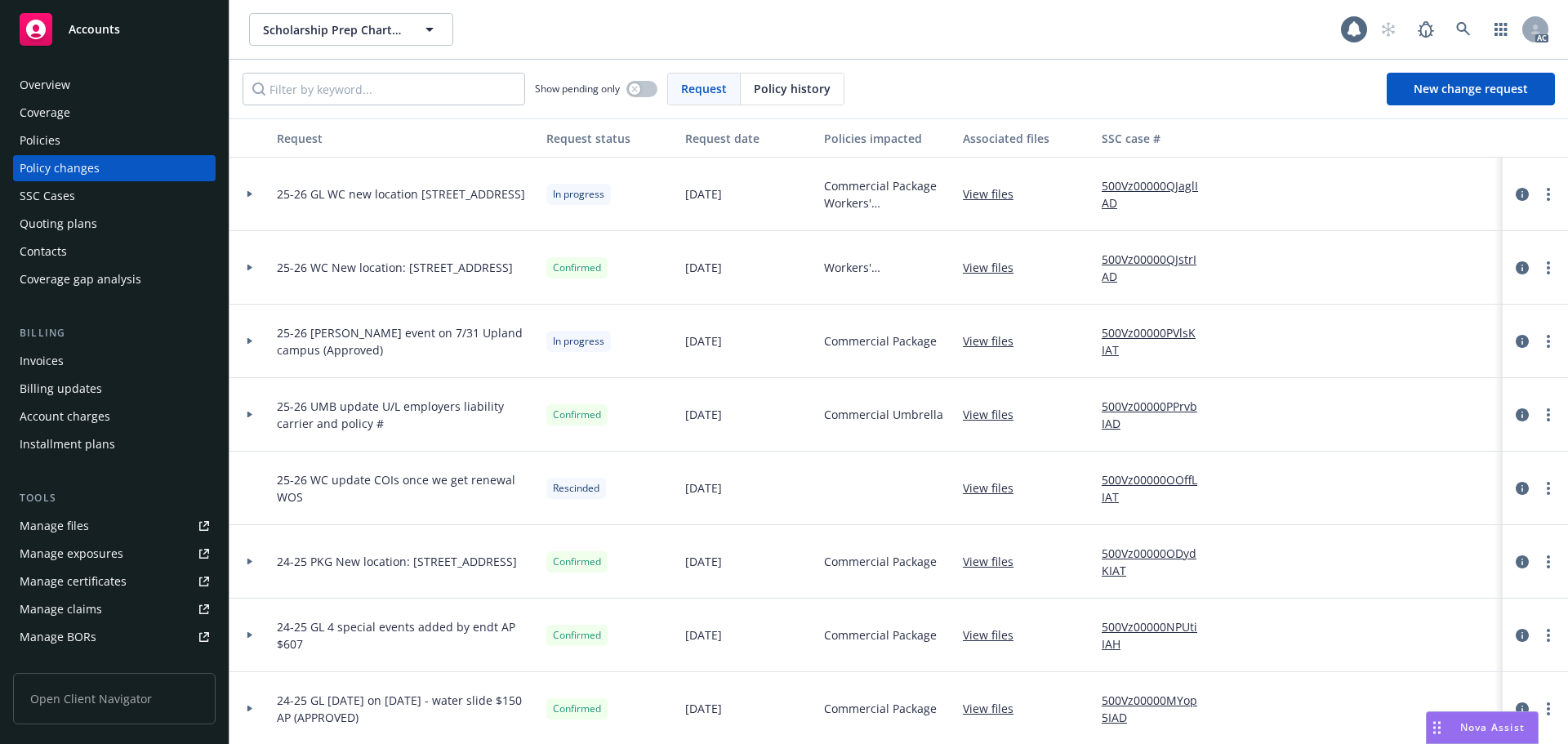
drag, startPoint x: 781, startPoint y: 81, endPoint x: 734, endPoint y: 88, distance: 47.5
click at [749, 87] on div "Policy history" at bounding box center [792, 89] width 103 height 31
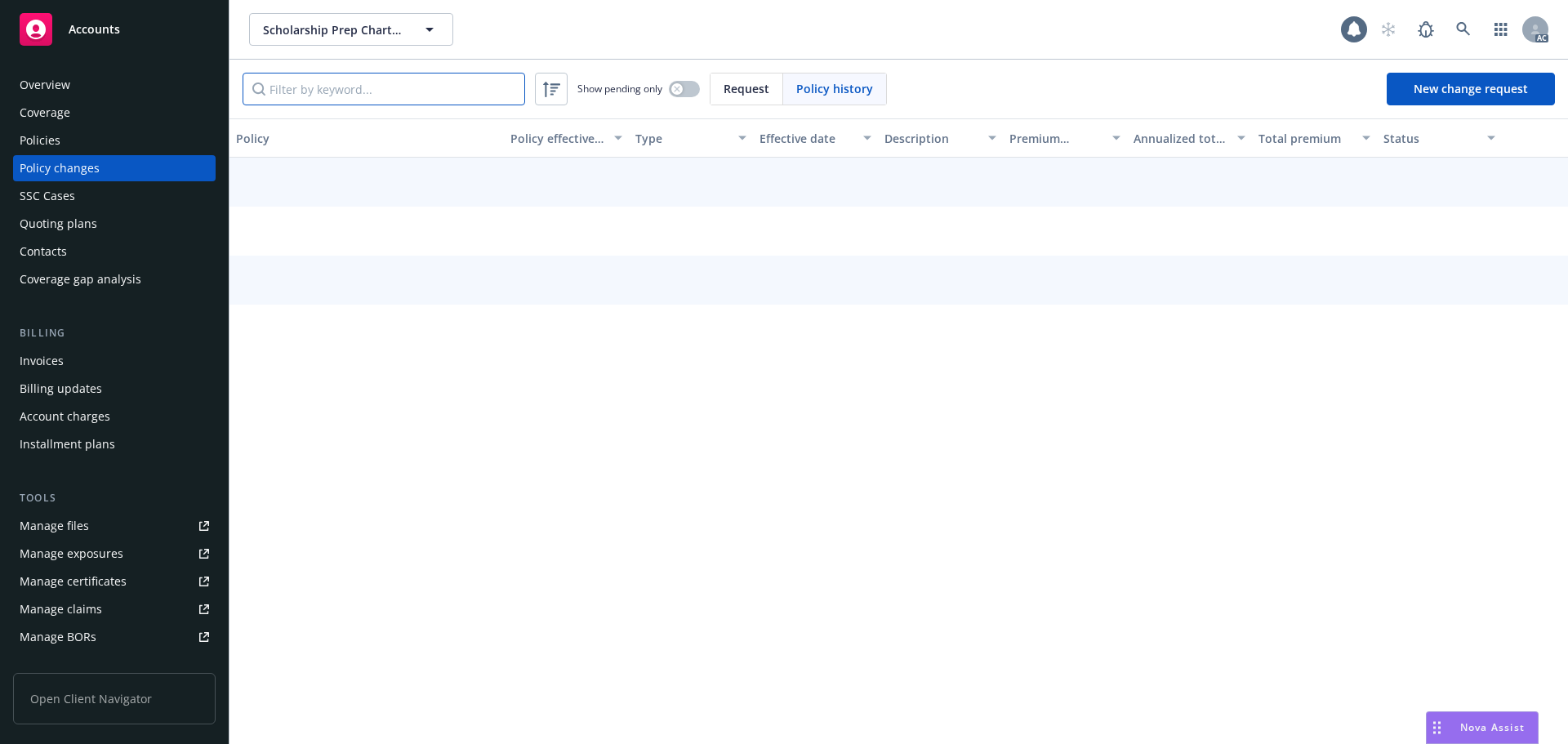
click at [446, 93] on input "Filter by keyword..." at bounding box center [384, 89] width 283 height 33
paste input "V354FC250301"
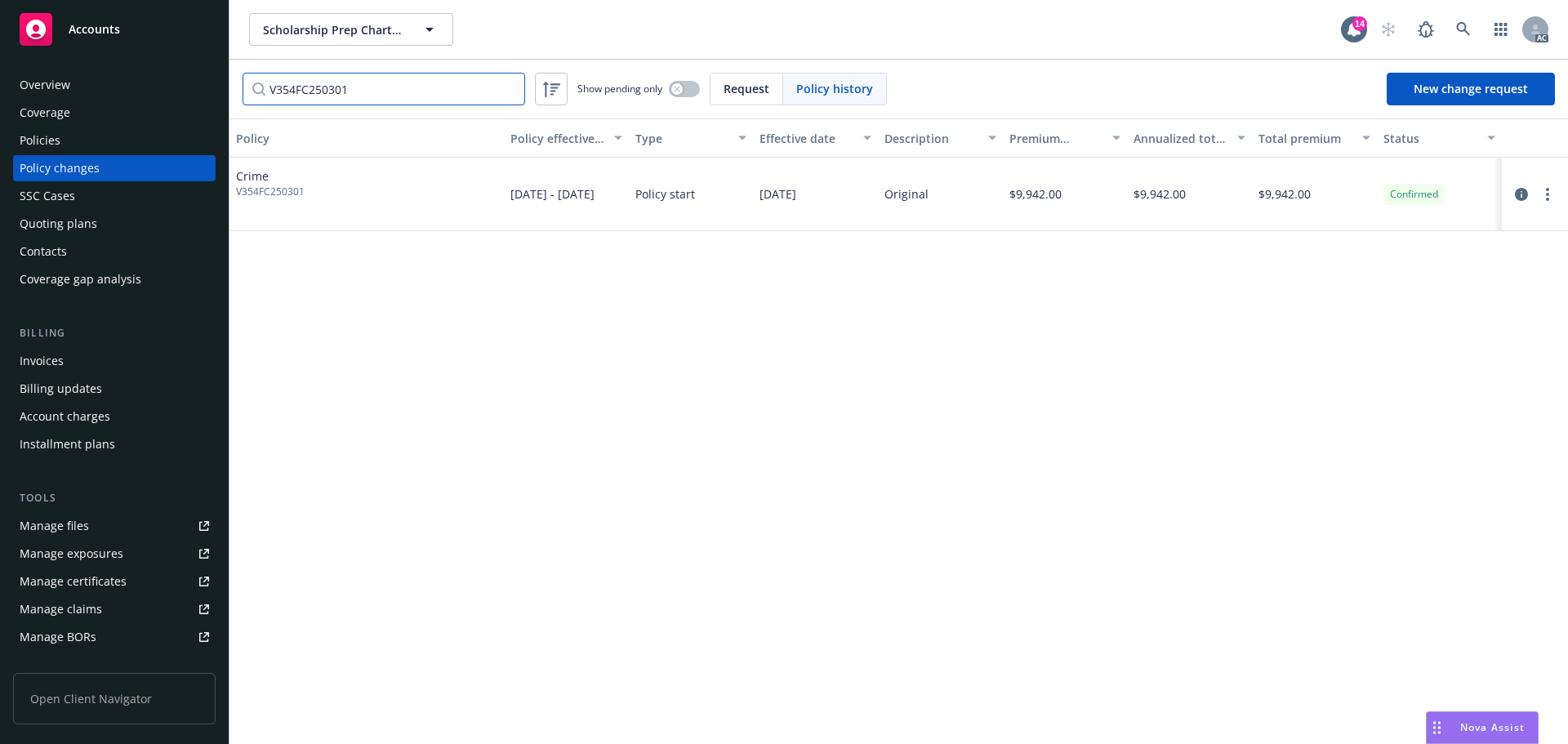
type input "V354FC250301"
click at [1519, 192] on icon "circleInformation" at bounding box center [1521, 194] width 13 height 13
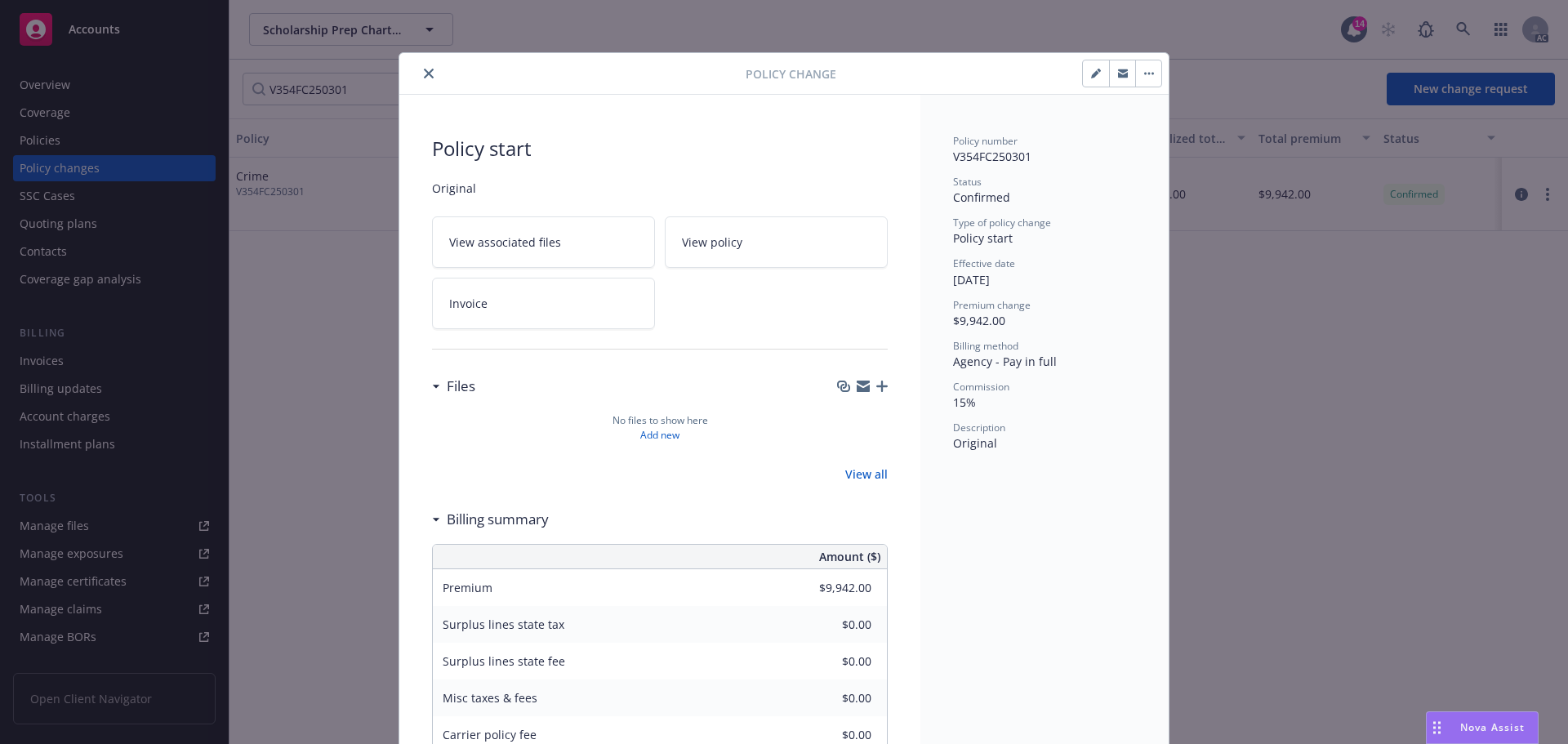
scroll to position [49, 0]
